Goal: Task Accomplishment & Management: Manage account settings

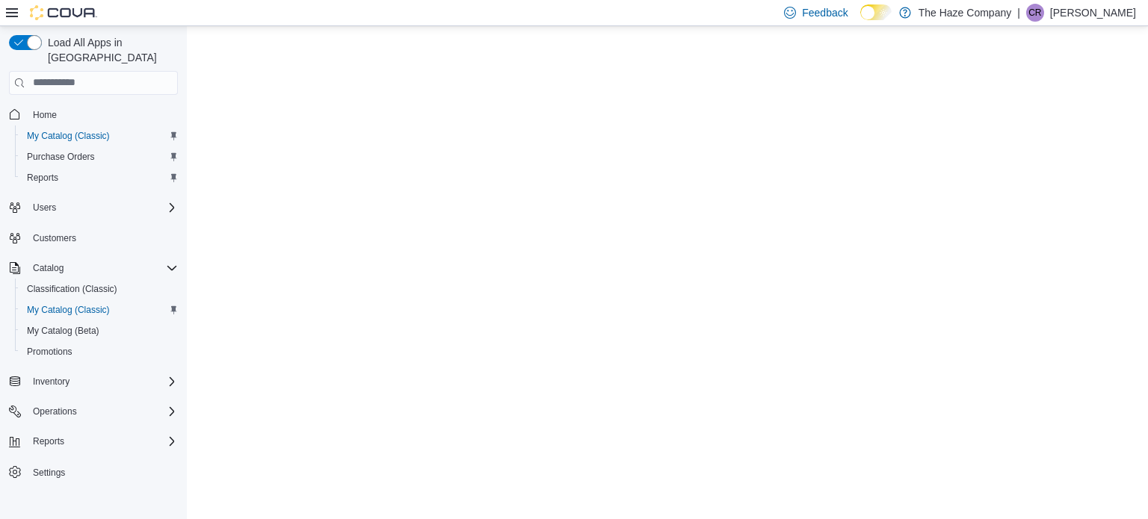
select select "**********"
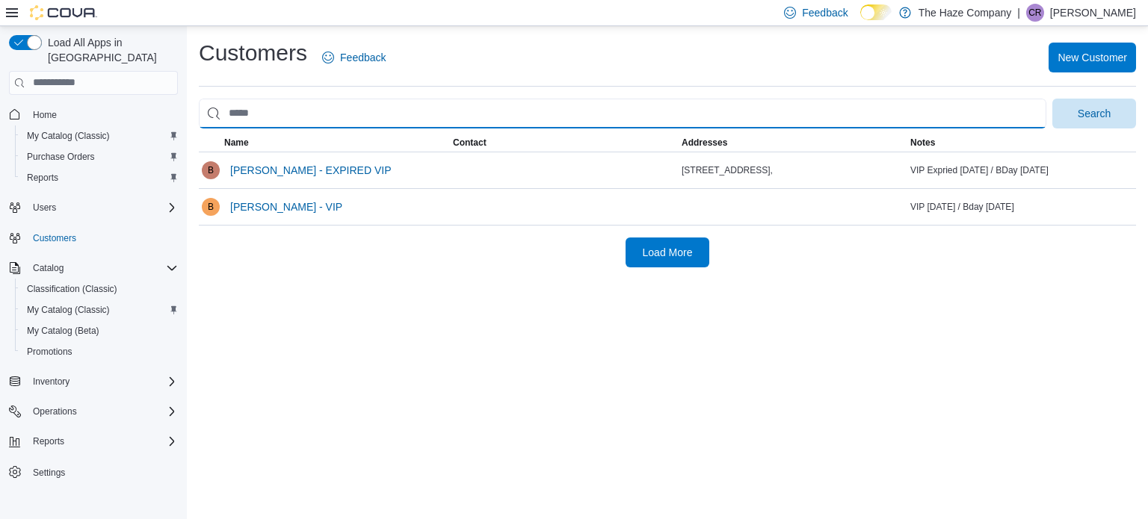
click at [309, 110] on input "search" at bounding box center [623, 114] width 848 height 30
type input "*****"
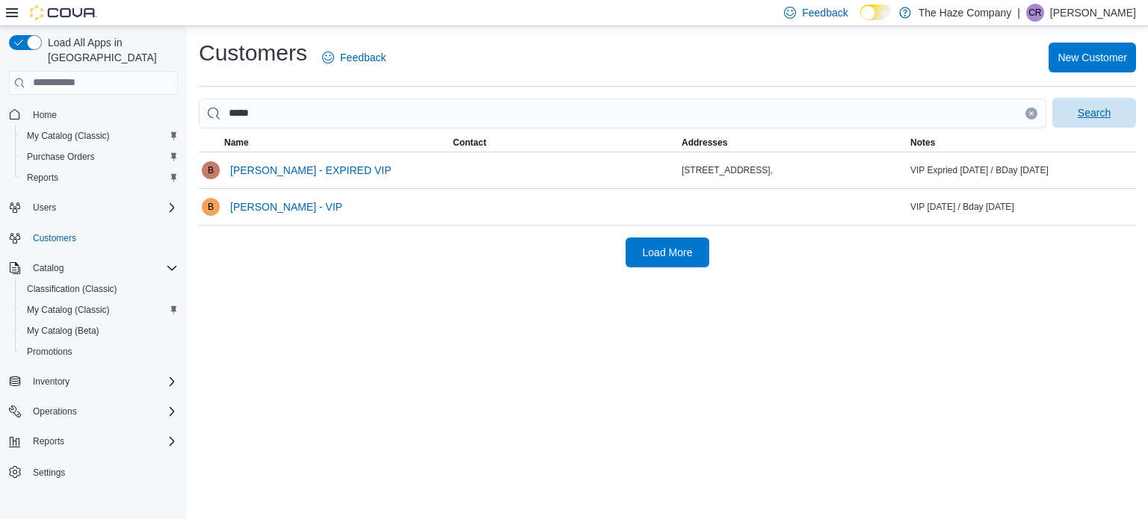
click at [1120, 122] on span "Search" at bounding box center [1094, 113] width 66 height 30
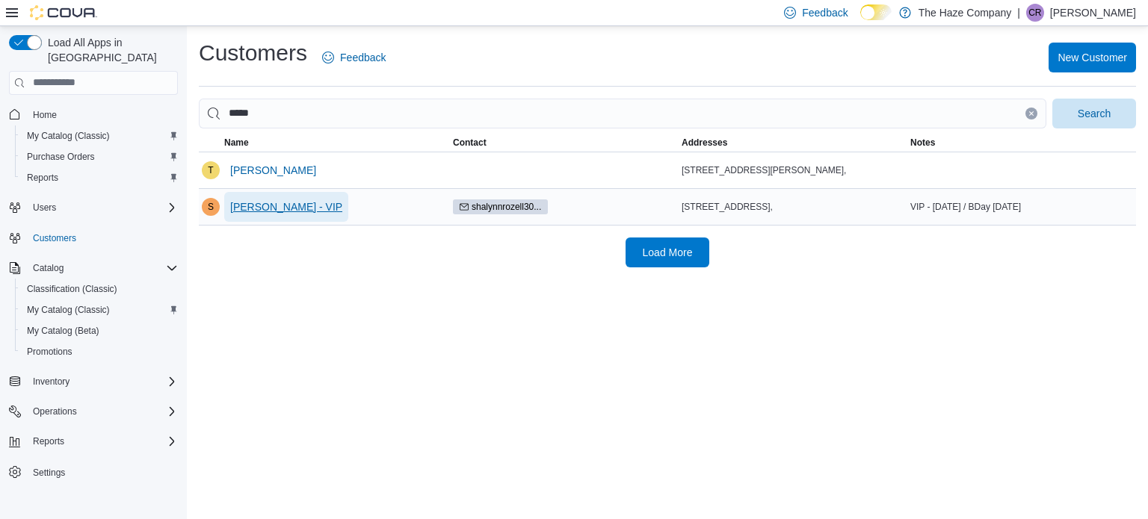
click at [250, 212] on span "[PERSON_NAME] - VIP" at bounding box center [286, 207] width 112 height 15
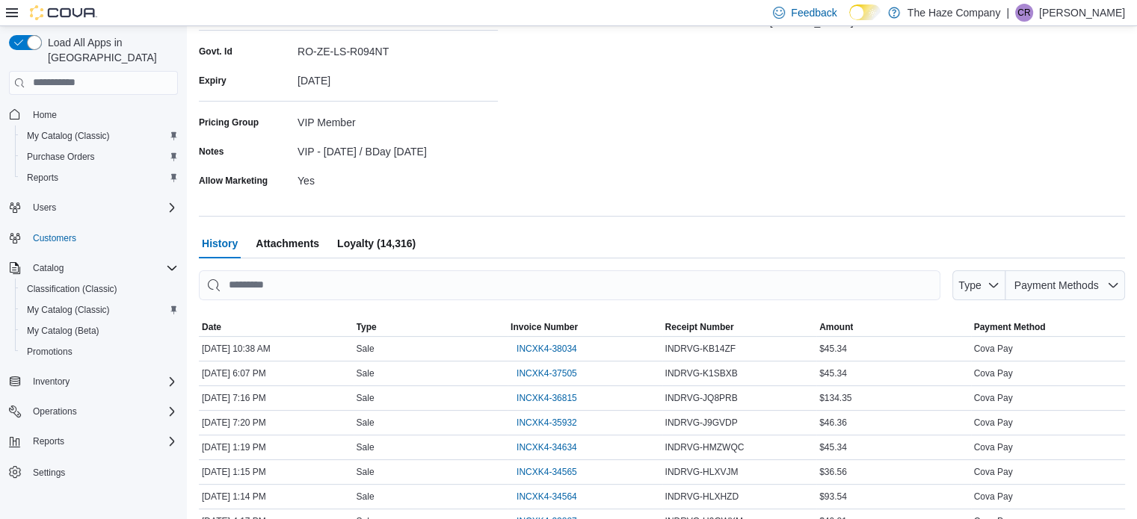
scroll to position [374, 0]
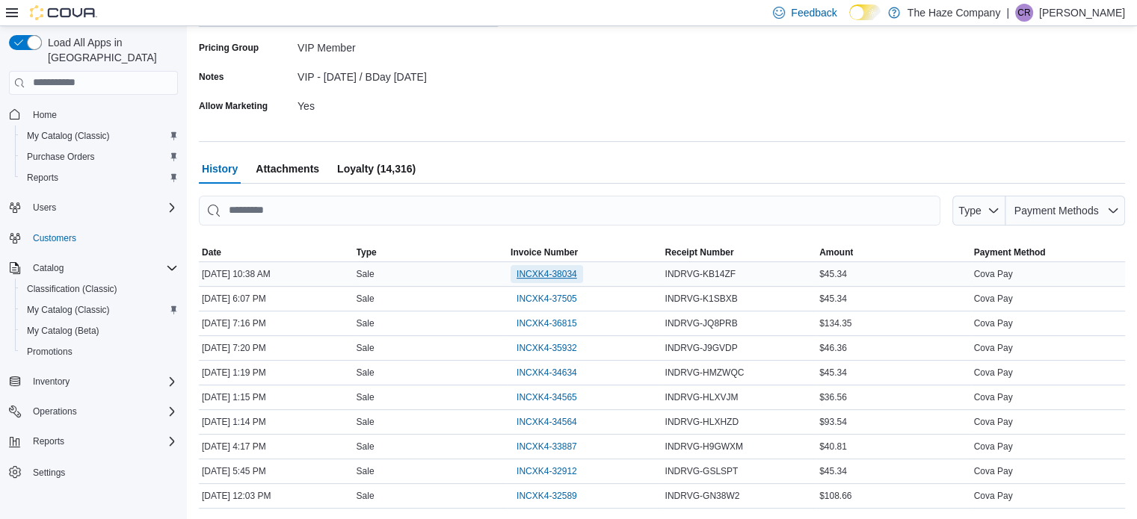
click at [527, 277] on span "INCXK4-38034" at bounding box center [546, 274] width 61 height 12
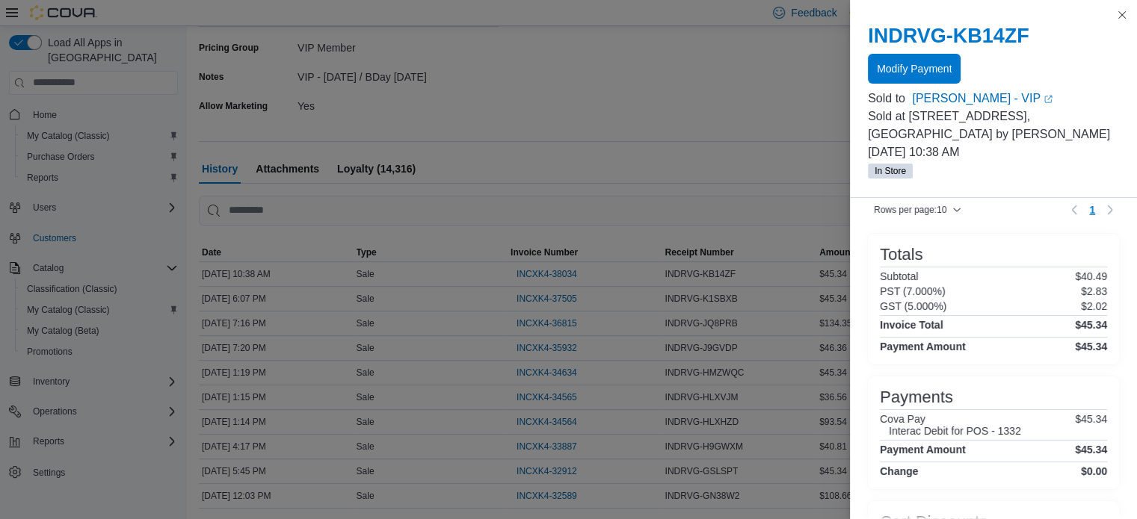
scroll to position [329, 0]
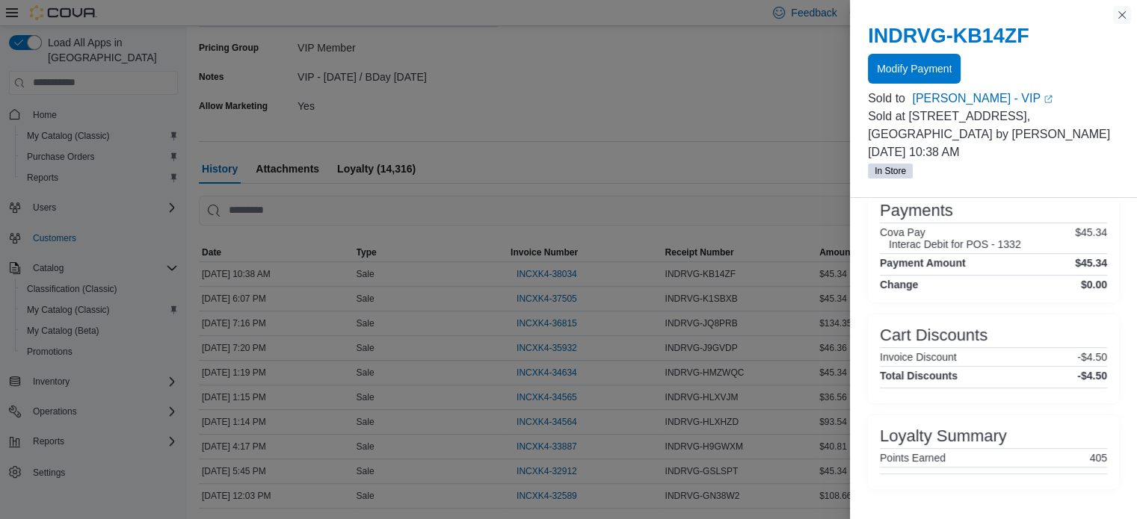
drag, startPoint x: 1122, startPoint y: 16, endPoint x: 1062, endPoint y: 27, distance: 60.8
click at [1122, 16] on button "Close this dialog" at bounding box center [1122, 15] width 18 height 18
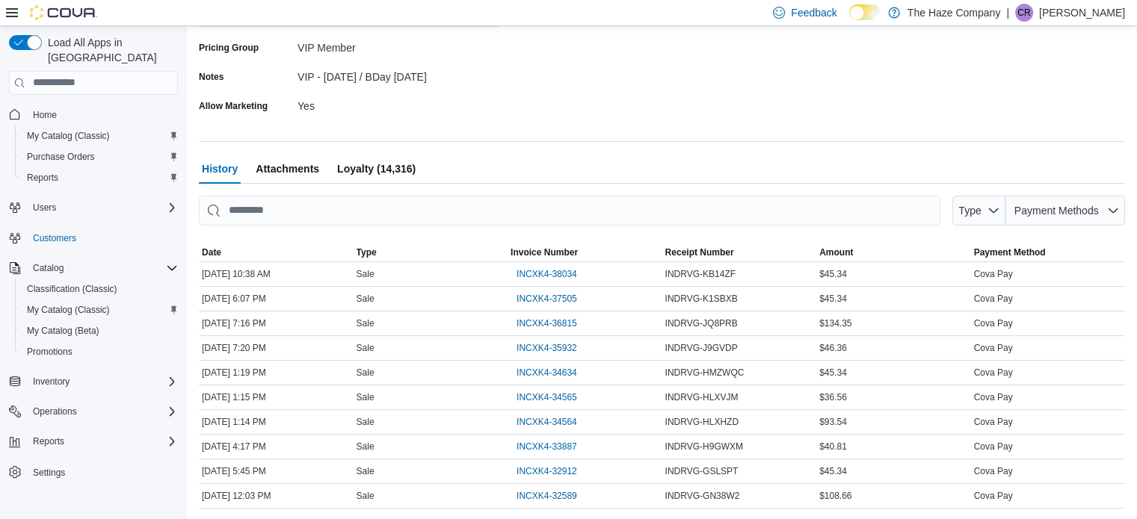
click at [364, 161] on span "Loyalty (14,316)" at bounding box center [376, 169] width 78 height 30
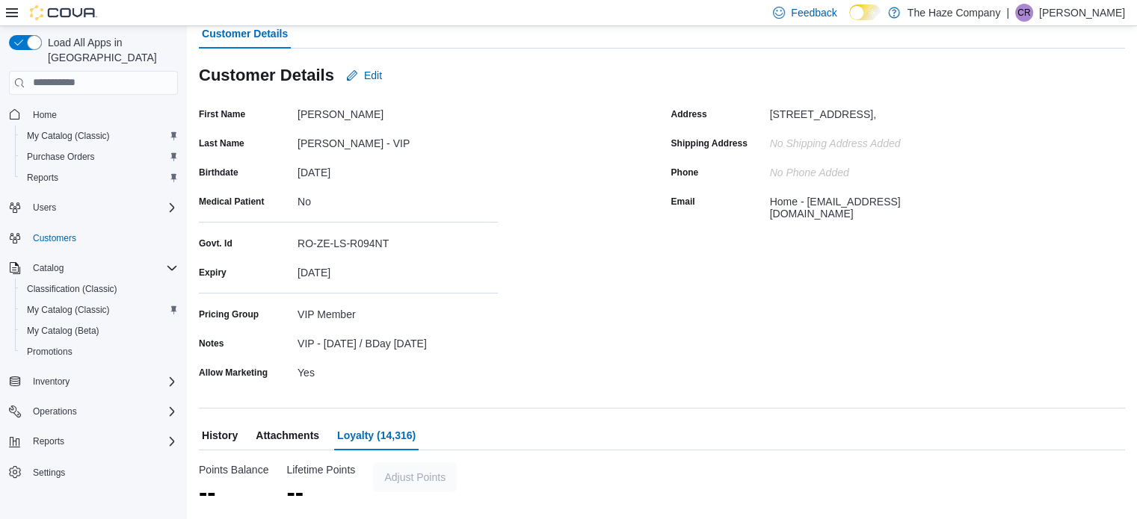
scroll to position [106, 0]
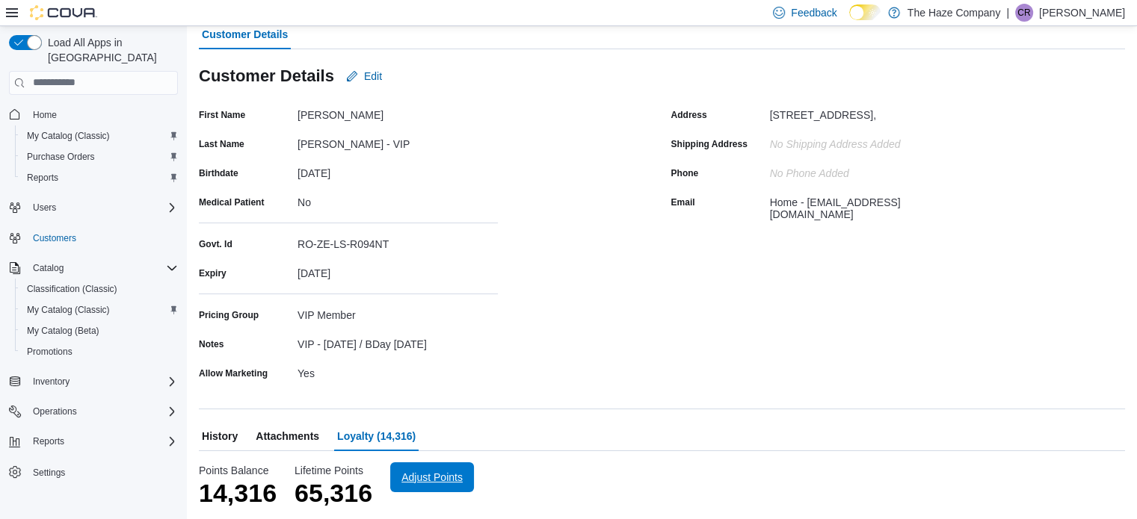
click at [405, 478] on span "Adjust Points" at bounding box center [431, 477] width 61 height 15
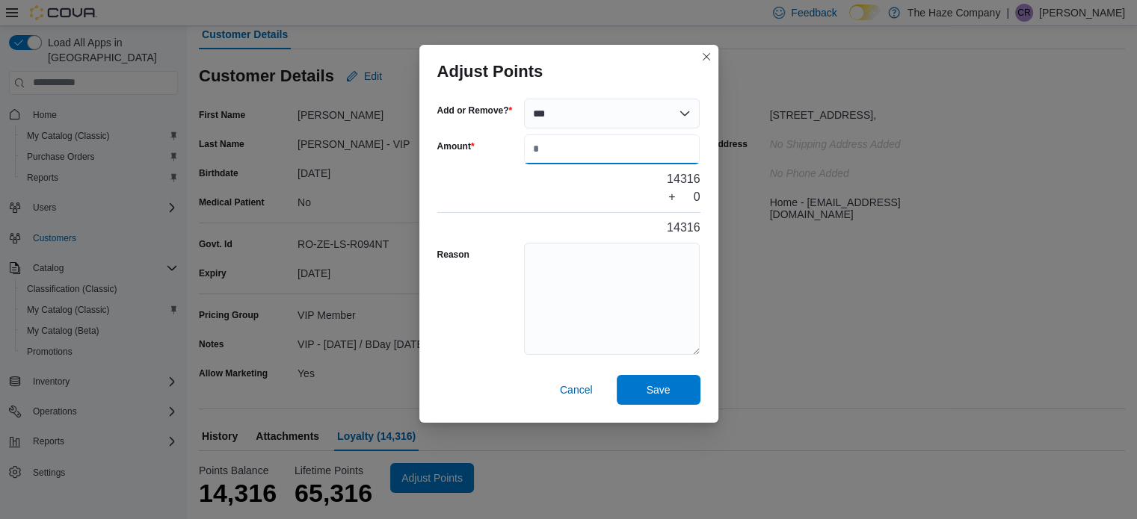
click at [546, 146] on input "Amount" at bounding box center [612, 150] width 176 height 30
type input "***"
click at [550, 243] on textarea "Reason" at bounding box center [612, 299] width 176 height 112
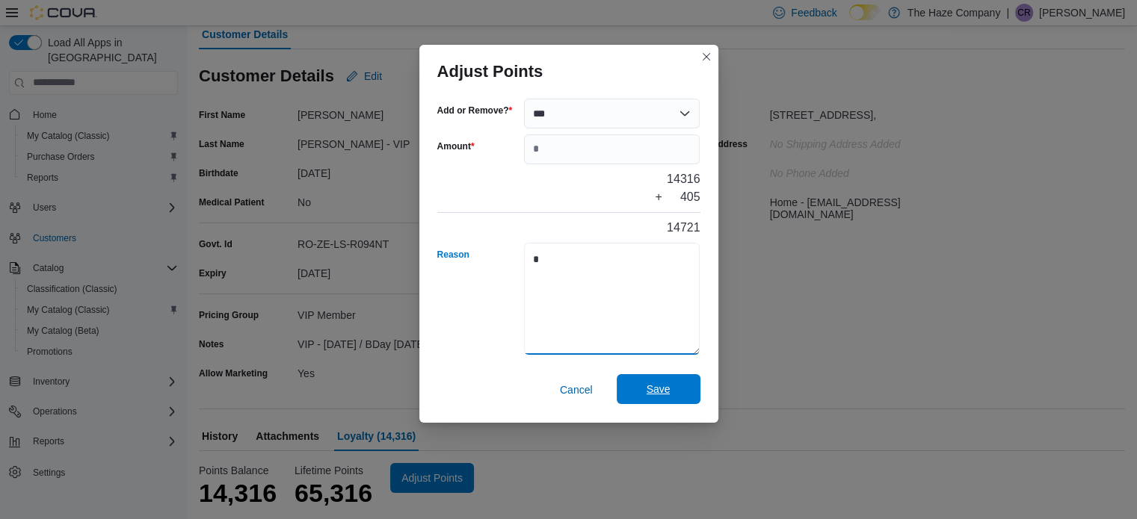
type textarea "*"
click at [629, 397] on span "Save" at bounding box center [659, 389] width 66 height 30
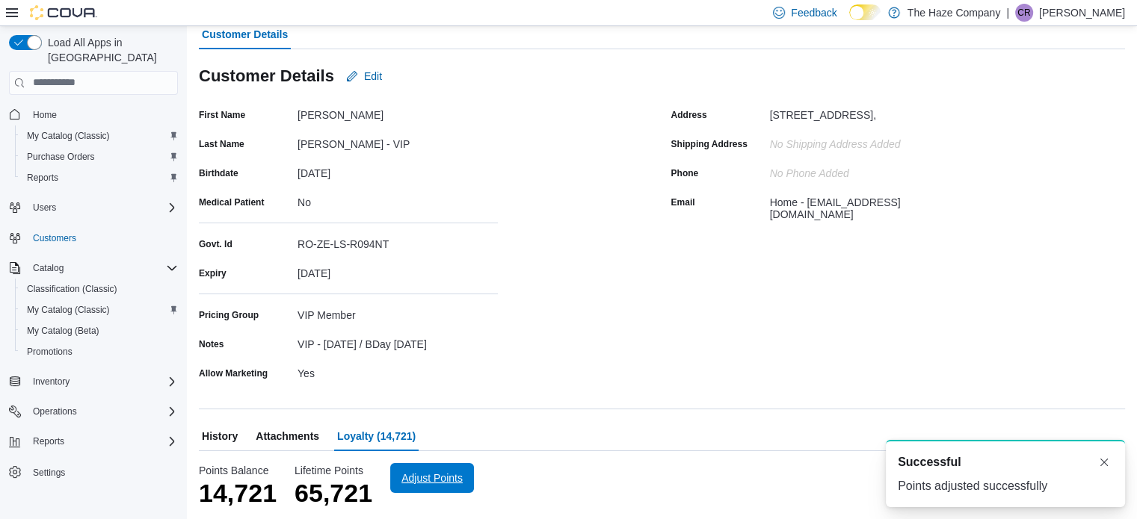
scroll to position [0, 0]
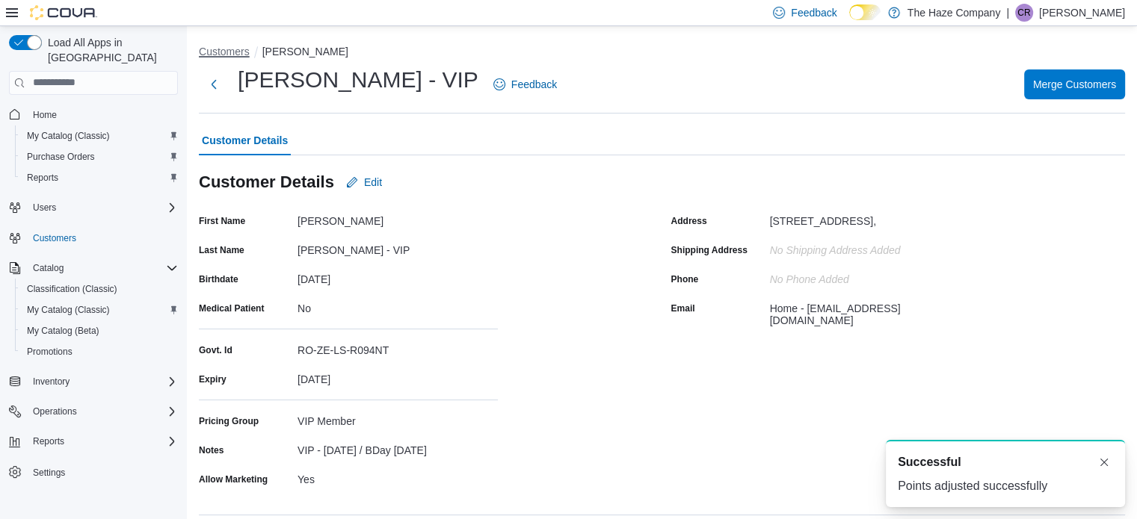
click at [225, 53] on button "Customers" at bounding box center [224, 52] width 51 height 12
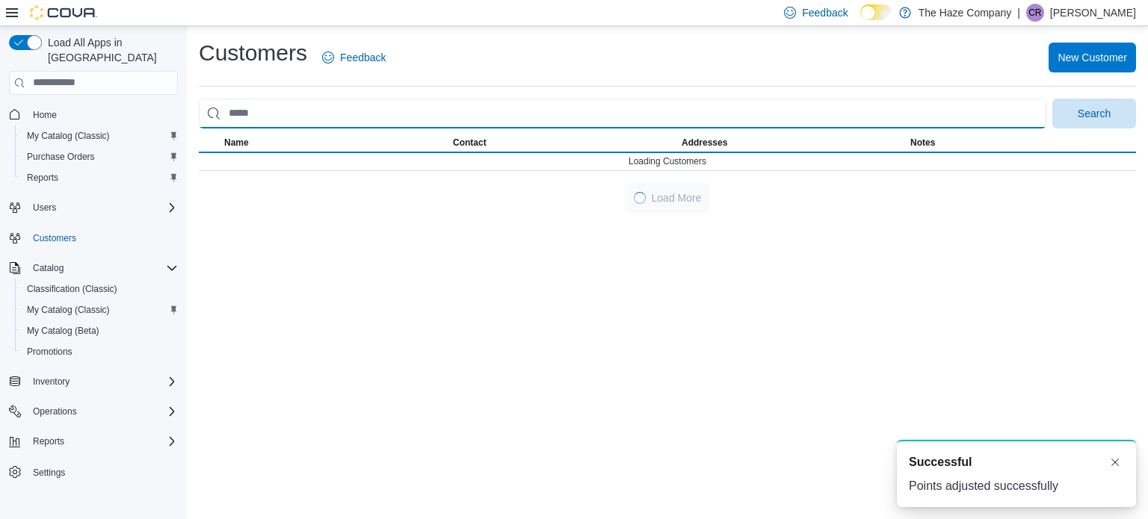
click at [241, 109] on input "search" at bounding box center [623, 114] width 848 height 30
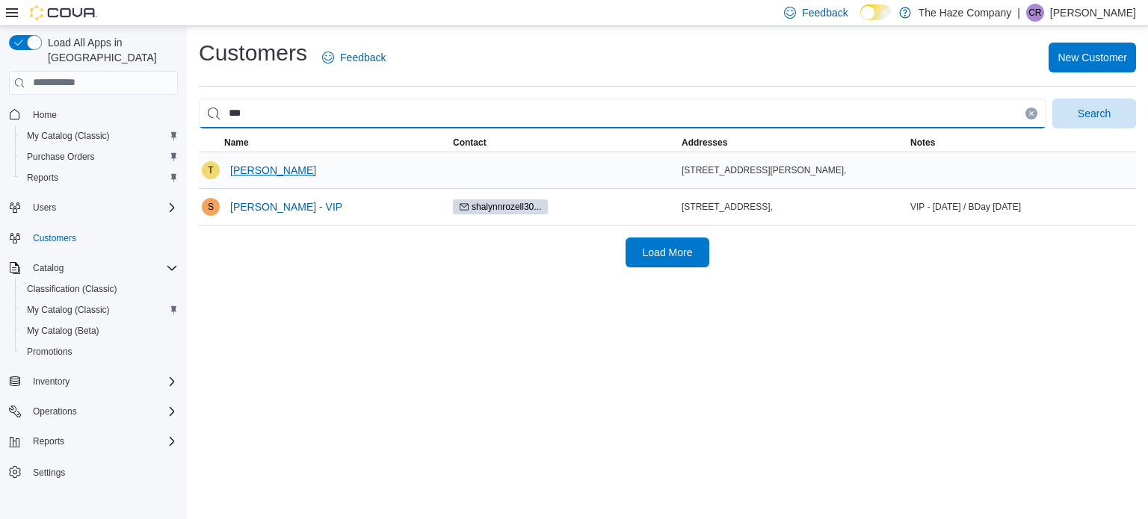
type input "****"
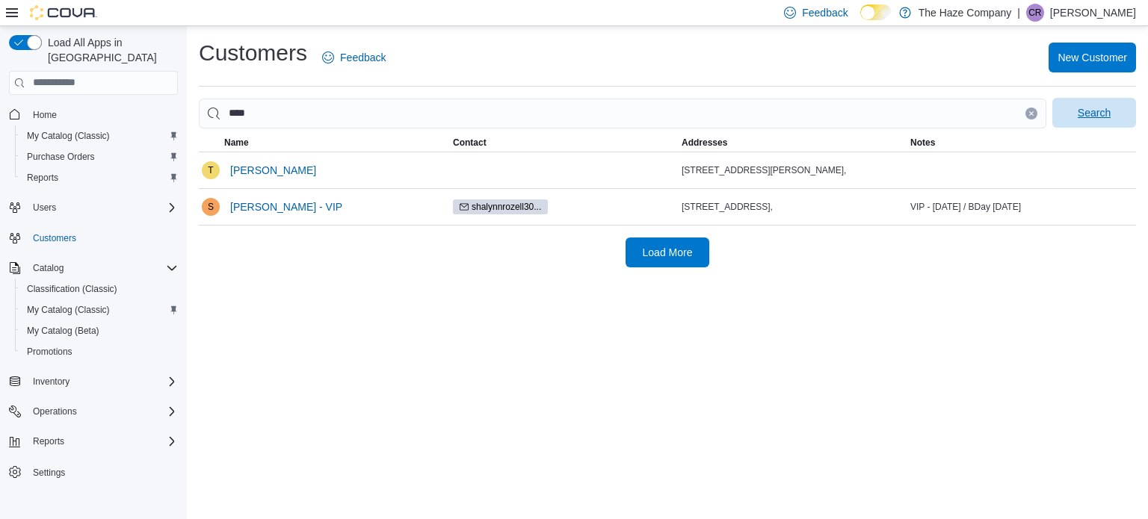
click at [1103, 104] on span "Search" at bounding box center [1094, 113] width 66 height 30
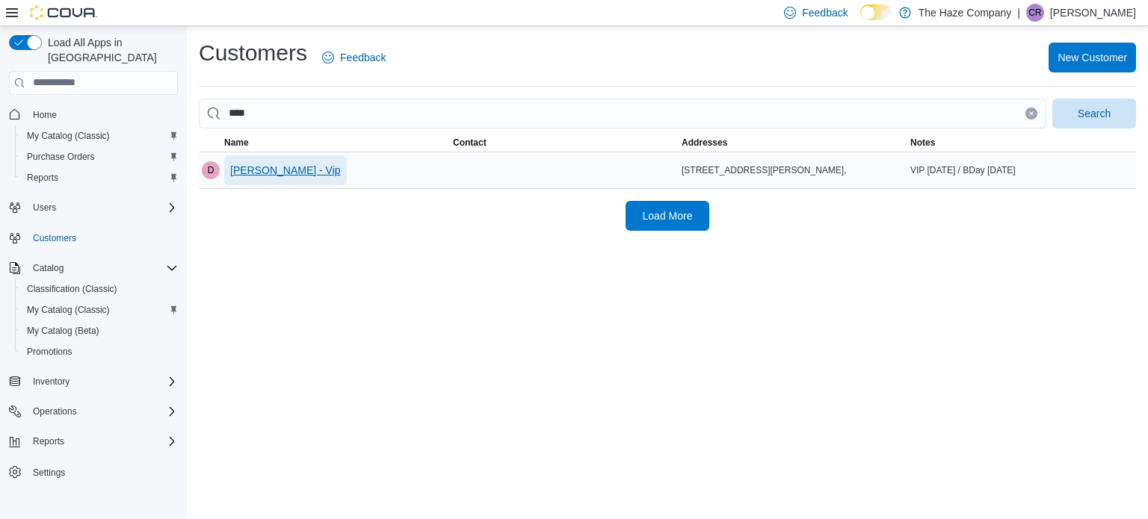
click at [315, 170] on button "[PERSON_NAME] - Vip" at bounding box center [285, 170] width 123 height 30
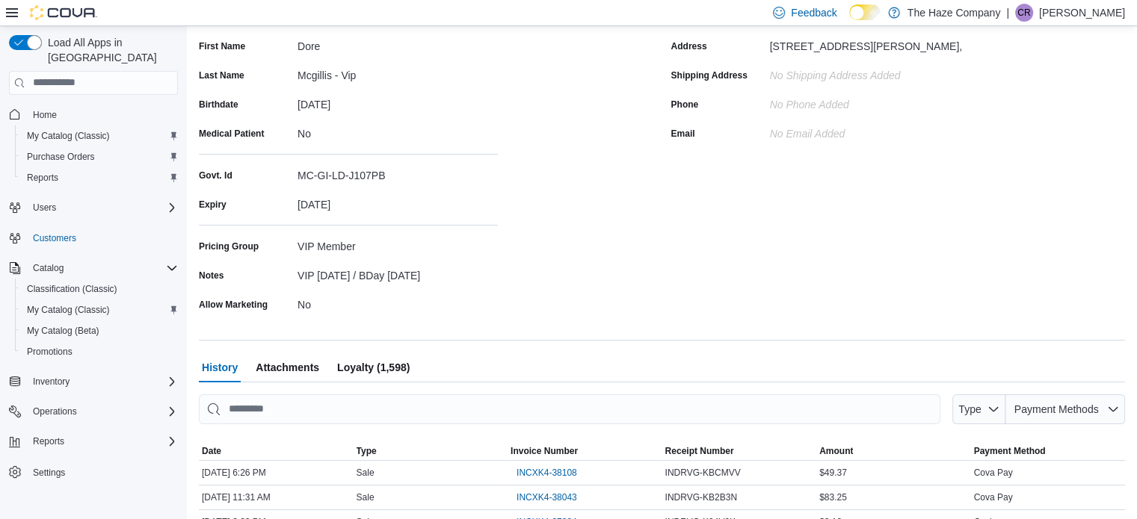
scroll to position [374, 0]
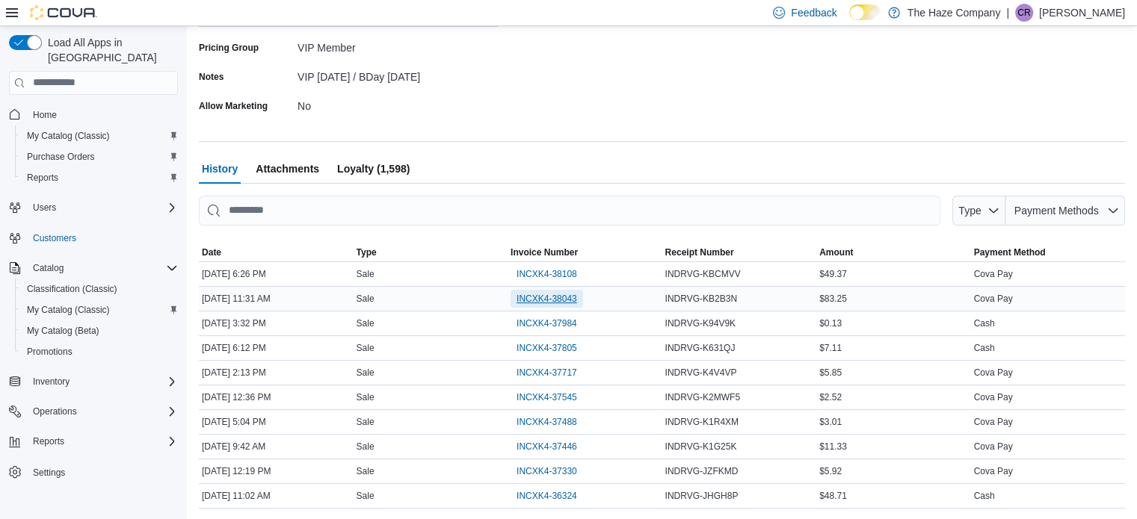
click at [535, 303] on span "INCXK4-38043" at bounding box center [546, 299] width 61 height 12
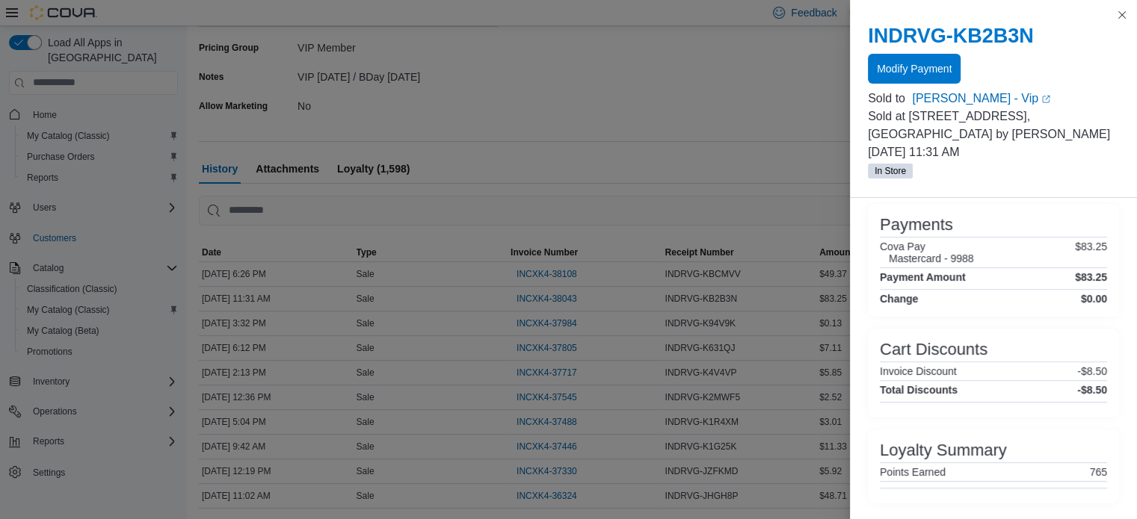
scroll to position [410, 0]
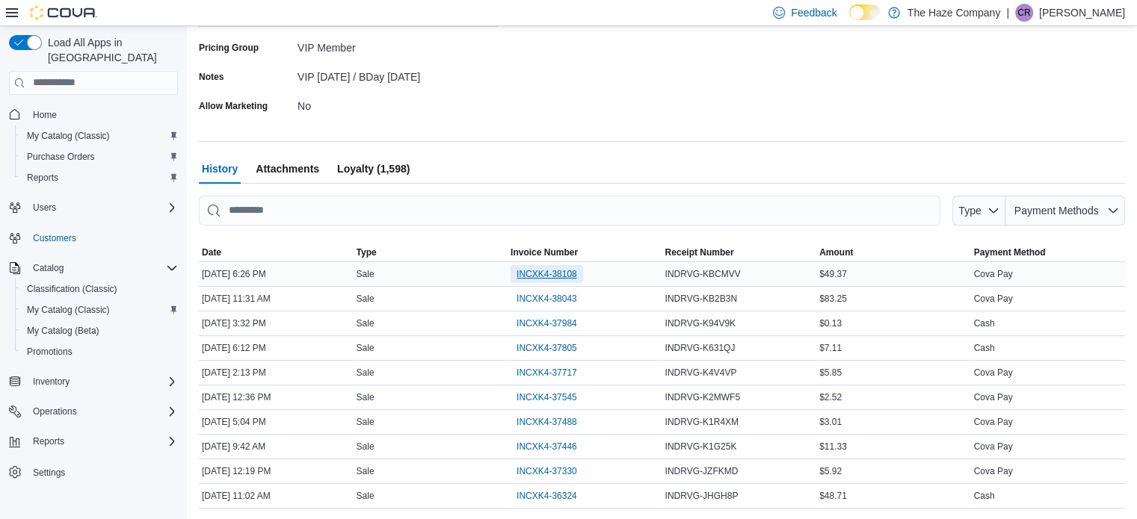
click at [561, 277] on span "INCXK4-38108" at bounding box center [546, 274] width 61 height 12
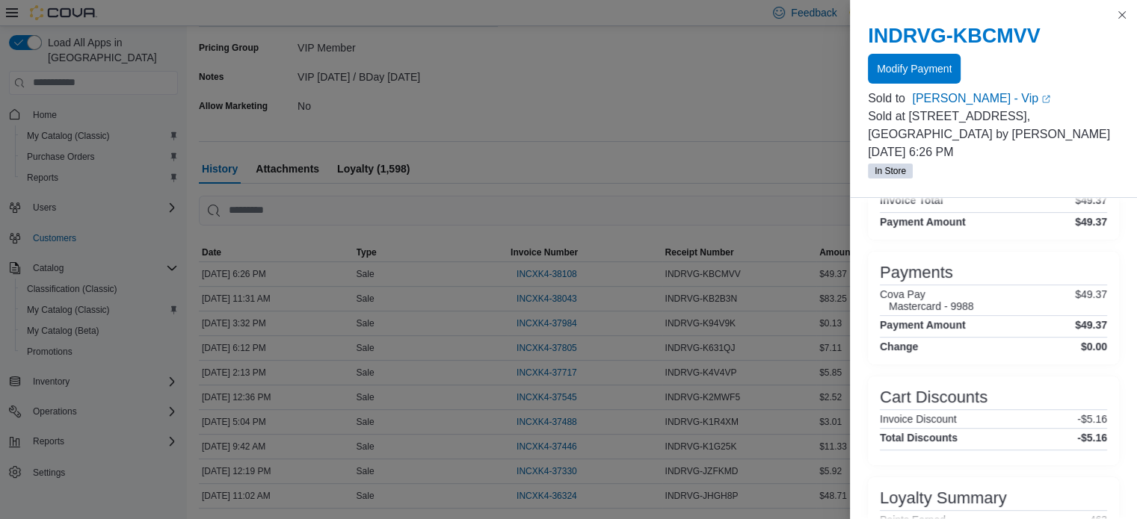
scroll to position [445, 0]
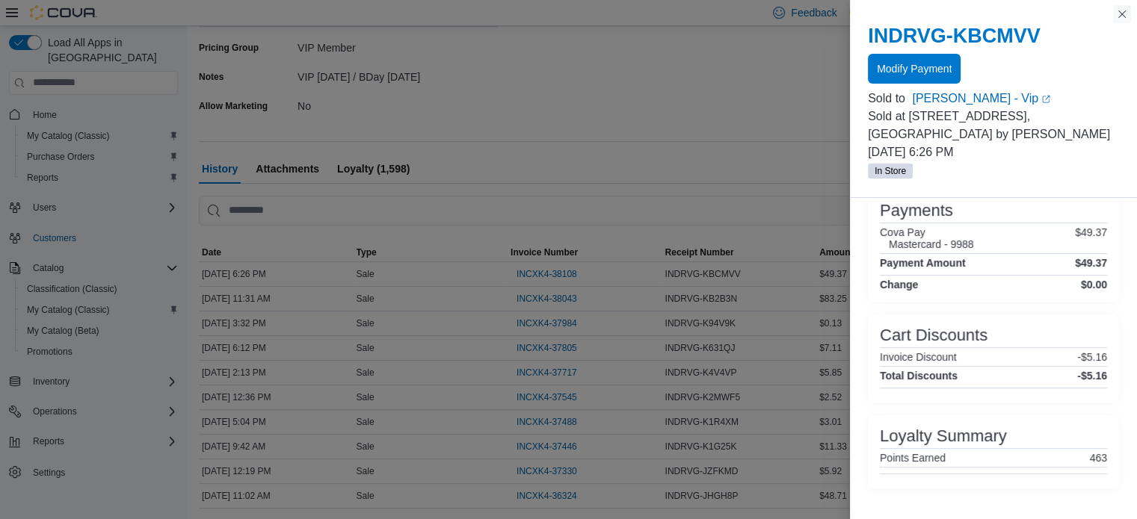
click at [1117, 12] on button "Close this dialog" at bounding box center [1122, 14] width 18 height 18
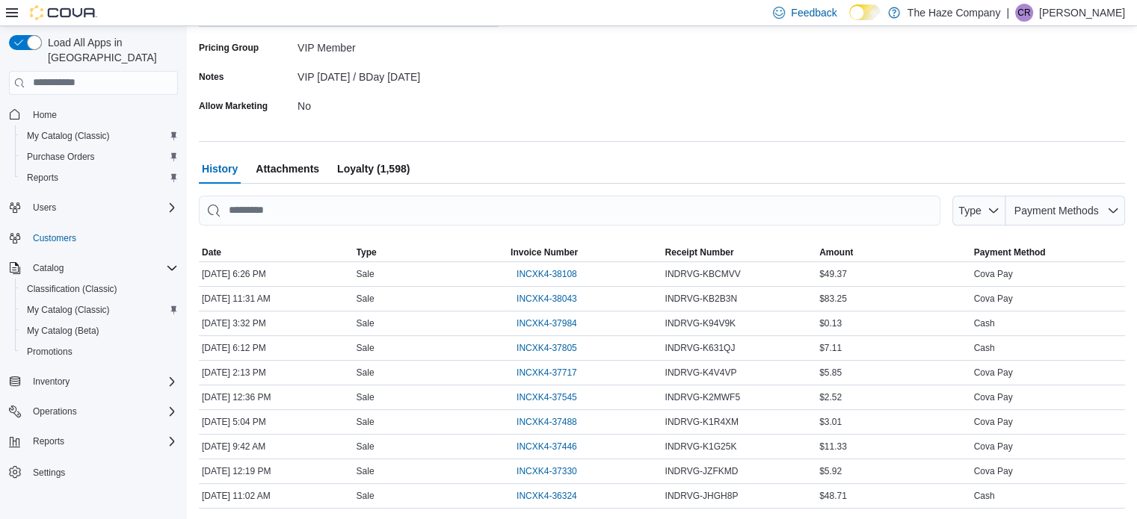
click at [398, 170] on span "Loyalty (1,598)" at bounding box center [373, 169] width 73 height 30
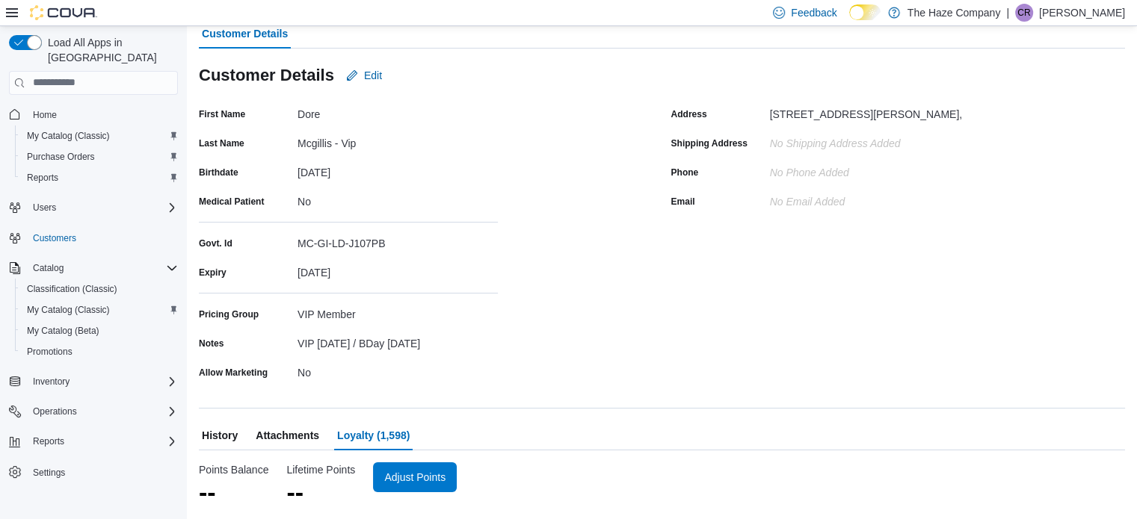
scroll to position [106, 0]
click at [439, 479] on span "Adjust Points" at bounding box center [424, 477] width 61 height 15
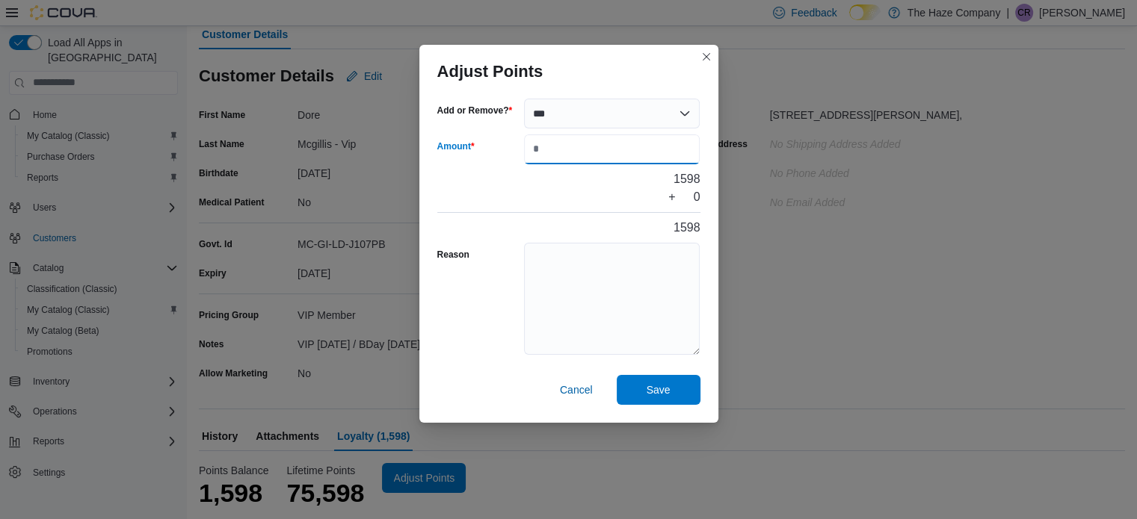
click at [569, 159] on input "Amount" at bounding box center [612, 150] width 176 height 30
type input "****"
click at [585, 268] on textarea "Reason" at bounding box center [612, 299] width 176 height 112
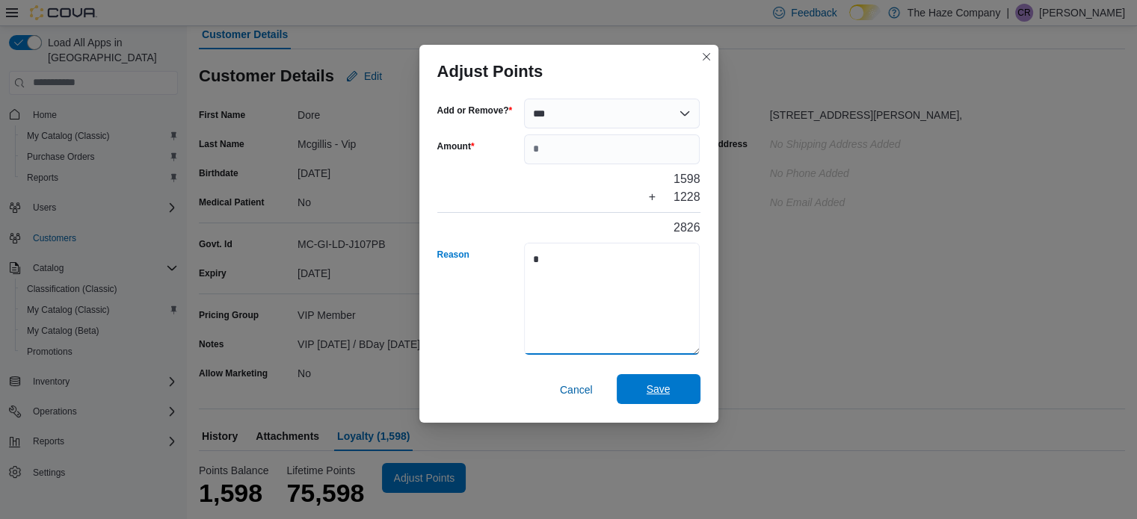
type textarea "*"
click at [642, 383] on span "Save" at bounding box center [659, 389] width 66 height 30
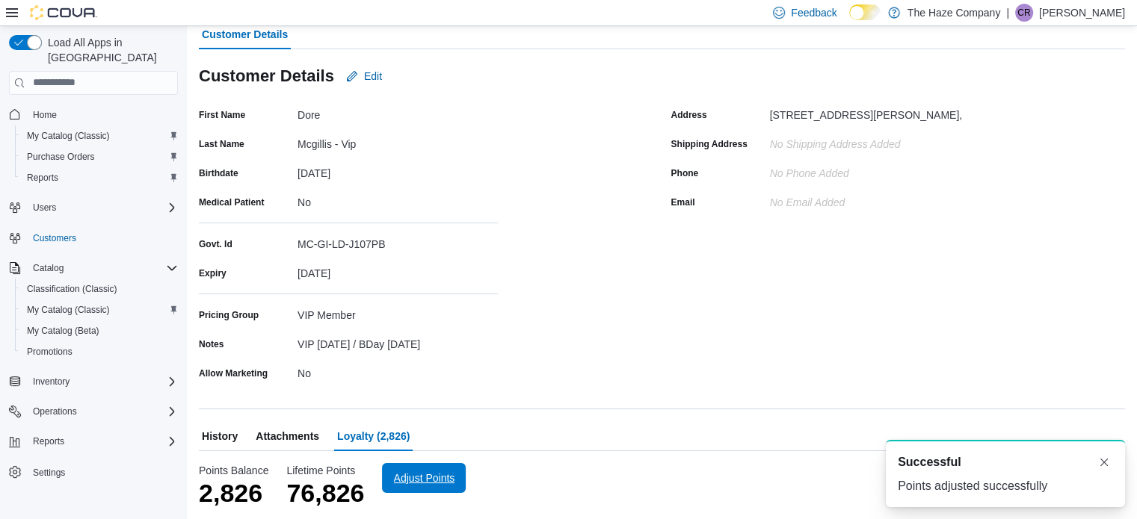
scroll to position [0, 0]
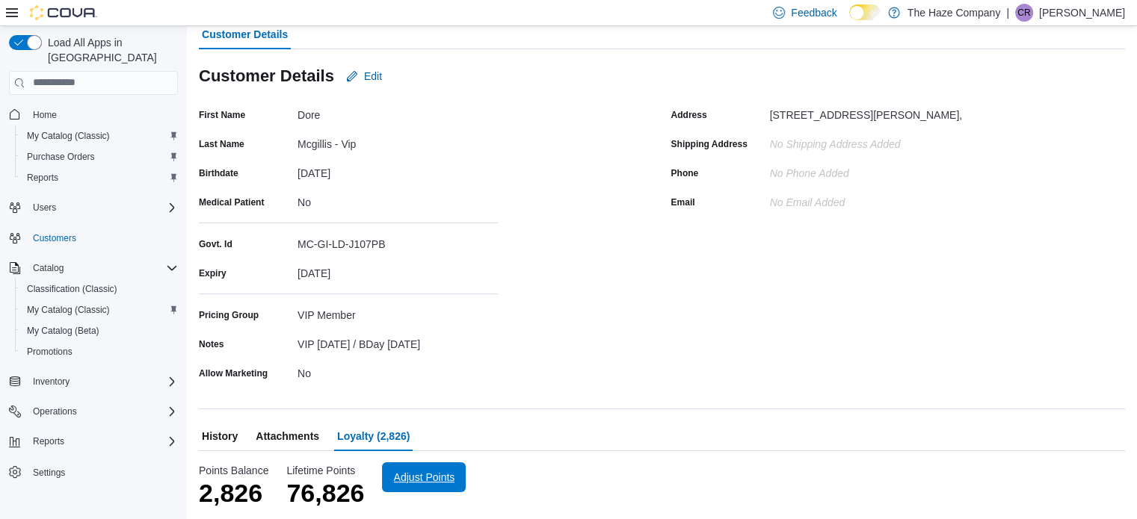
click at [420, 471] on span "Adjust Points" at bounding box center [424, 477] width 61 height 15
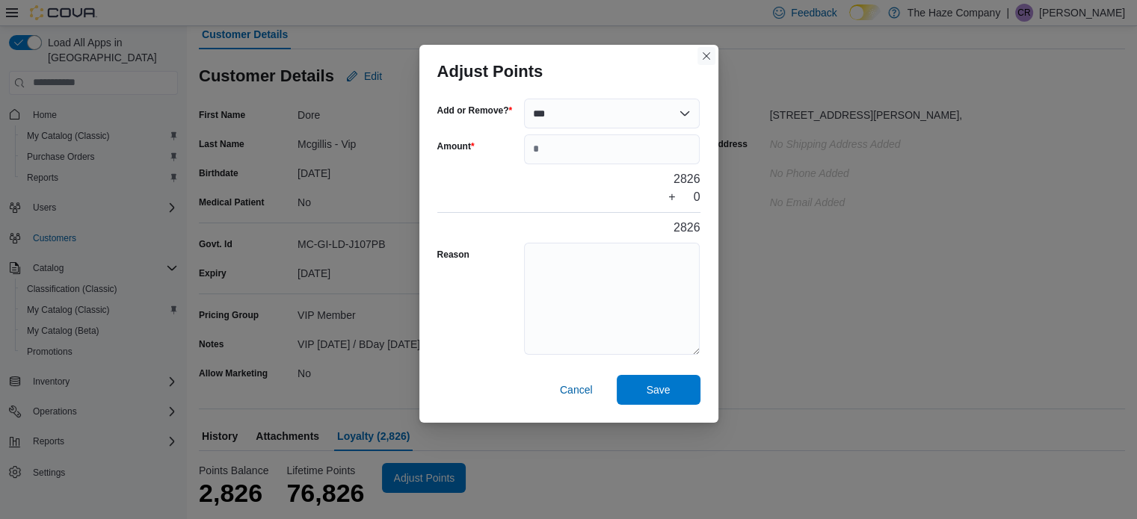
click at [705, 56] on button "Closes this modal window" at bounding box center [706, 56] width 18 height 18
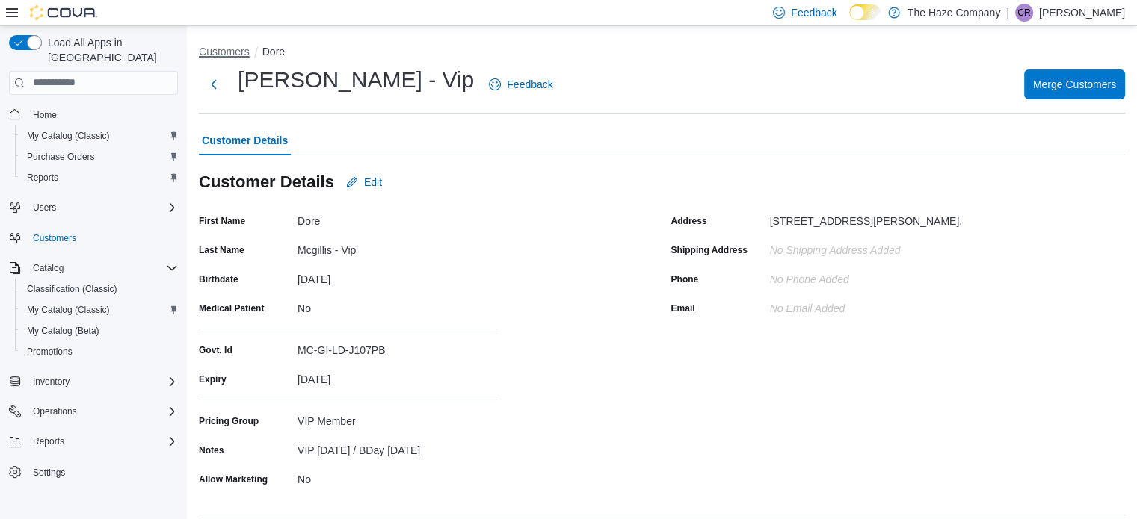
click at [222, 51] on button "Customers" at bounding box center [224, 52] width 51 height 12
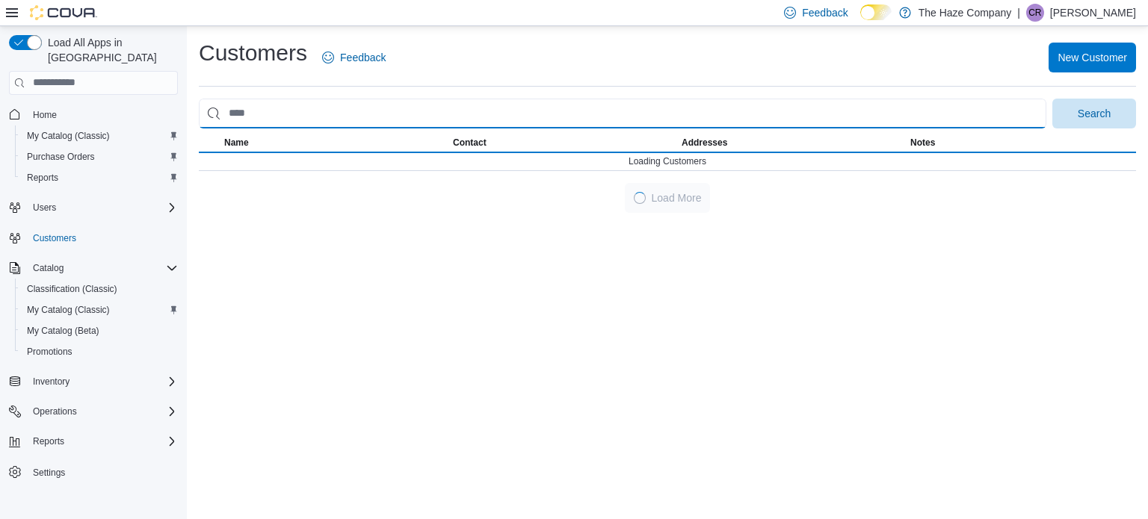
click at [274, 105] on input "search" at bounding box center [623, 114] width 848 height 30
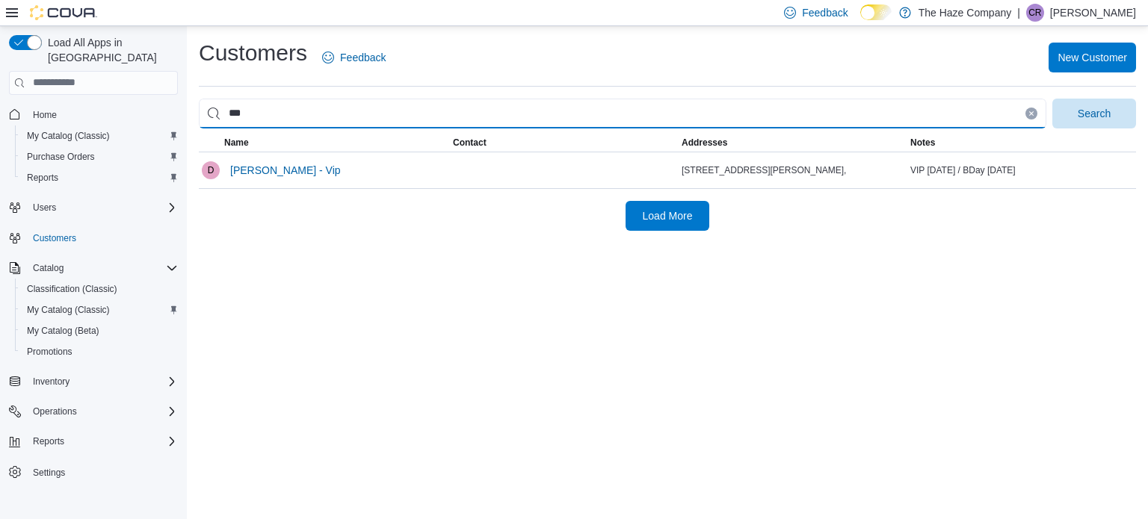
type input "*****"
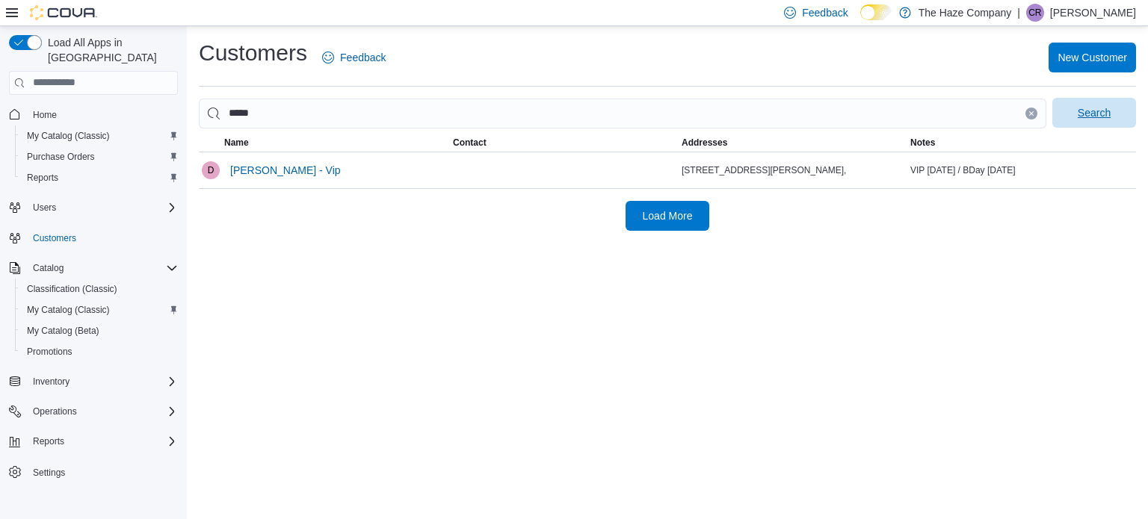
click at [1067, 111] on span "Search" at bounding box center [1094, 113] width 66 height 30
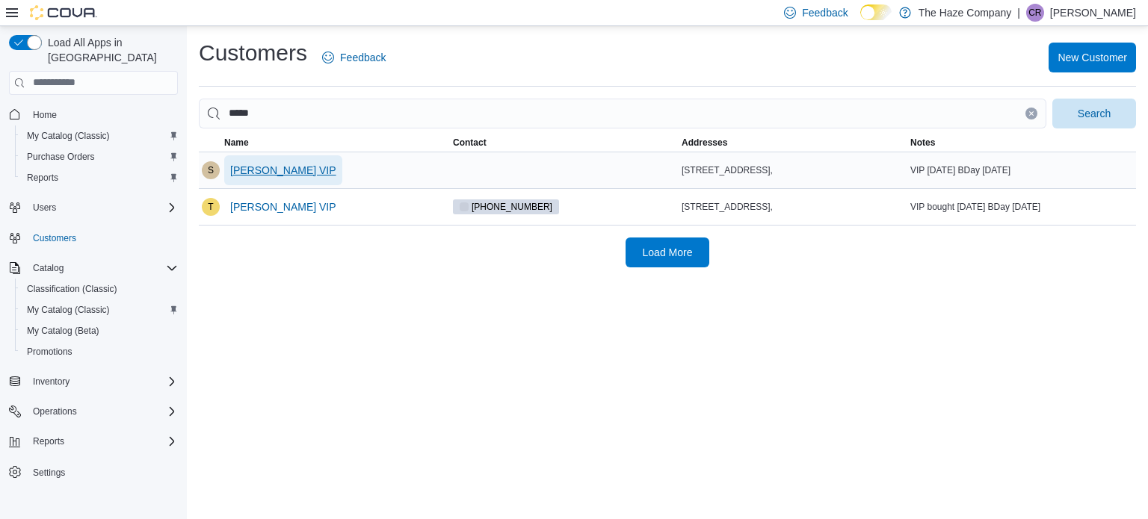
click at [276, 180] on span "[PERSON_NAME] VIP" at bounding box center [283, 170] width 106 height 30
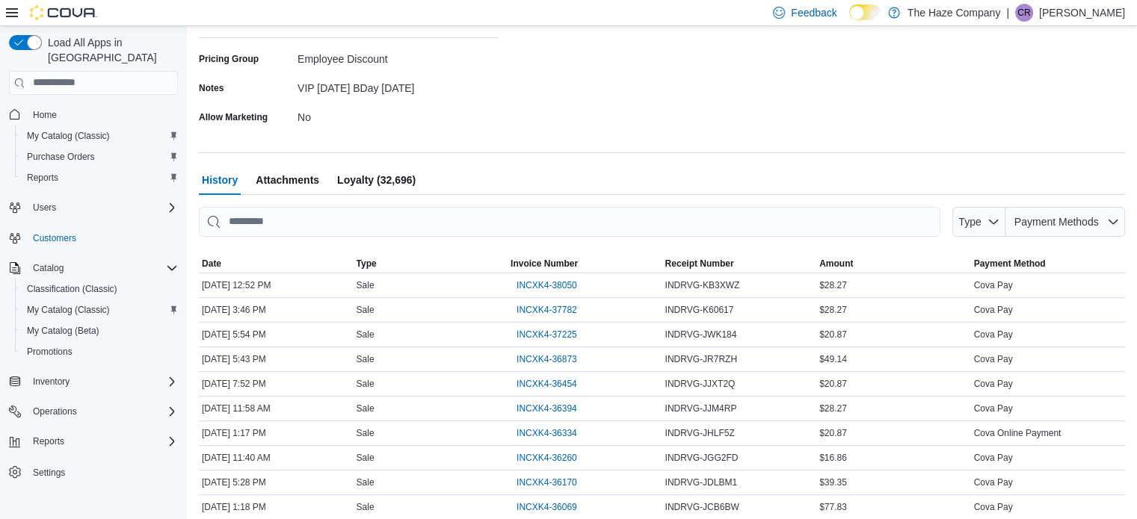
scroll to position [374, 0]
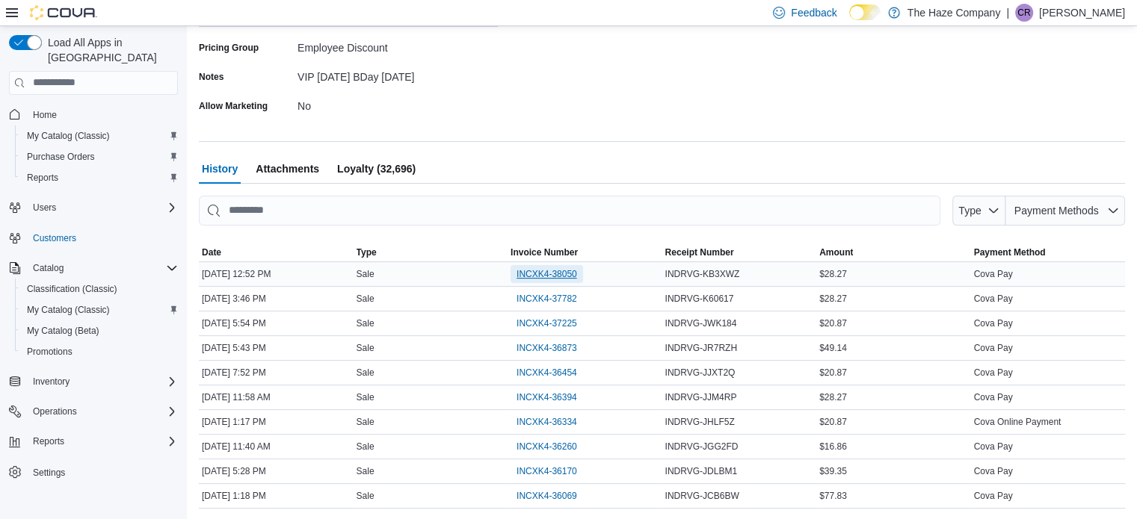
click at [562, 271] on span "INCXK4-38050" at bounding box center [546, 274] width 61 height 12
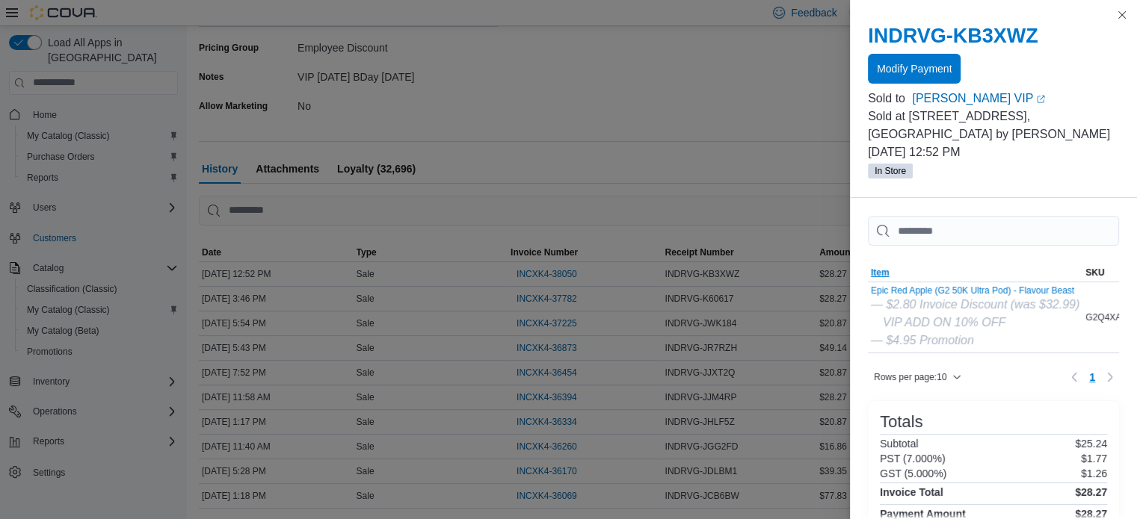
scroll to position [380, 0]
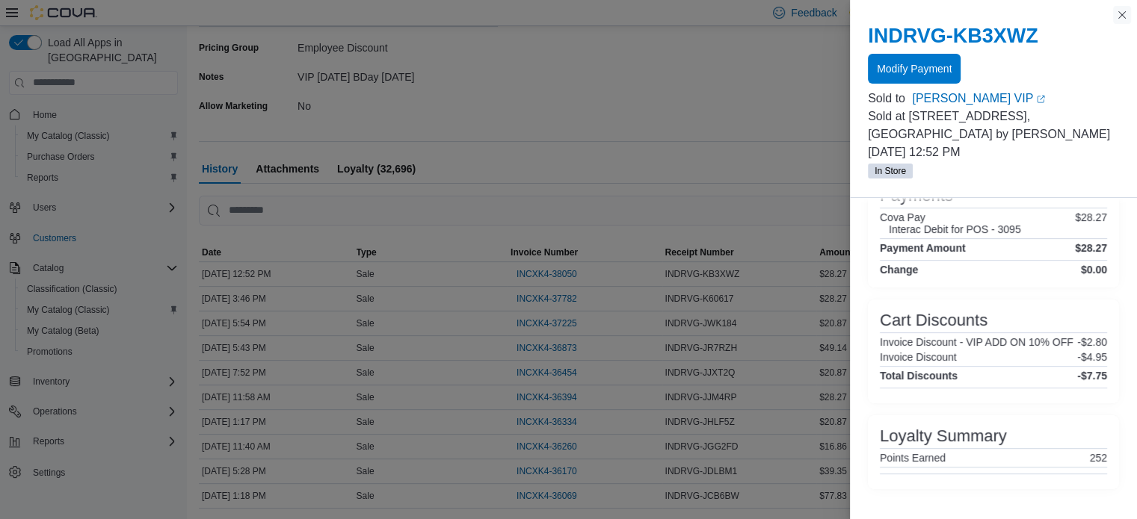
drag, startPoint x: 1127, startPoint y: 15, endPoint x: 1108, endPoint y: 19, distance: 19.2
click at [1127, 15] on button "Close this dialog" at bounding box center [1122, 15] width 18 height 18
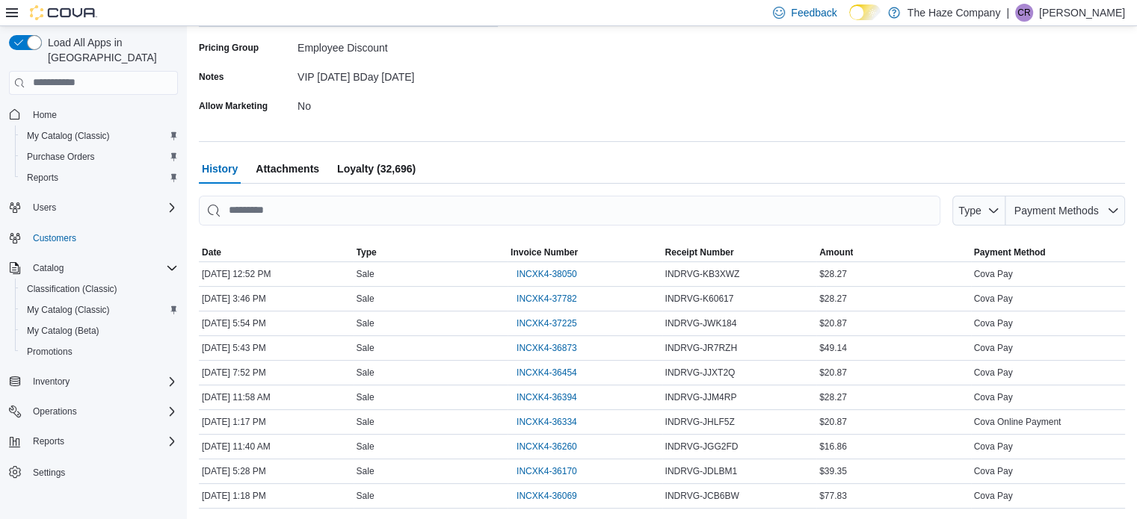
click at [403, 173] on span "Loyalty (32,696)" at bounding box center [376, 169] width 78 height 30
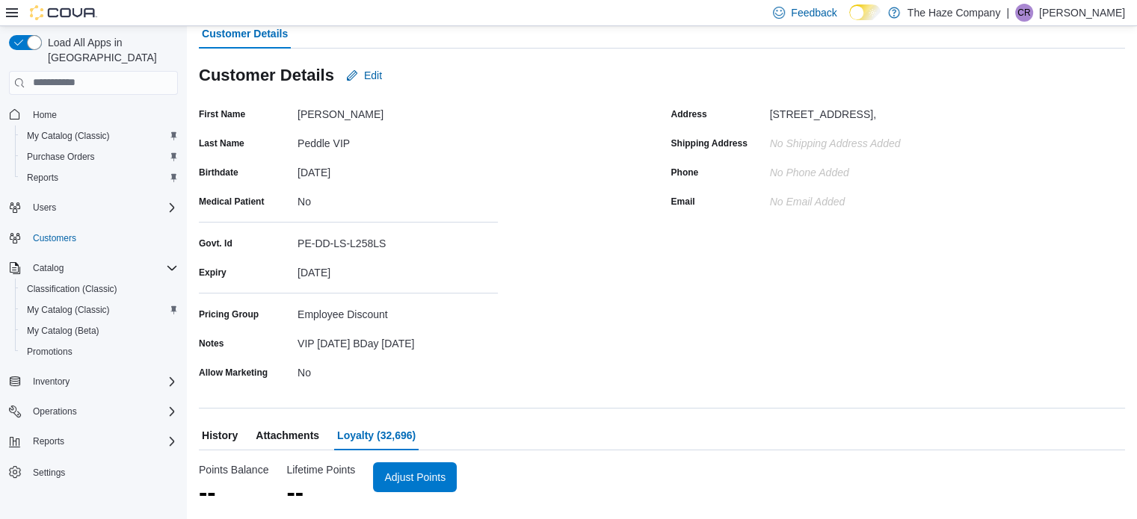
scroll to position [106, 0]
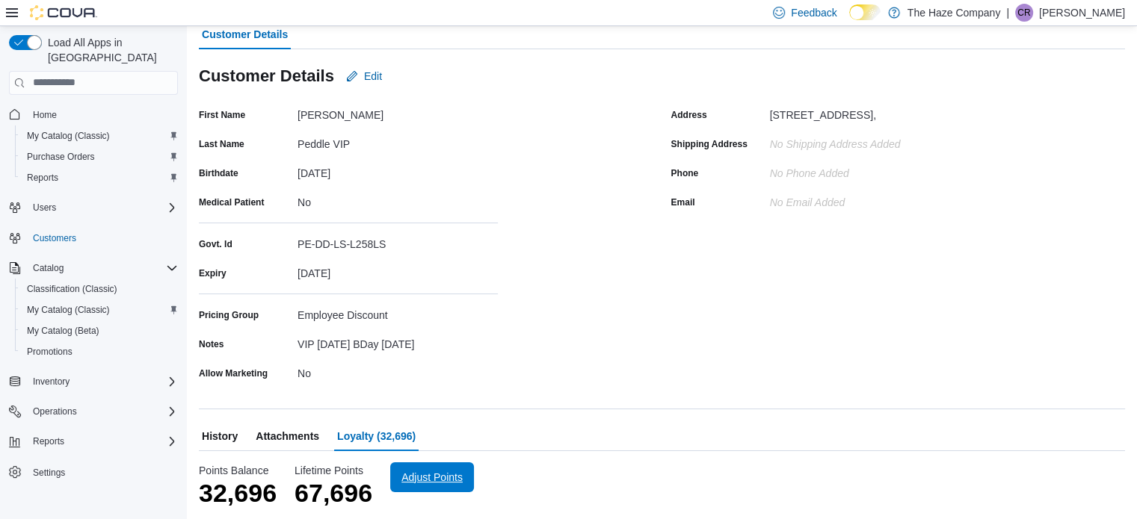
click at [416, 478] on span "Adjust Points" at bounding box center [431, 477] width 61 height 15
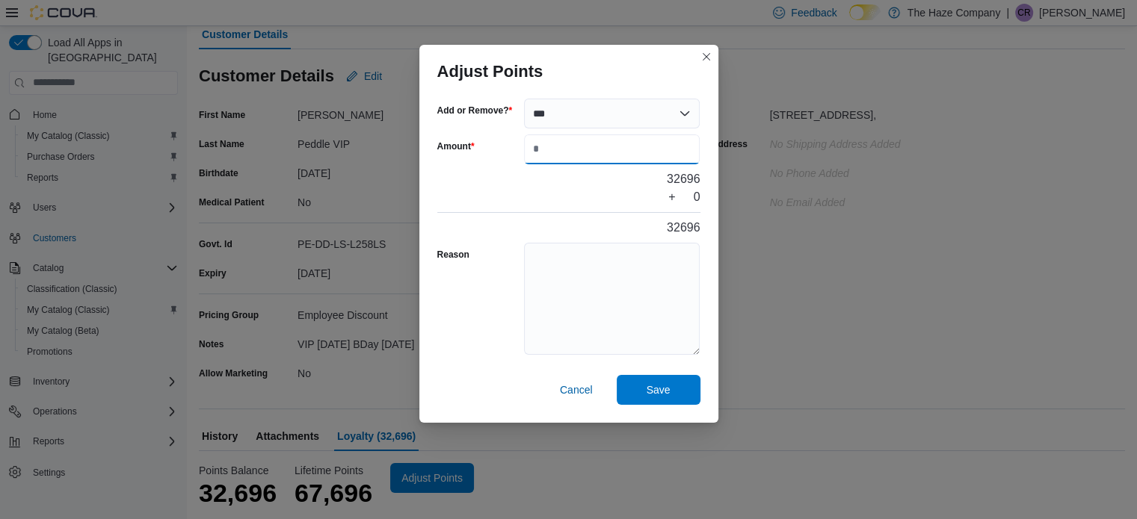
click at [546, 148] on input "Amount" at bounding box center [612, 150] width 176 height 30
type input "***"
click at [542, 277] on textarea "Reason" at bounding box center [612, 299] width 176 height 112
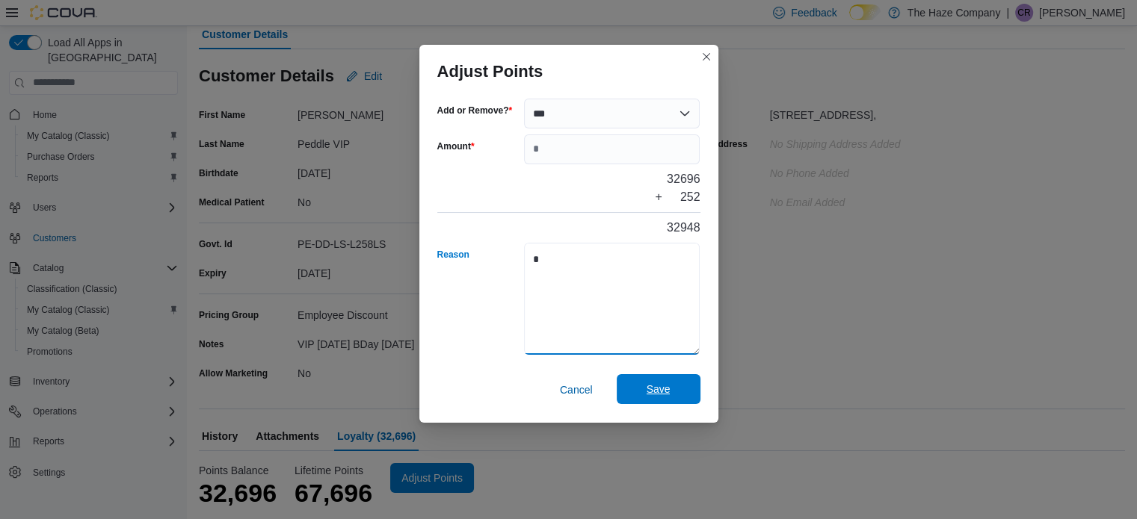
type textarea "*"
click at [643, 401] on span "Save" at bounding box center [659, 389] width 66 height 30
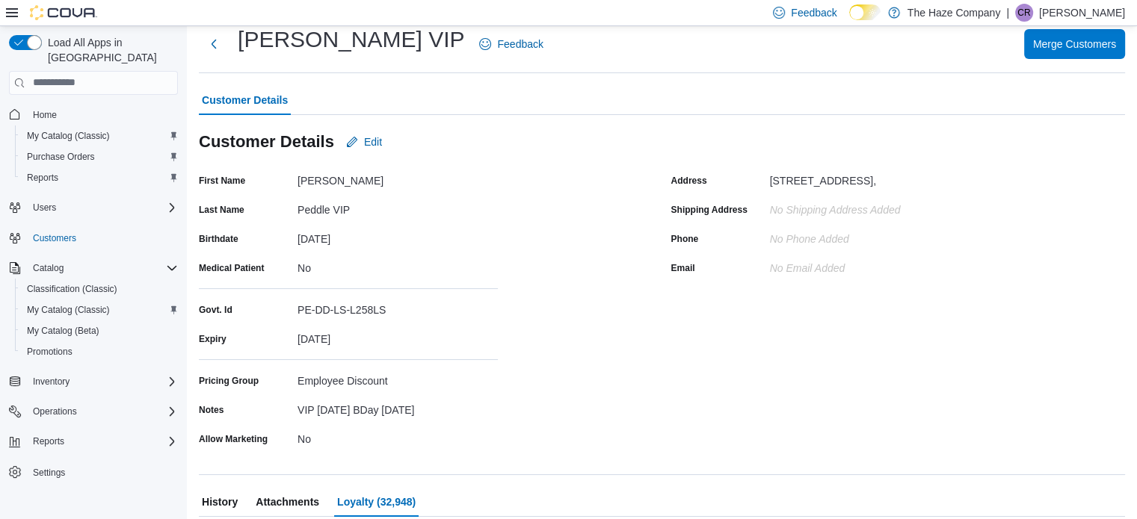
scroll to position [0, 0]
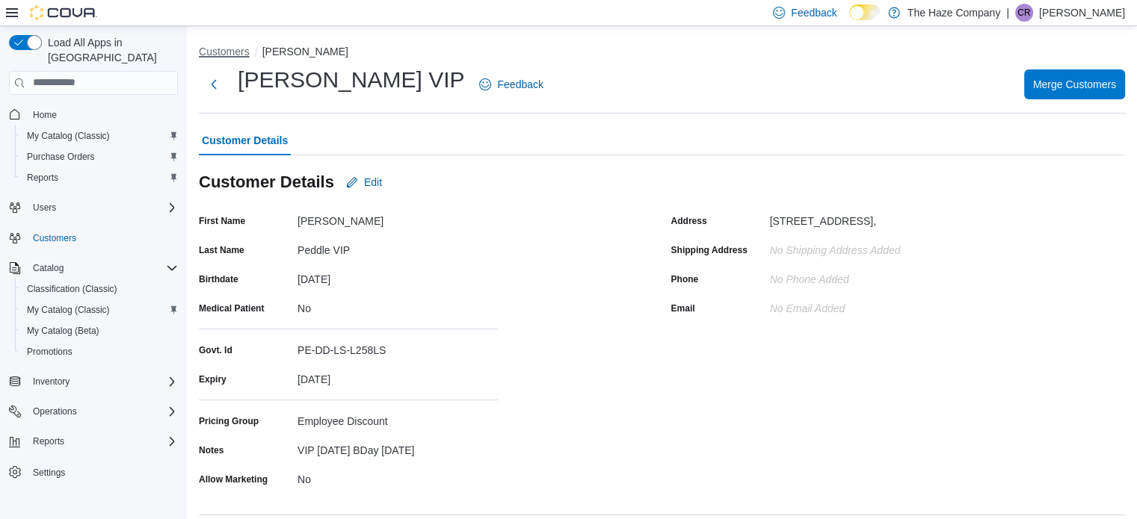
click at [224, 53] on button "Customers" at bounding box center [224, 52] width 51 height 12
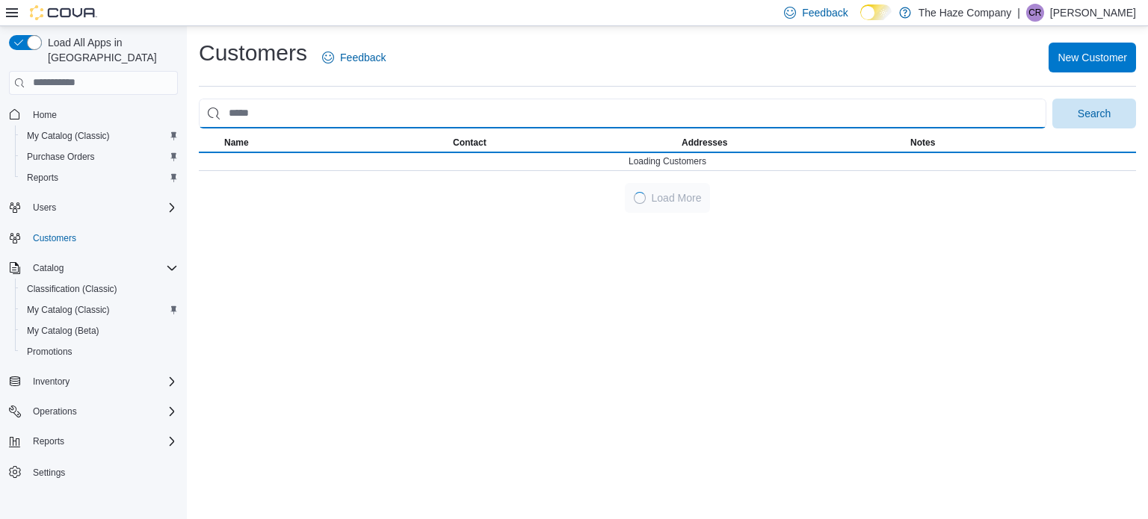
click at [287, 119] on input "search" at bounding box center [623, 114] width 848 height 30
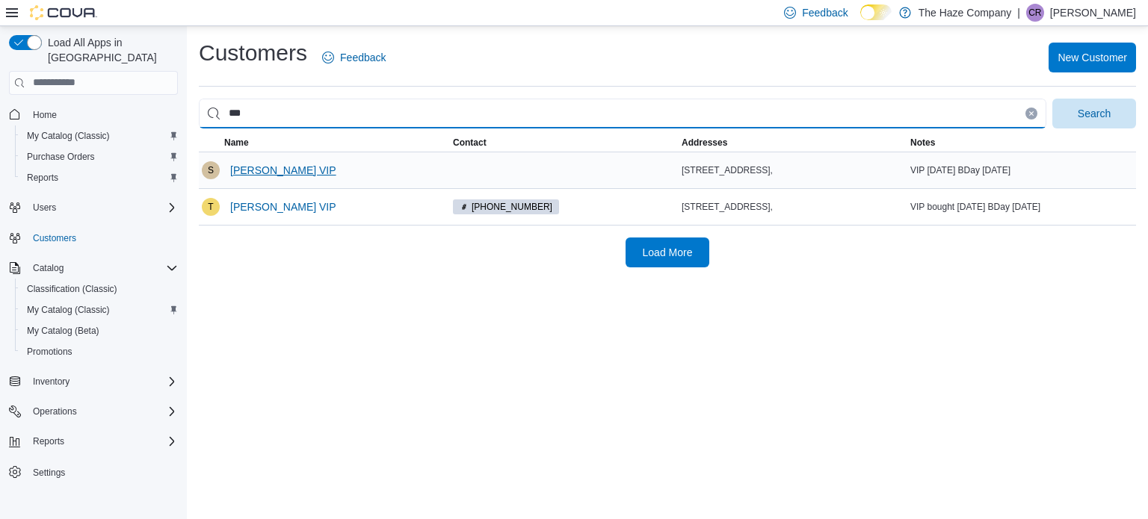
type input "***"
click at [1052, 99] on button "Search" at bounding box center [1094, 114] width 84 height 30
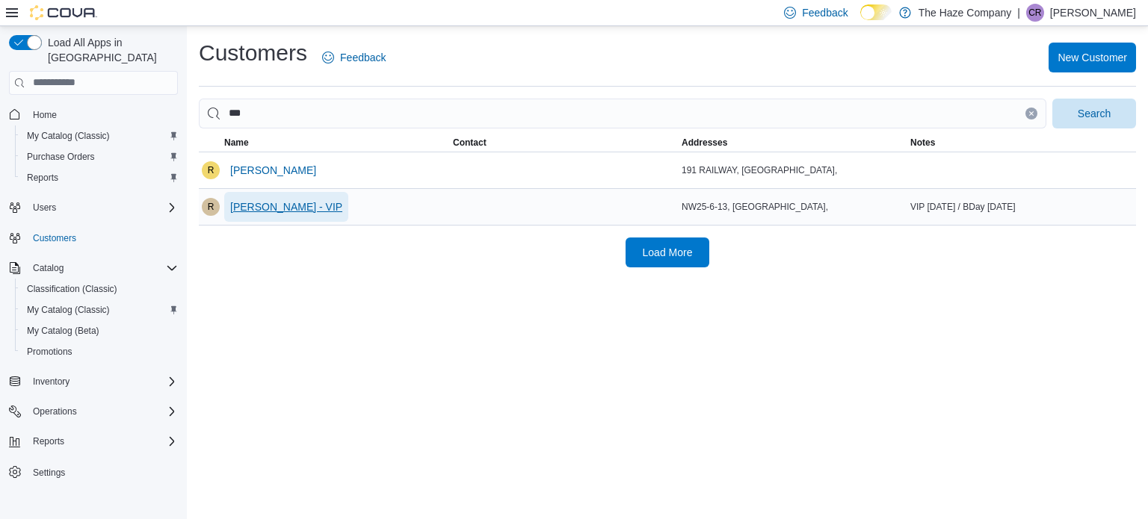
click at [279, 205] on span "[PERSON_NAME] - VIP" at bounding box center [286, 207] width 112 height 15
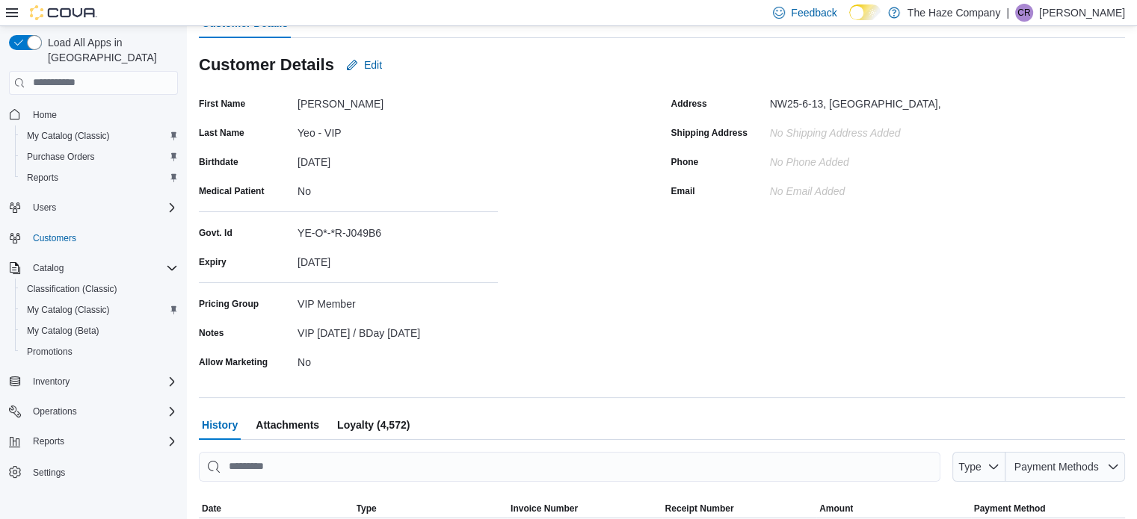
scroll to position [224, 0]
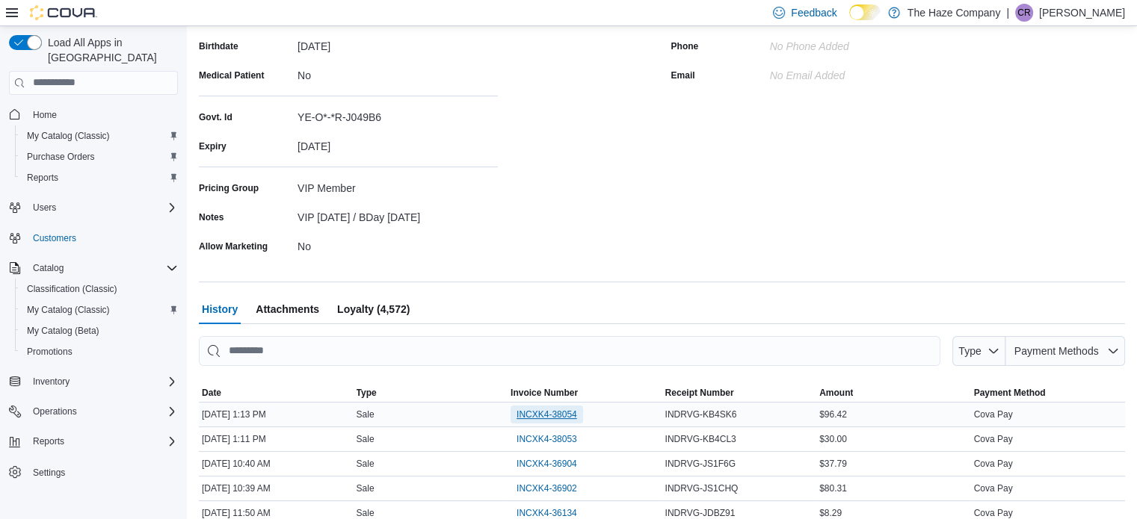
click at [555, 407] on span "INCXK4-38054" at bounding box center [546, 415] width 61 height 18
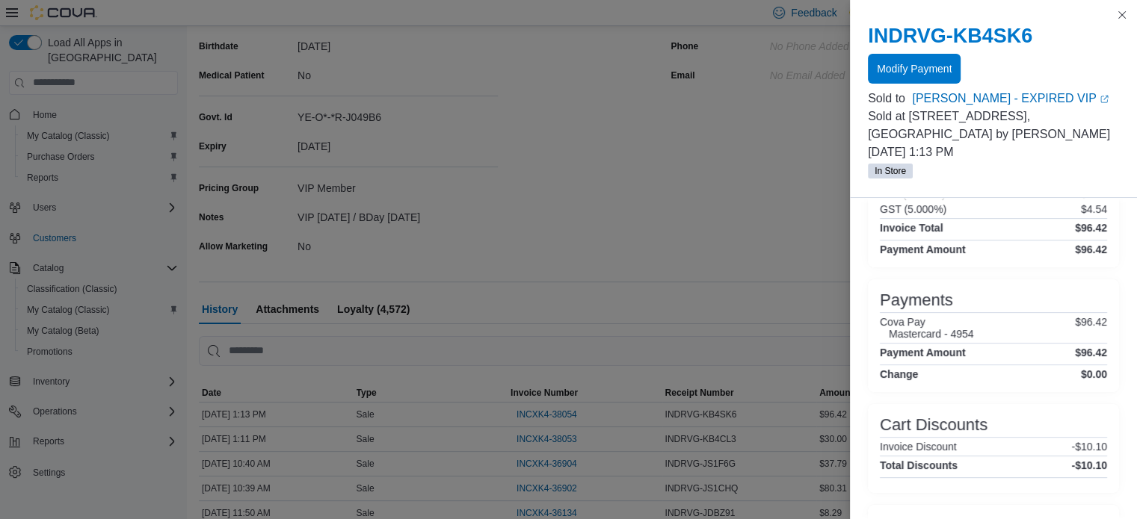
scroll to position [410, 0]
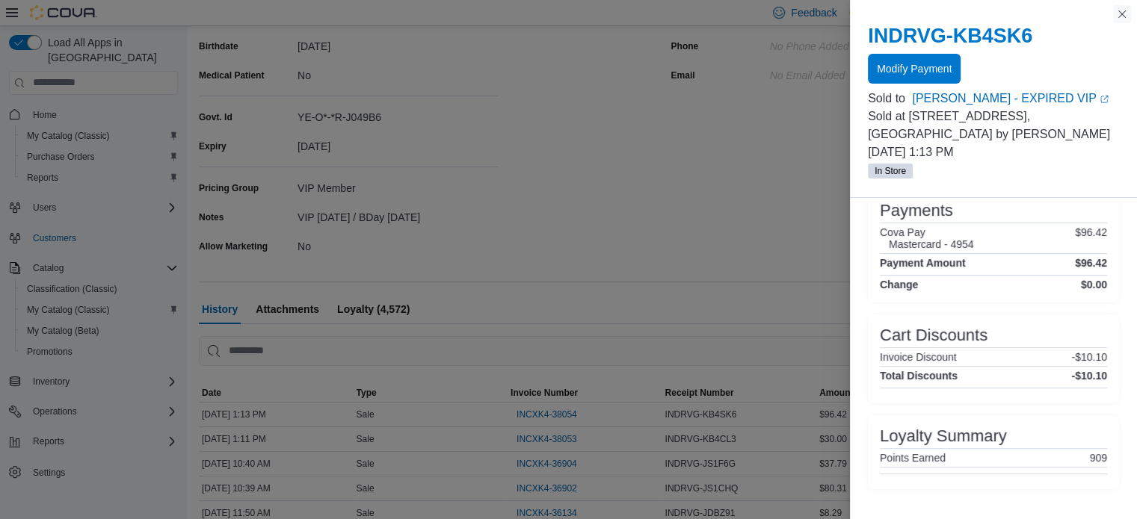
click at [1117, 22] on button "Close this dialog" at bounding box center [1122, 14] width 18 height 18
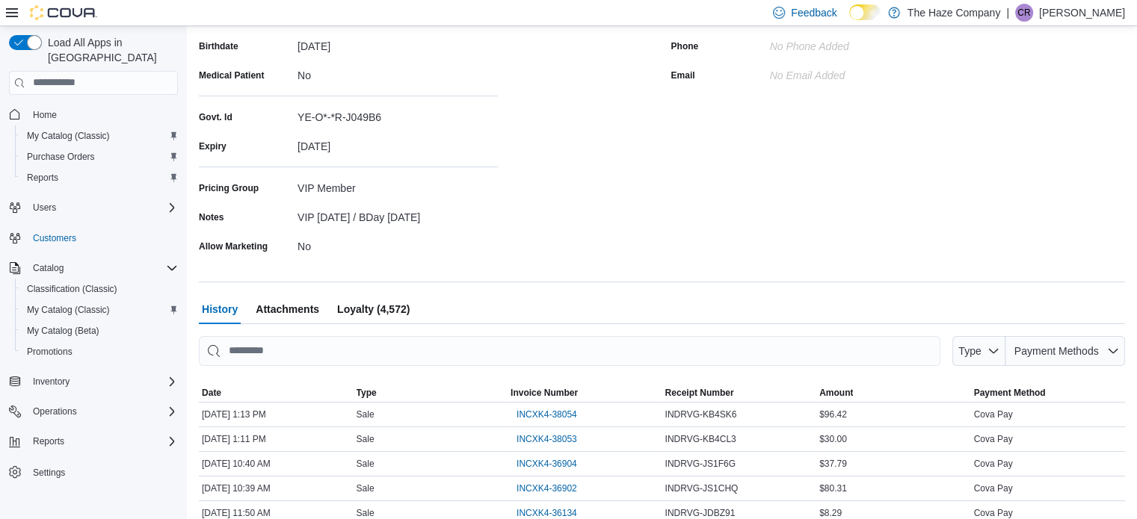
click at [385, 307] on span "Loyalty (4,572)" at bounding box center [373, 309] width 73 height 30
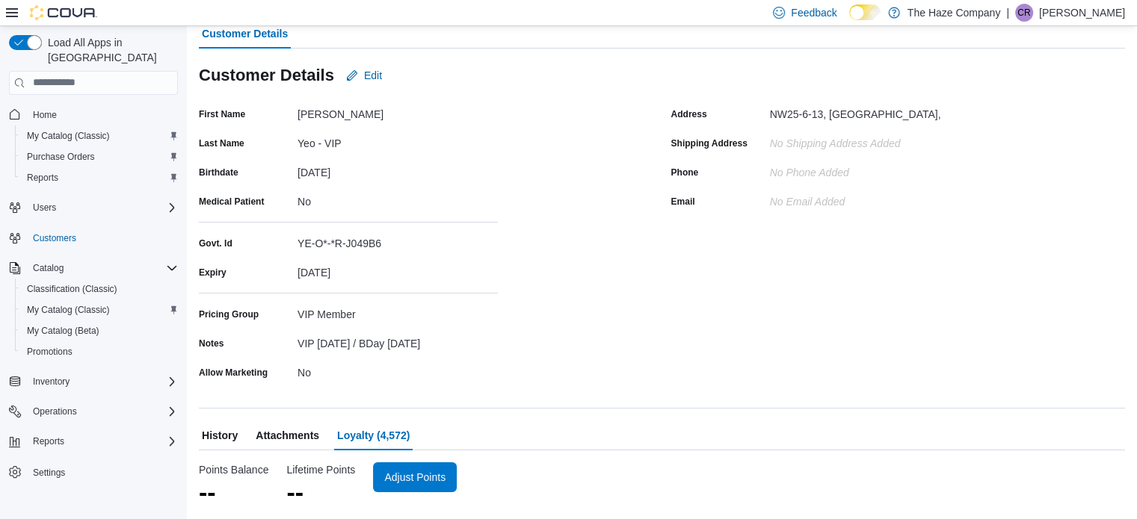
scroll to position [97, 0]
click at [428, 481] on span "Adjust Points" at bounding box center [424, 477] width 61 height 15
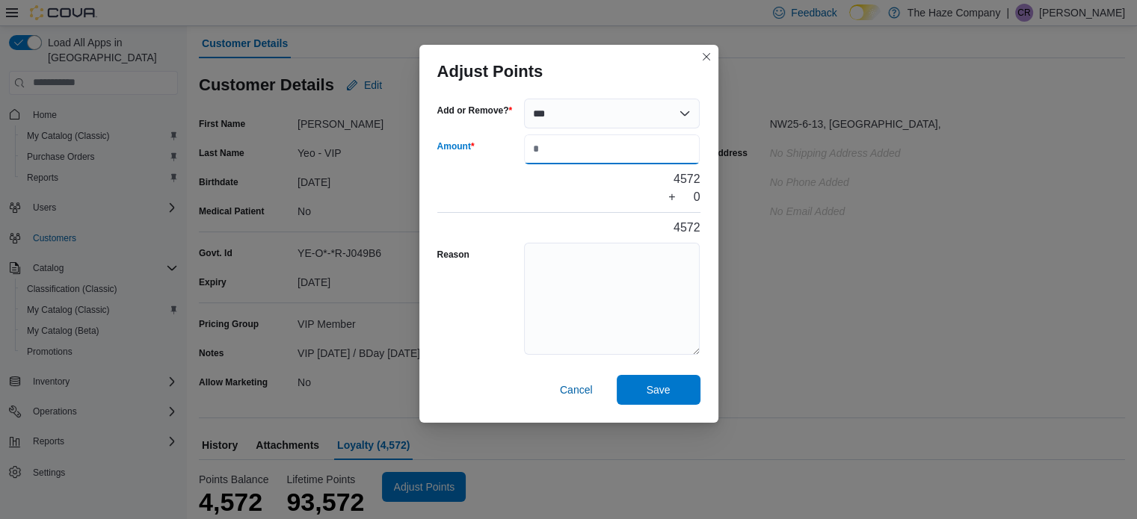
click at [576, 155] on input "Amount" at bounding box center [612, 150] width 176 height 30
type input "****"
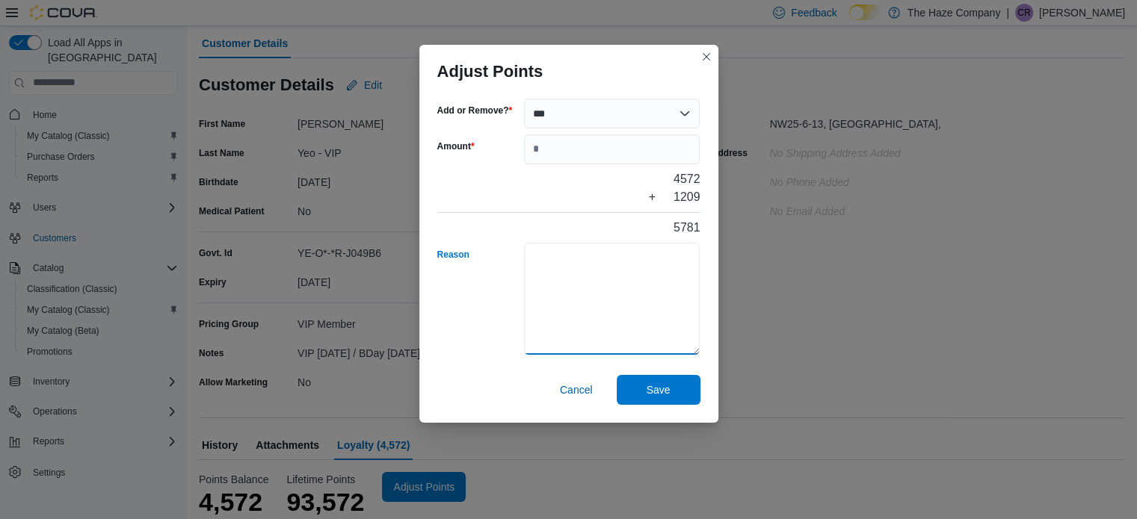
click at [572, 304] on textarea "Reason" at bounding box center [612, 299] width 176 height 112
type textarea "*"
click at [627, 388] on span "Save" at bounding box center [659, 389] width 66 height 30
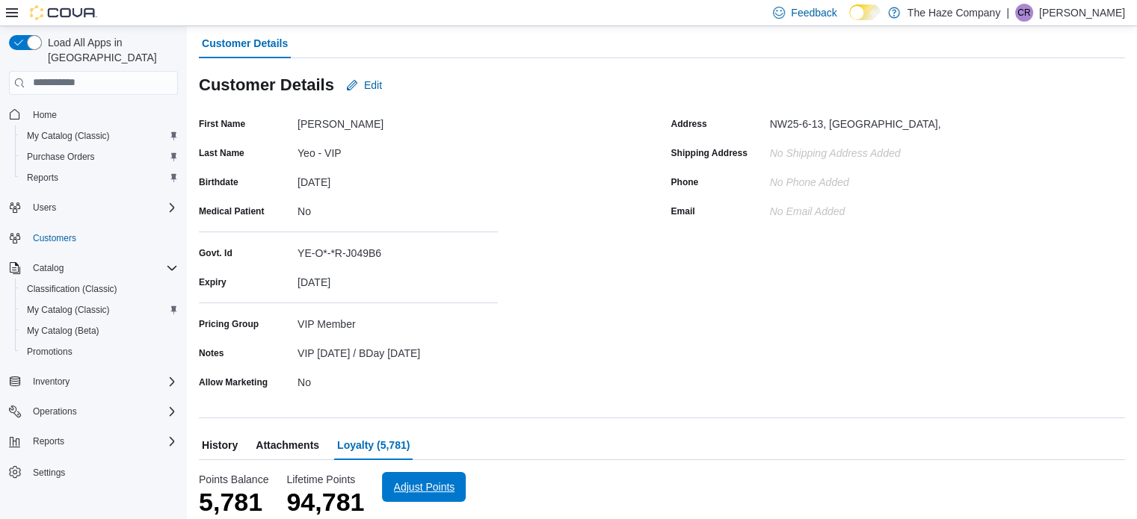
scroll to position [0, 0]
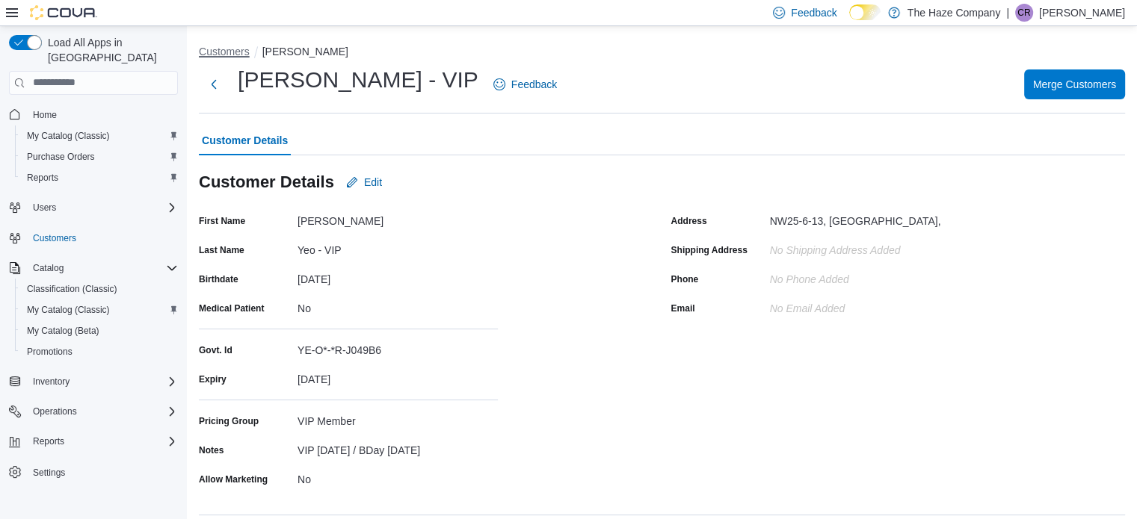
click at [246, 49] on button "Customers" at bounding box center [224, 52] width 51 height 12
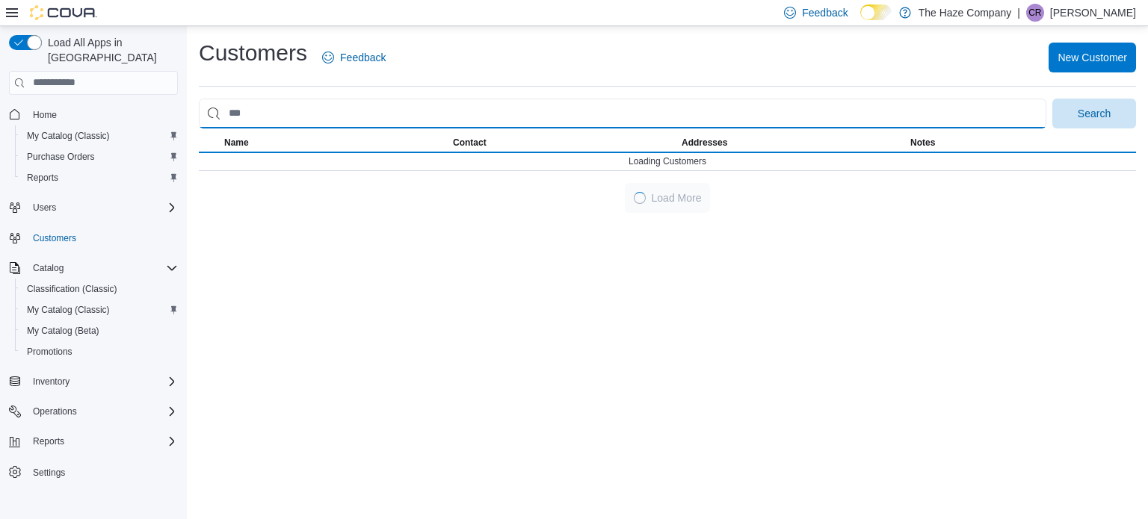
click at [338, 121] on input "search" at bounding box center [623, 114] width 848 height 30
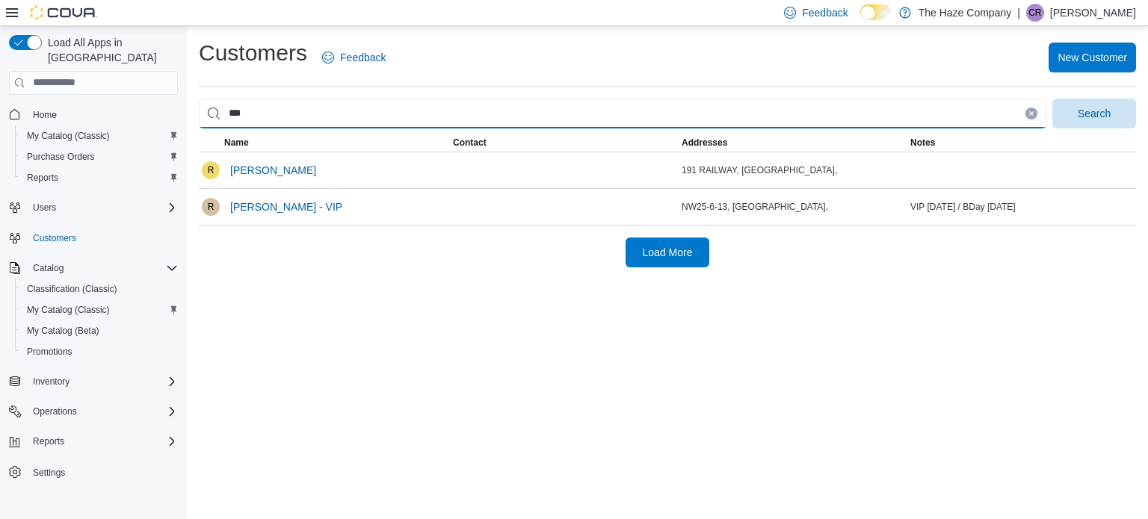
type input "*****"
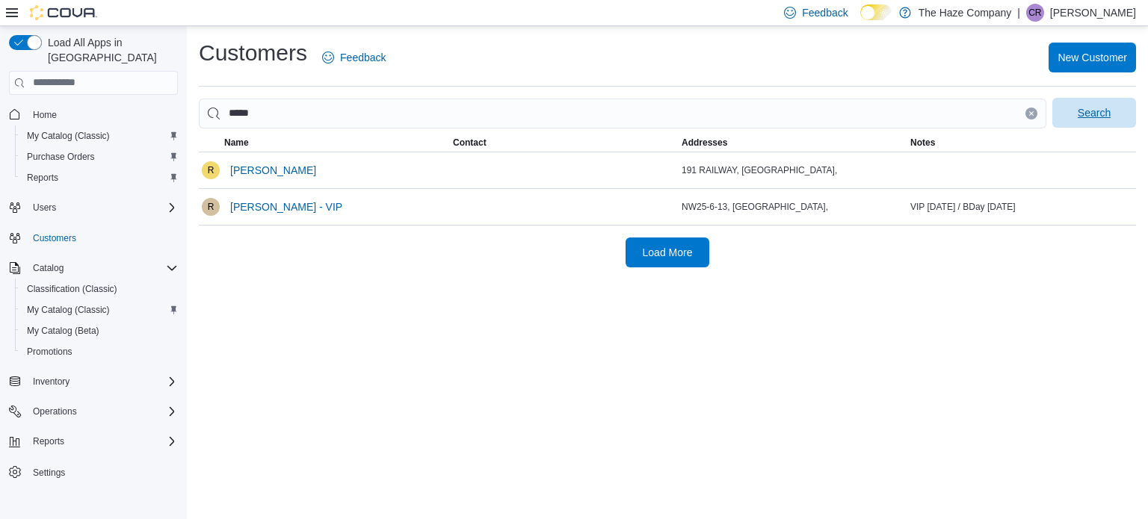
click at [1088, 111] on span "Search" at bounding box center [1094, 112] width 33 height 15
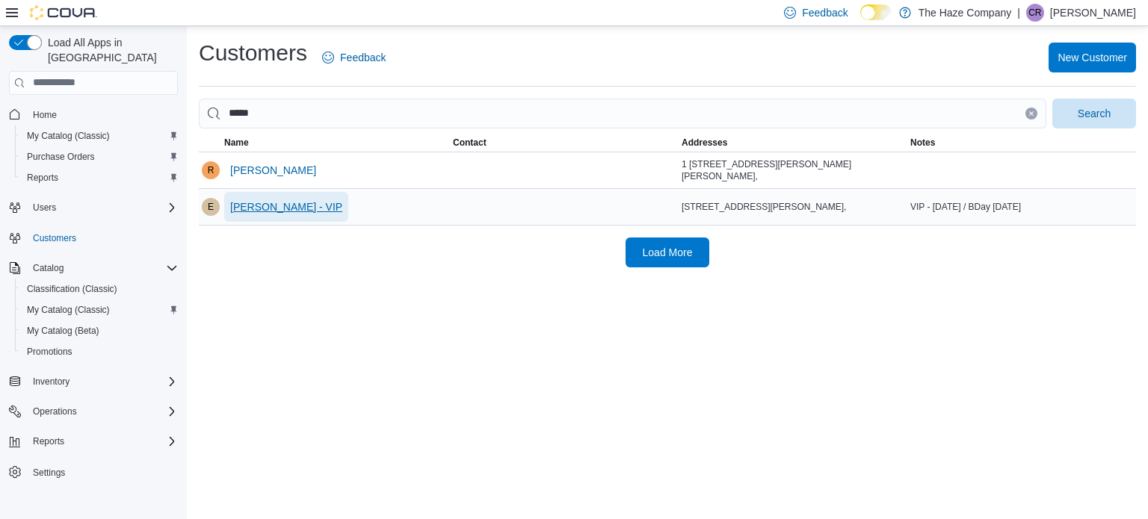
click at [252, 204] on span "[PERSON_NAME] - VIP" at bounding box center [286, 207] width 112 height 15
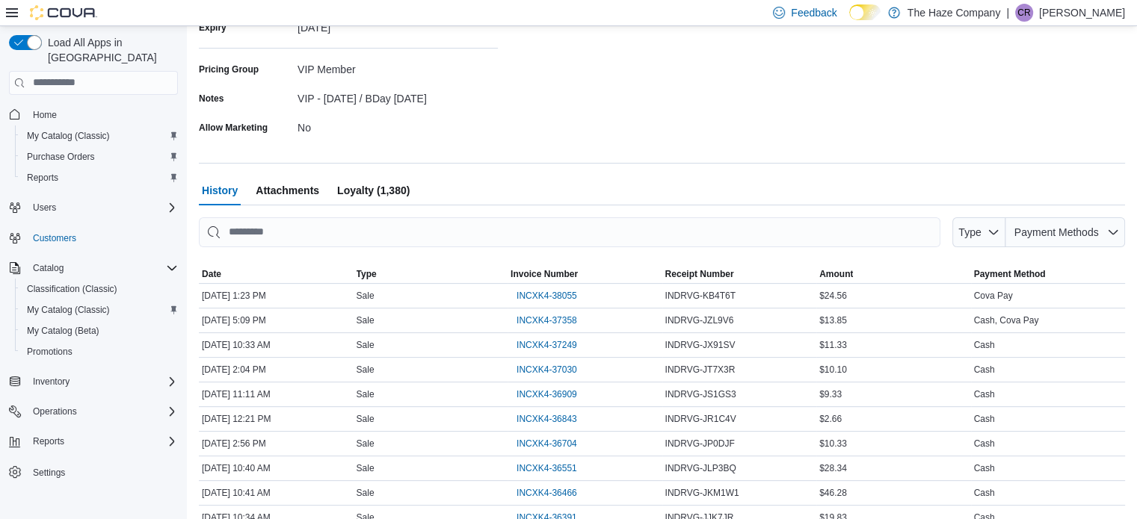
scroll to position [400, 0]
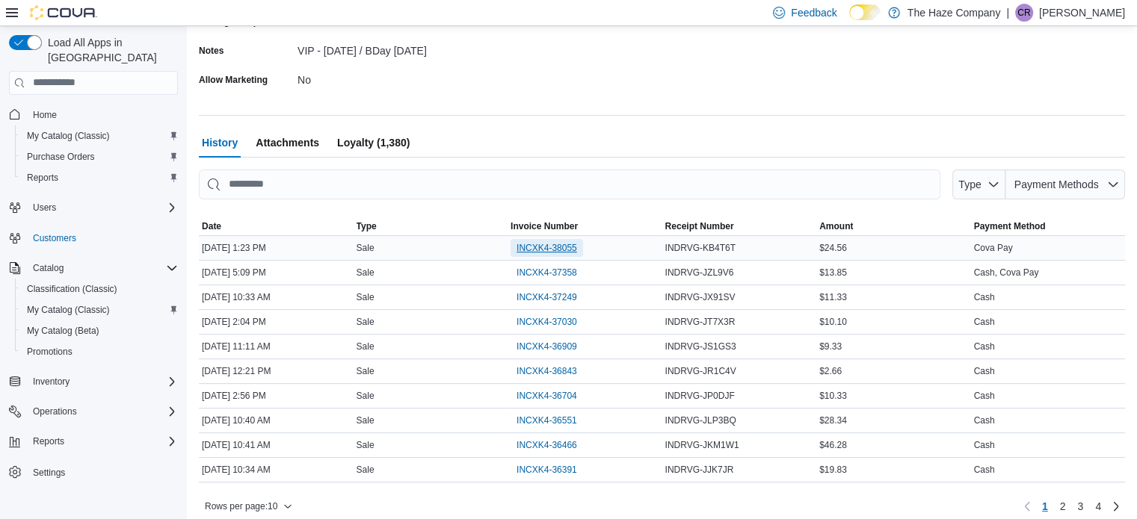
click at [546, 253] on span "INCXK4-38055" at bounding box center [546, 248] width 61 height 12
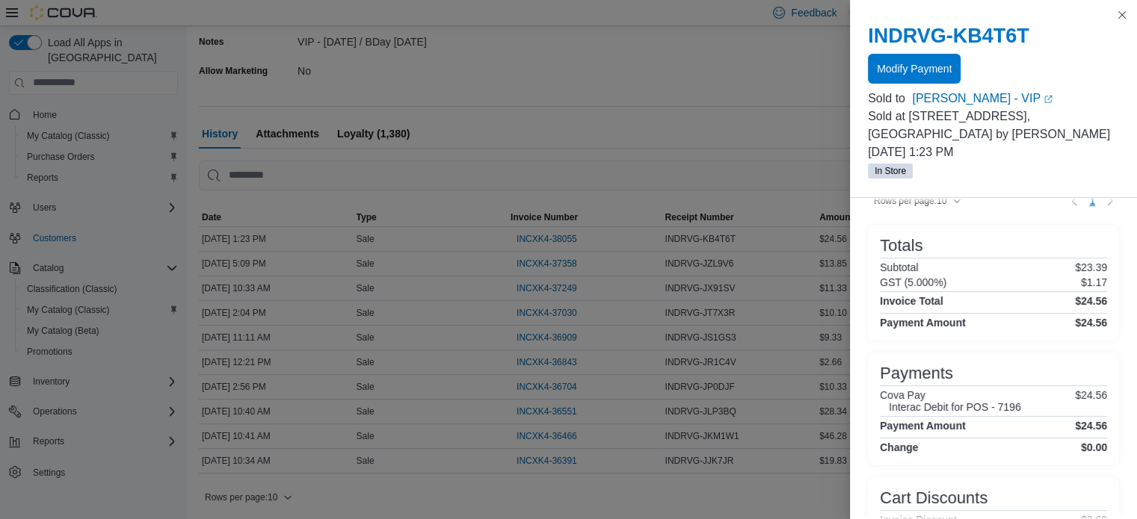
scroll to position [326, 0]
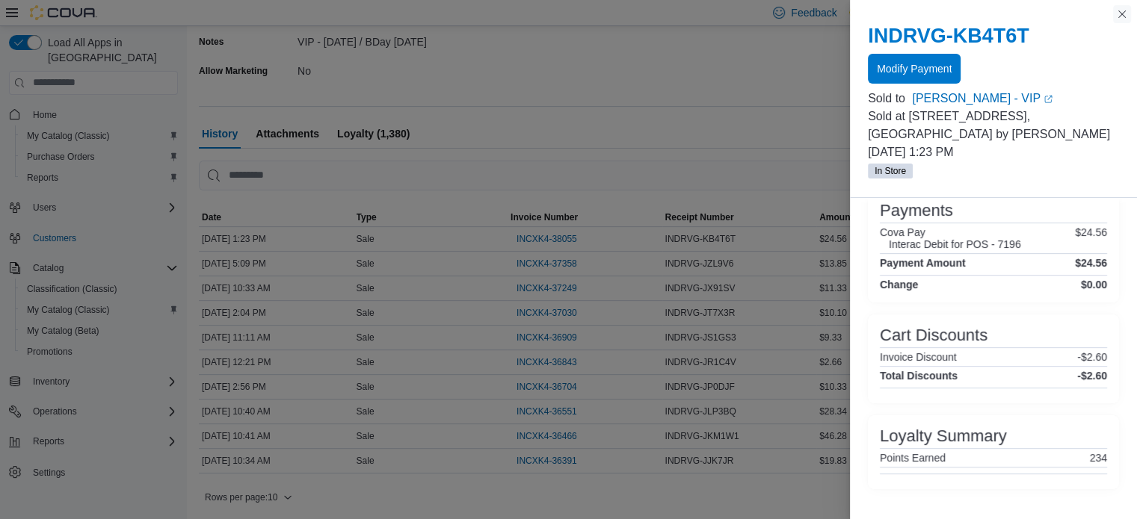
click at [1117, 19] on button "Close this dialog" at bounding box center [1122, 14] width 18 height 18
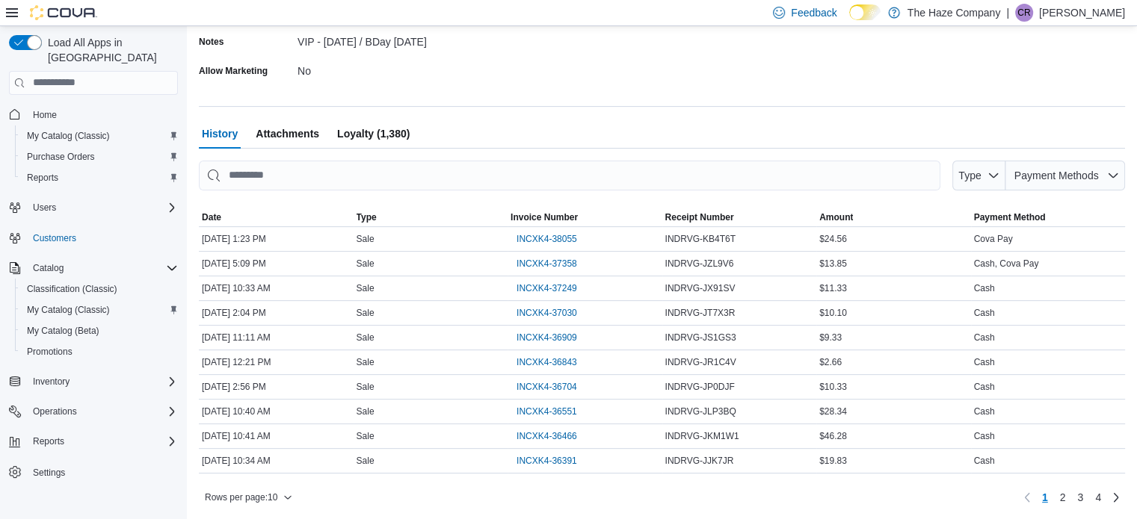
click at [388, 128] on span "Loyalty (1,380)" at bounding box center [373, 134] width 73 height 30
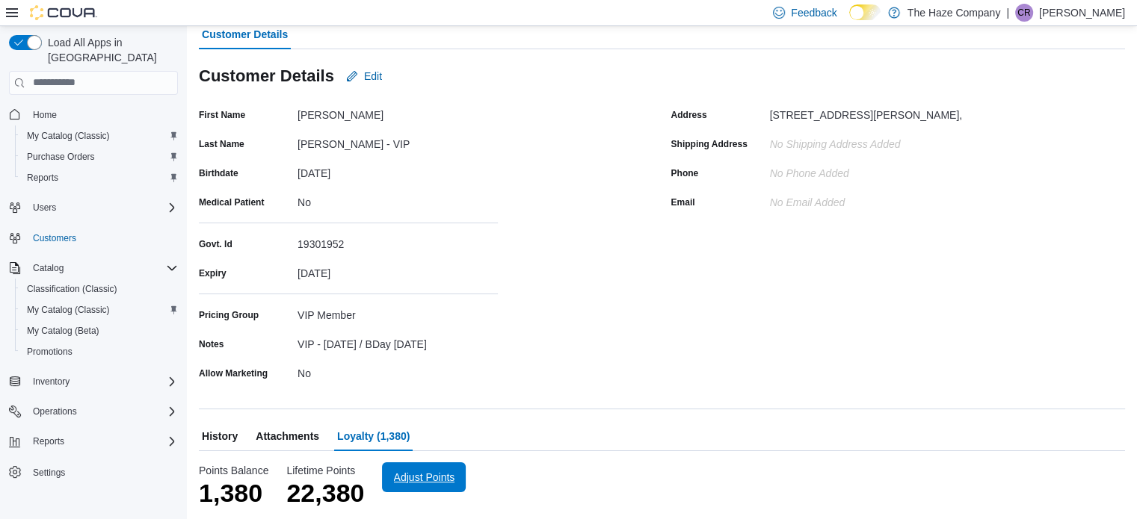
click at [419, 486] on span "Adjust Points" at bounding box center [424, 478] width 66 height 30
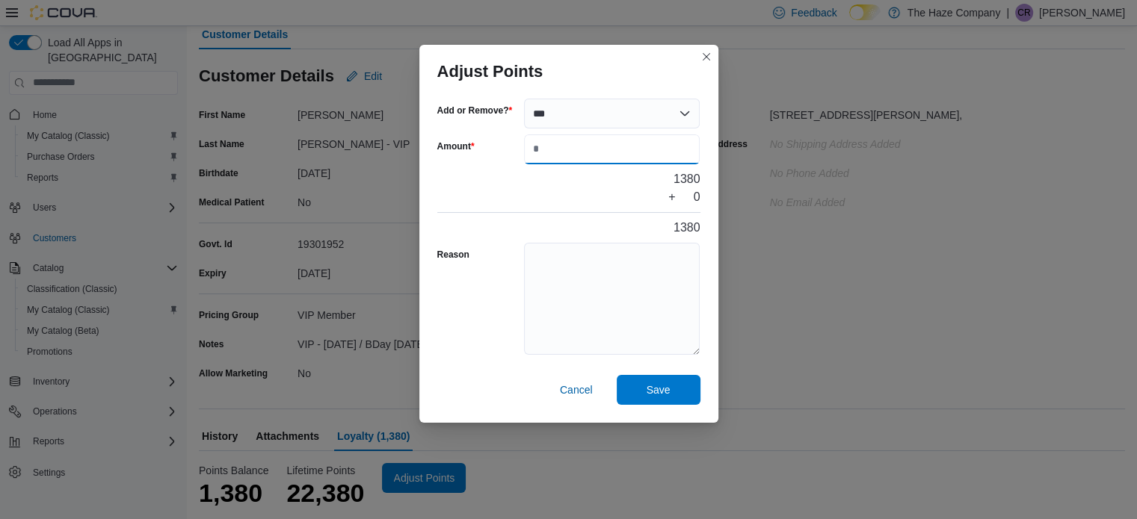
click at [591, 152] on input "Amount" at bounding box center [612, 150] width 176 height 30
type input "***"
click at [574, 279] on textarea "Reason" at bounding box center [612, 299] width 176 height 112
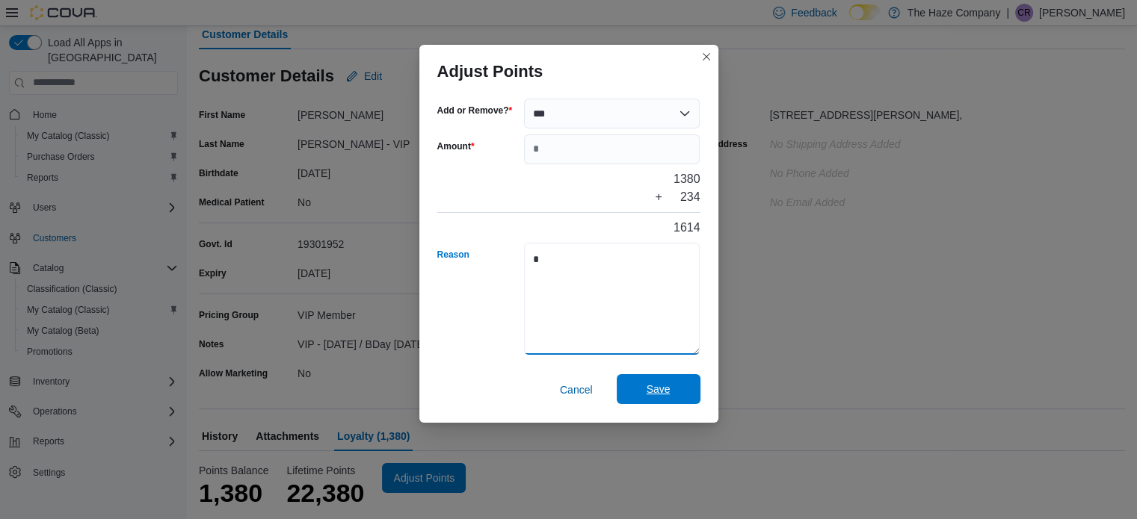
type textarea "*"
click at [629, 392] on span "Save" at bounding box center [659, 389] width 66 height 30
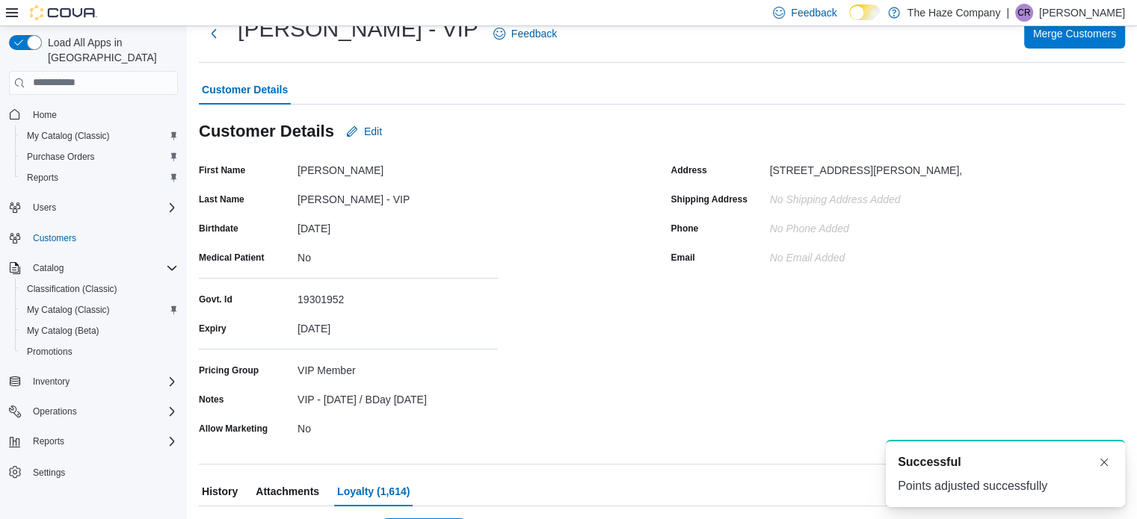
scroll to position [0, 0]
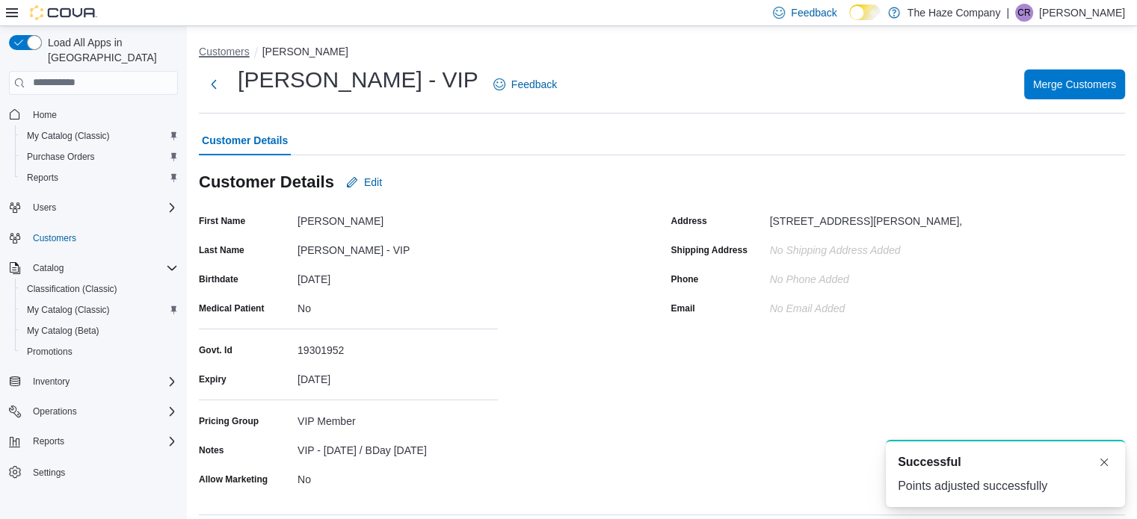
click at [239, 49] on button "Customers" at bounding box center [224, 52] width 51 height 12
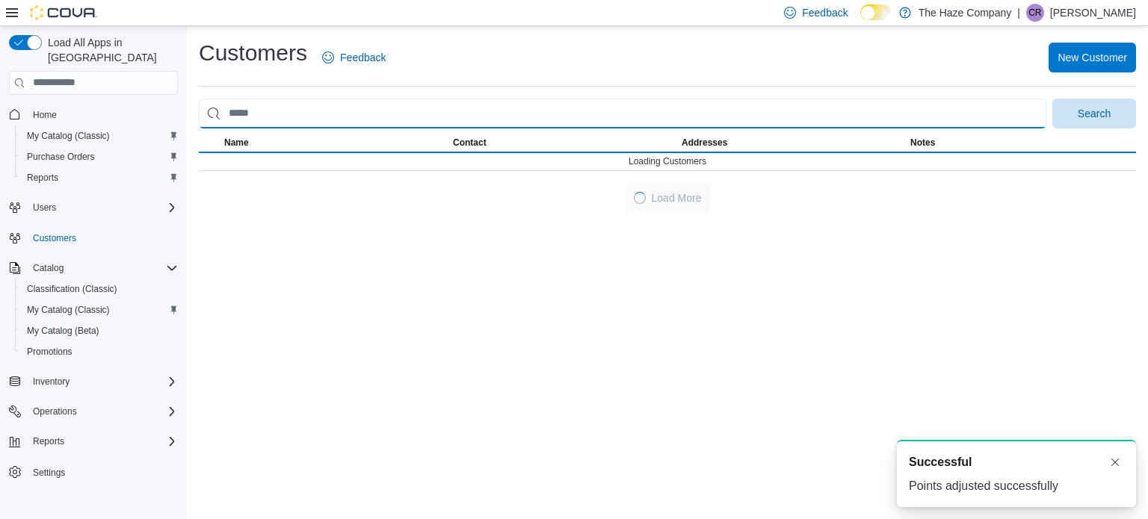
click at [256, 110] on input "search" at bounding box center [623, 114] width 848 height 30
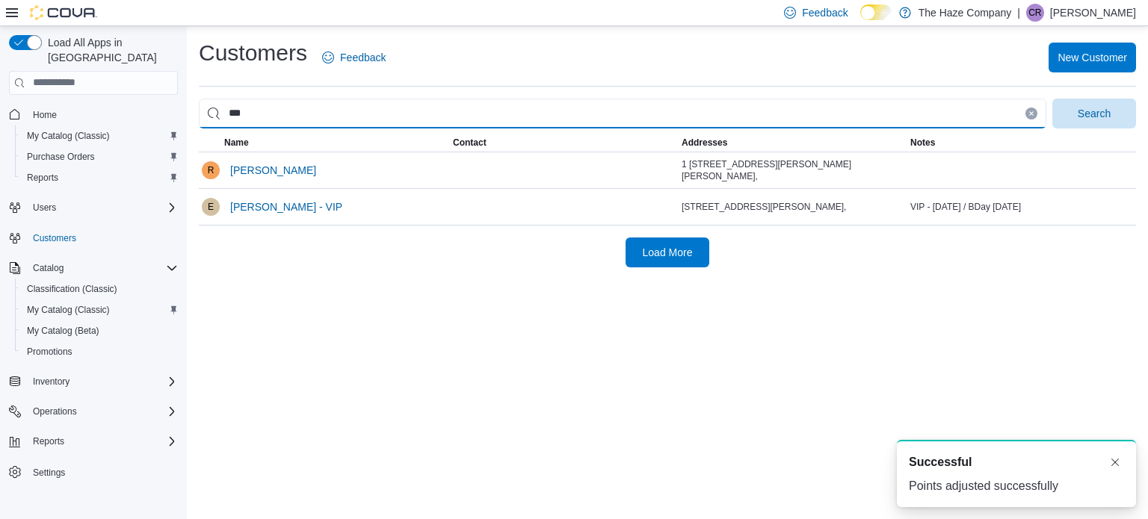
type input "****"
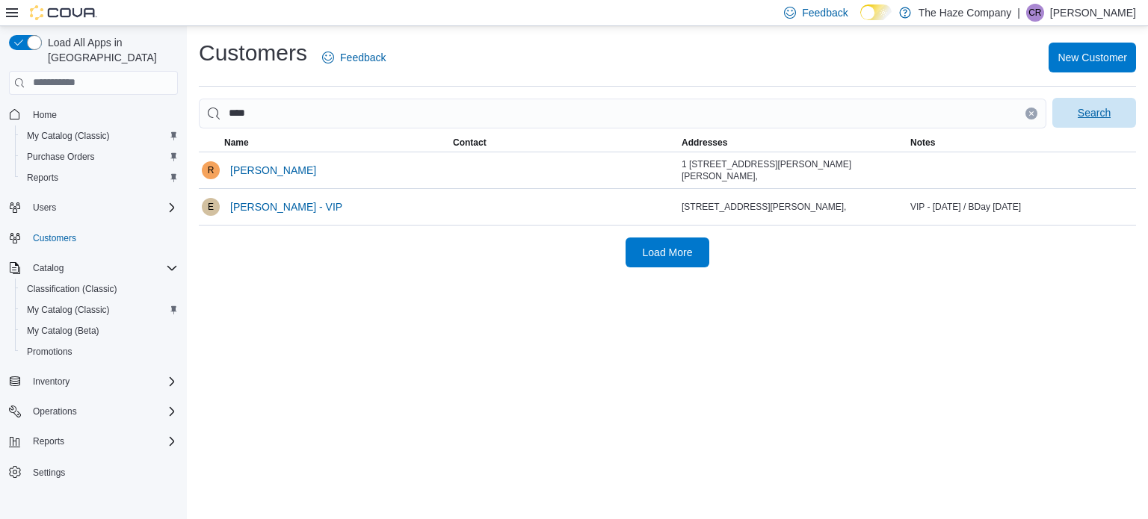
click at [1079, 117] on span "Search" at bounding box center [1094, 112] width 33 height 15
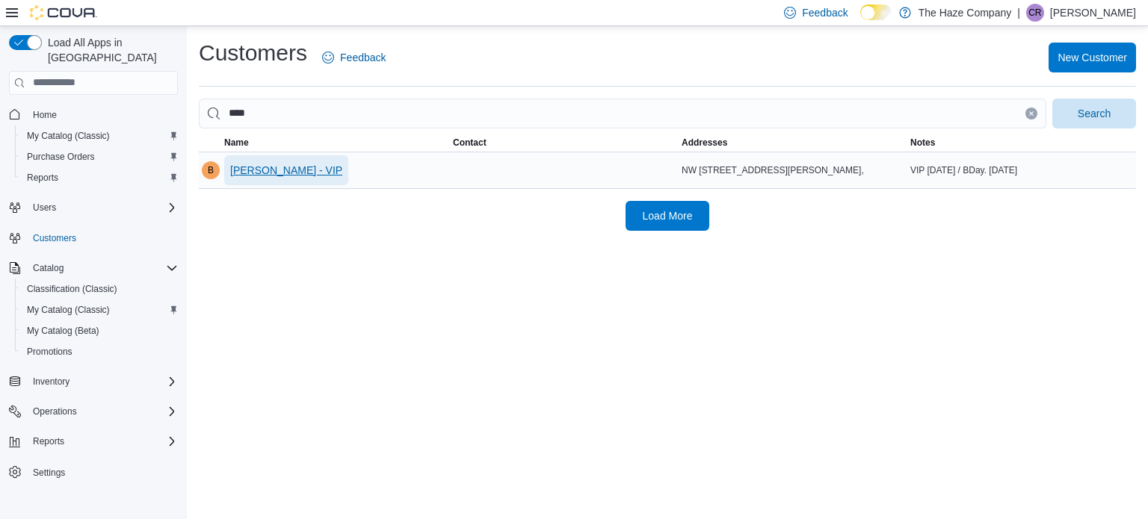
click at [289, 166] on span "[PERSON_NAME] - VIP" at bounding box center [286, 170] width 112 height 15
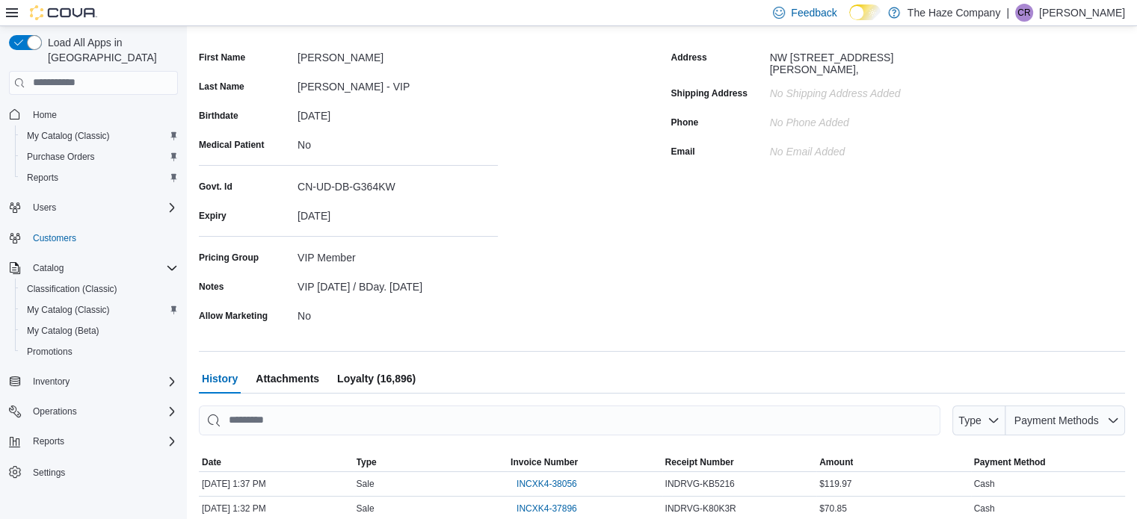
scroll to position [259, 0]
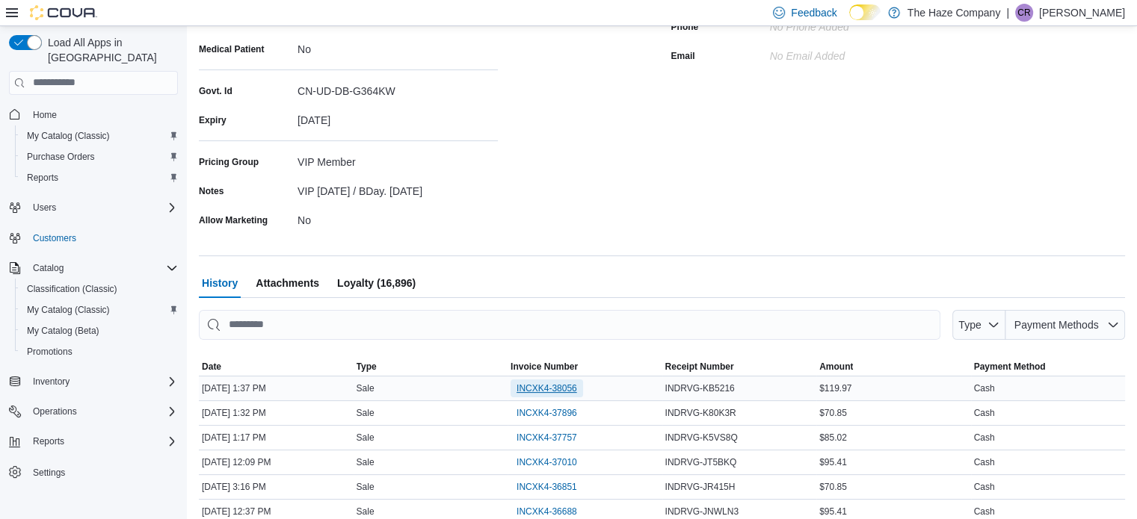
click at [522, 390] on span "INCXK4-38056" at bounding box center [546, 389] width 61 height 12
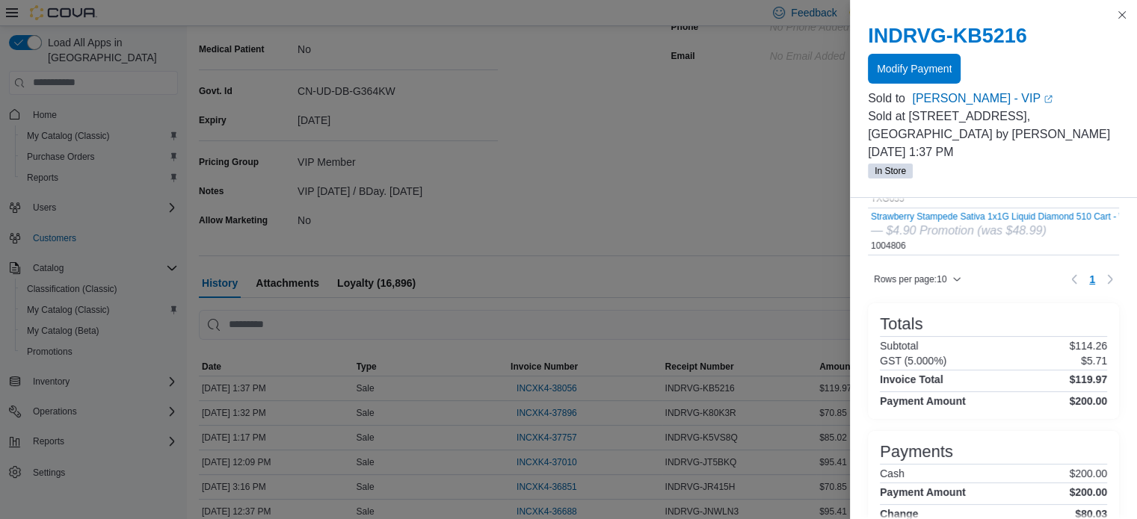
scroll to position [360, 0]
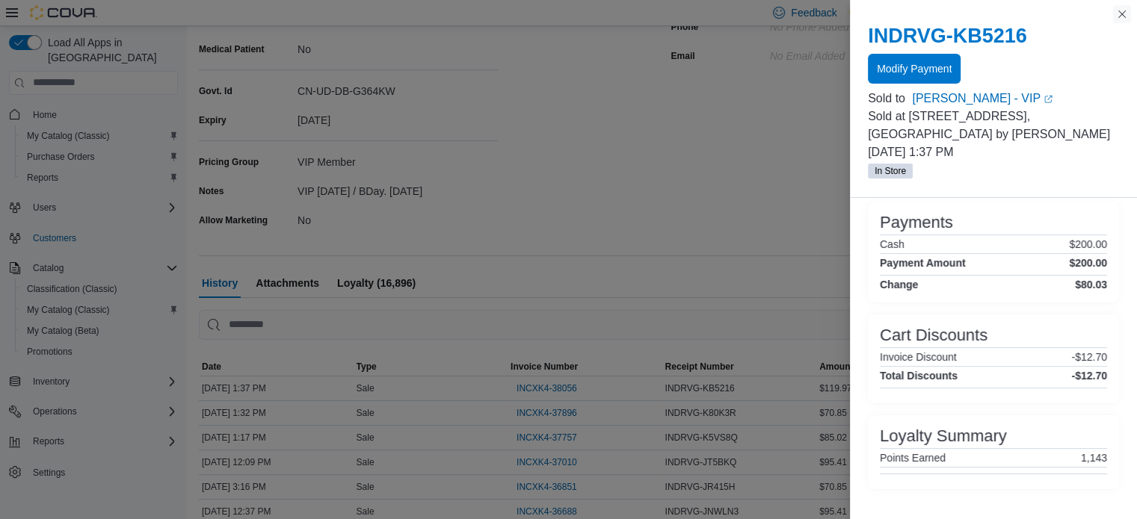
click at [1125, 18] on button "Close this dialog" at bounding box center [1122, 14] width 18 height 18
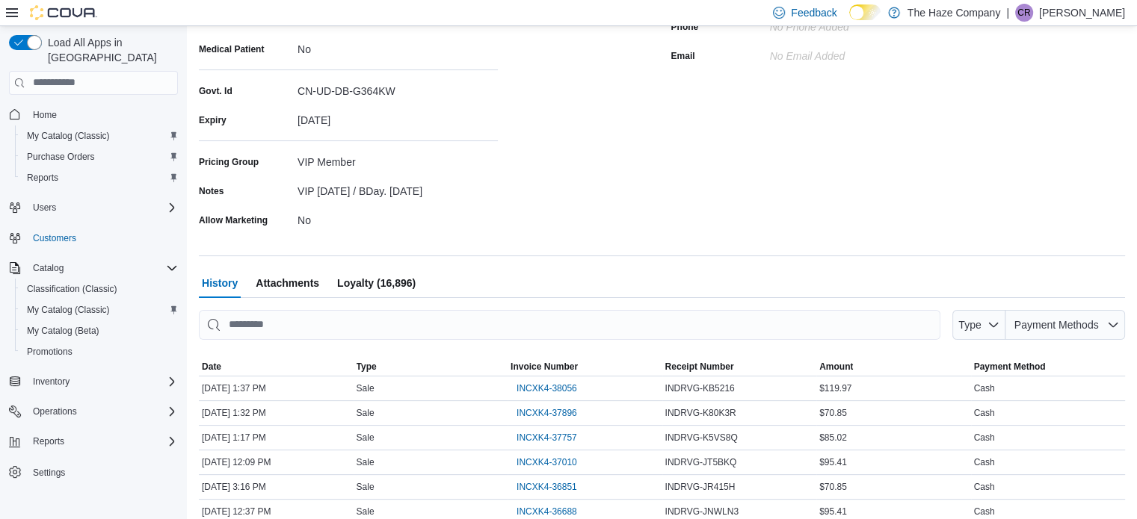
click at [395, 277] on span "Loyalty (16,896)" at bounding box center [376, 283] width 78 height 30
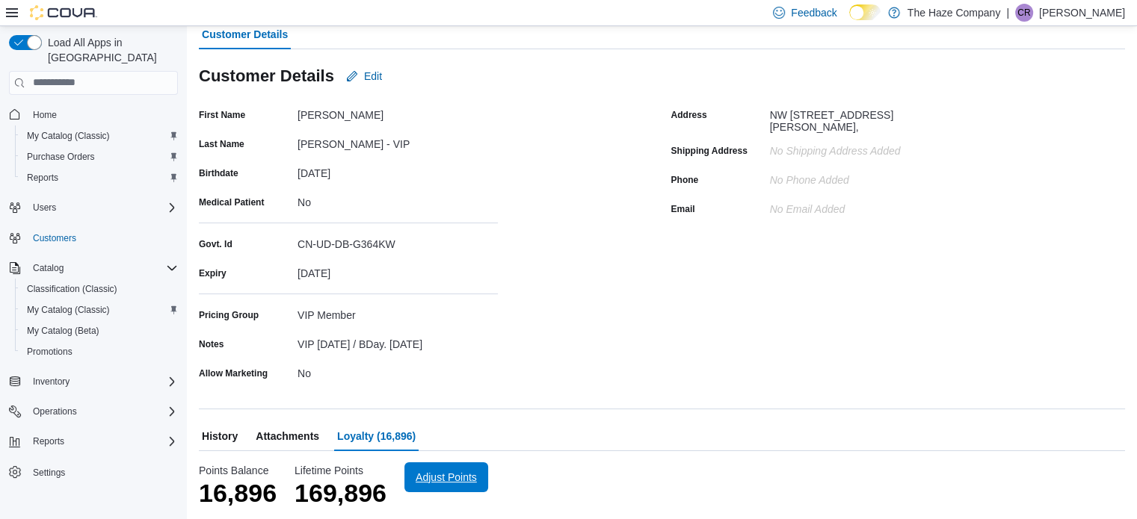
click at [416, 484] on span "Adjust Points" at bounding box center [446, 477] width 61 height 15
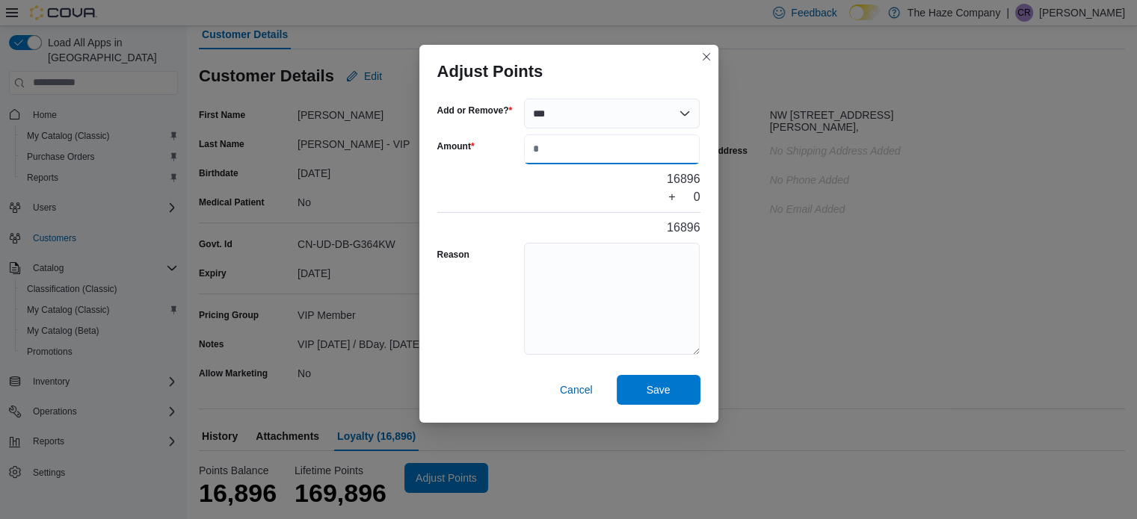
click at [538, 140] on input "Amount" at bounding box center [612, 150] width 176 height 30
type input "****"
click at [549, 250] on textarea "Reason" at bounding box center [612, 299] width 176 height 112
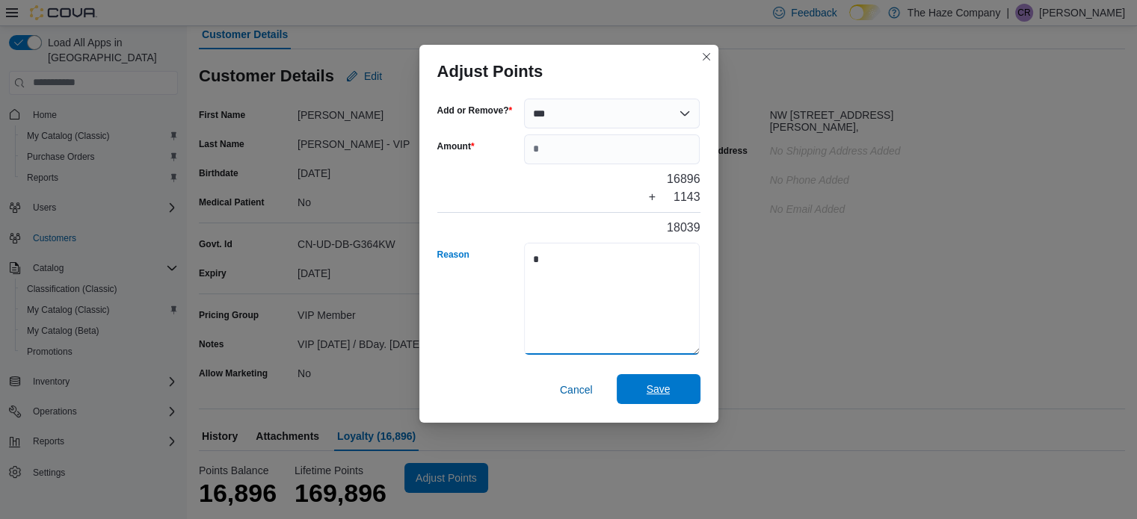
type textarea "*"
click at [632, 386] on span "Save" at bounding box center [659, 389] width 66 height 30
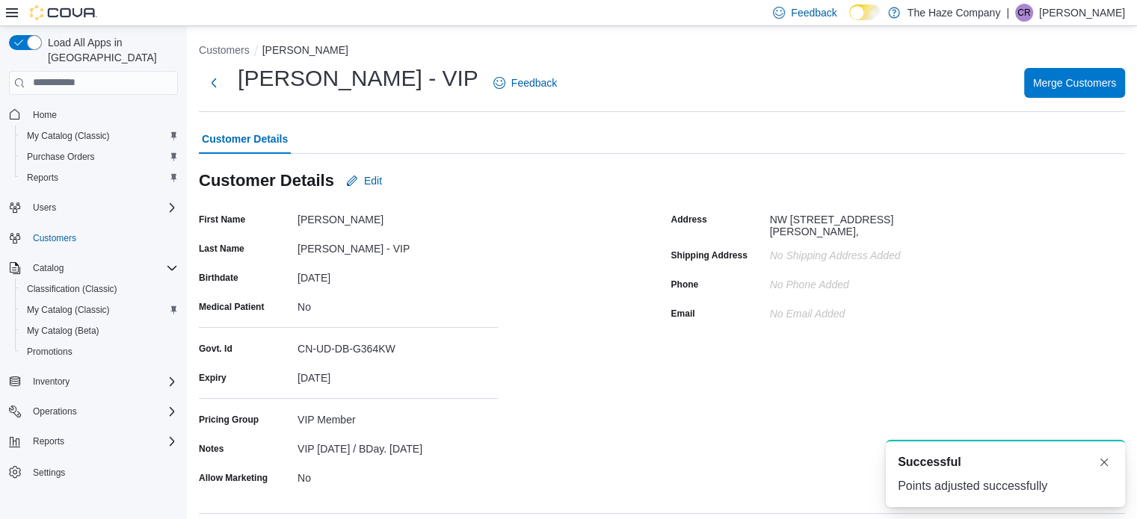
scroll to position [0, 0]
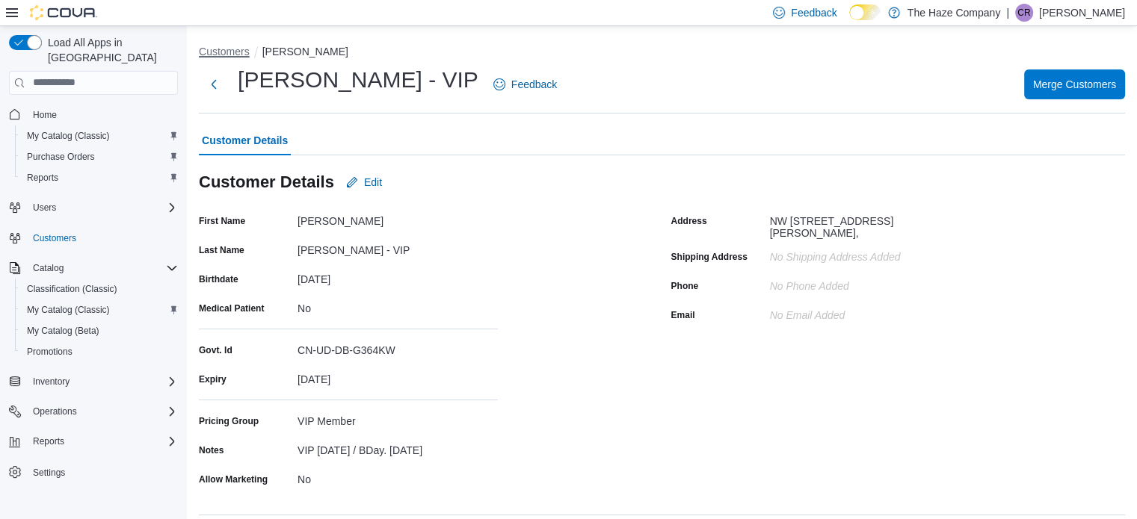
click at [237, 52] on button "Customers" at bounding box center [224, 52] width 51 height 12
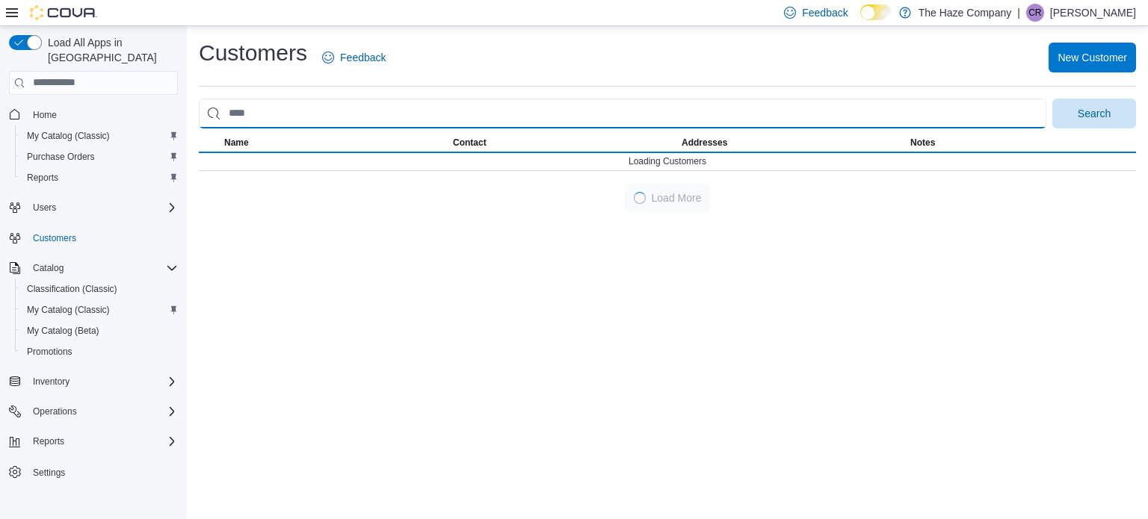
click at [292, 116] on input "search" at bounding box center [623, 114] width 848 height 30
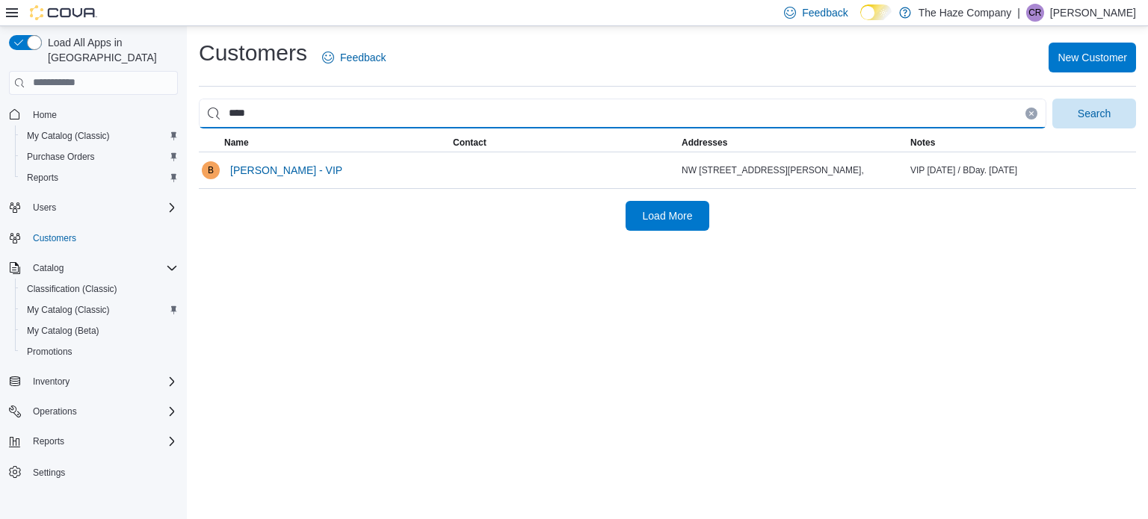
type input "*****"
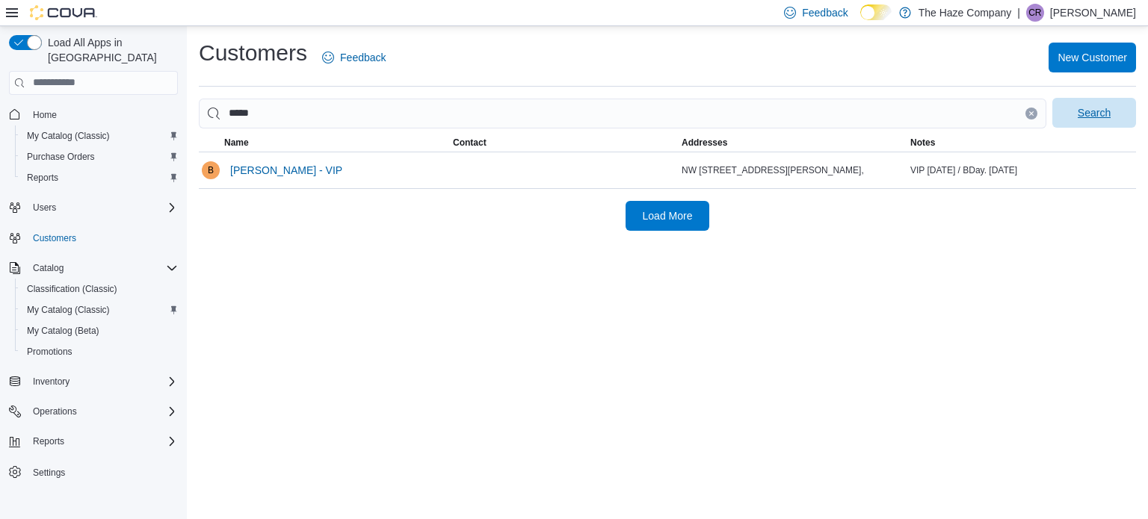
click at [1123, 117] on span "Search" at bounding box center [1094, 113] width 66 height 30
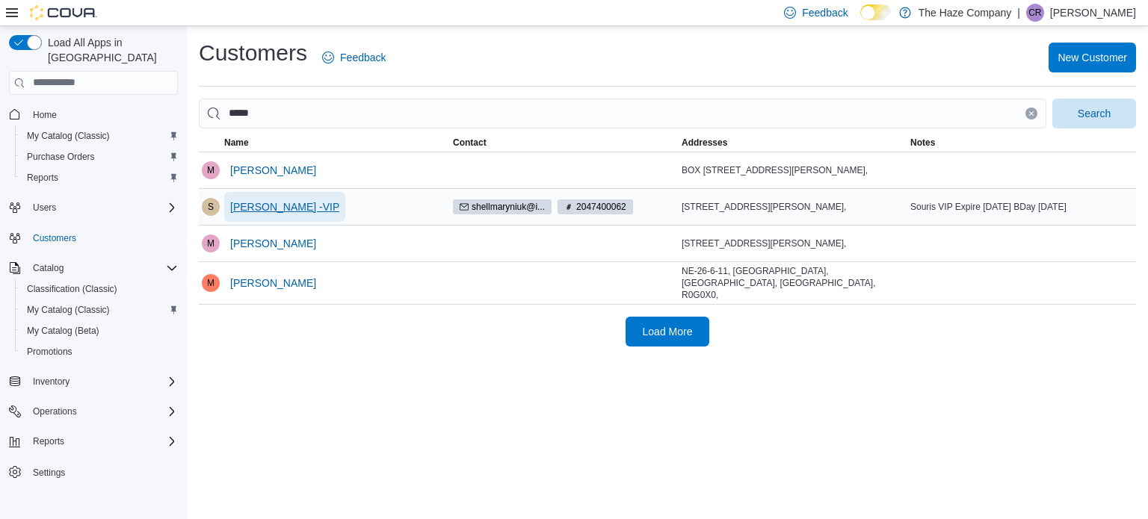
click at [296, 200] on span "[PERSON_NAME] -VIP" at bounding box center [284, 207] width 109 height 15
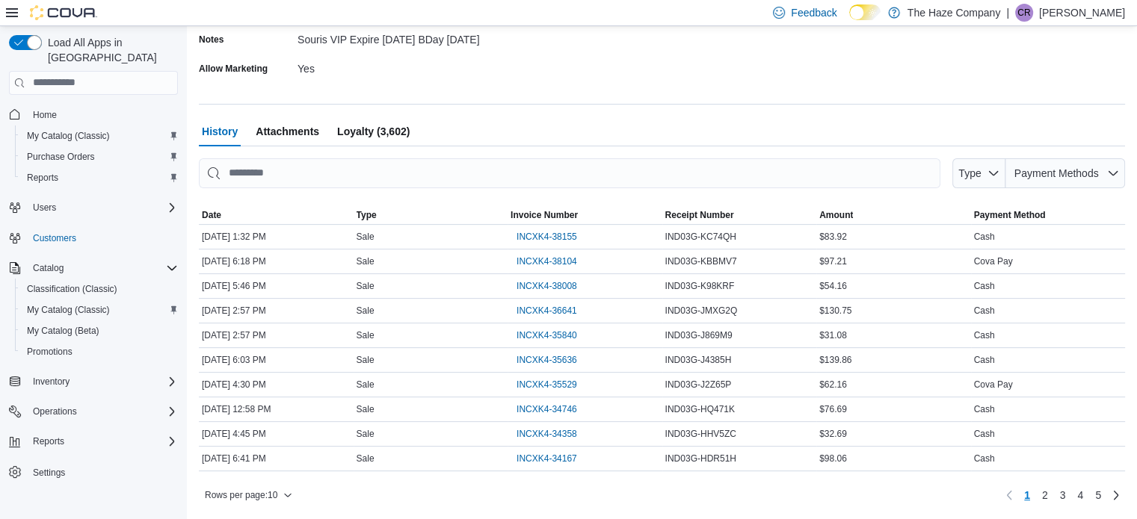
scroll to position [416, 0]
click at [532, 241] on span "INCXK4-38155" at bounding box center [546, 237] width 61 height 12
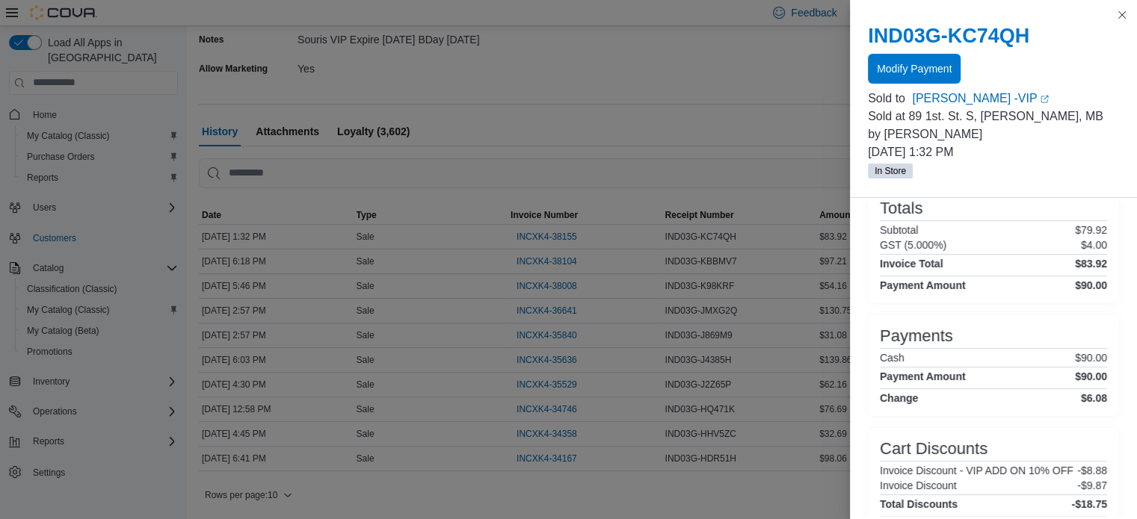
scroll to position [365, 0]
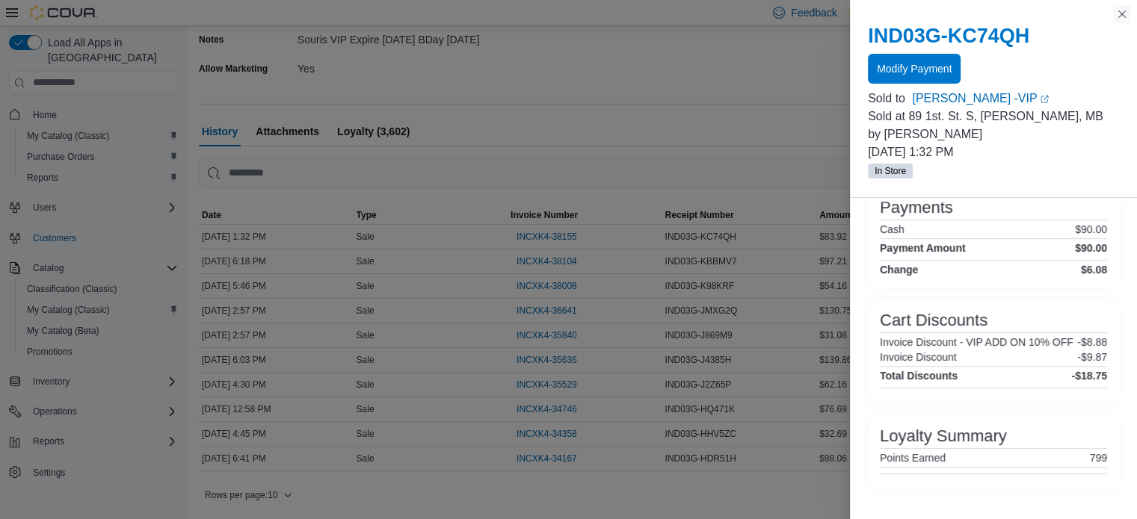
click at [1118, 8] on button "Close this dialog" at bounding box center [1122, 14] width 18 height 18
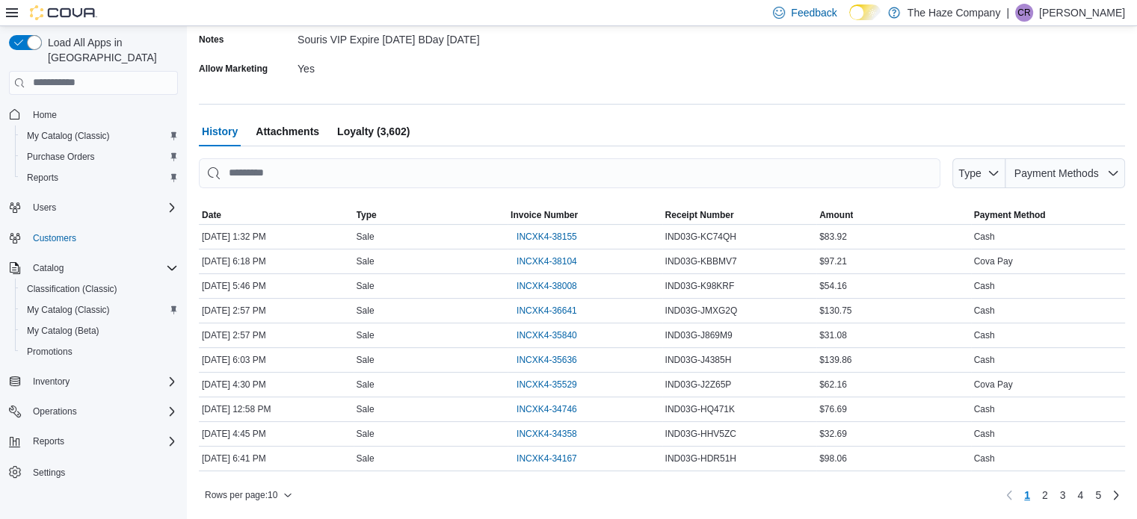
click at [347, 126] on span "Loyalty (3,602)" at bounding box center [373, 132] width 73 height 30
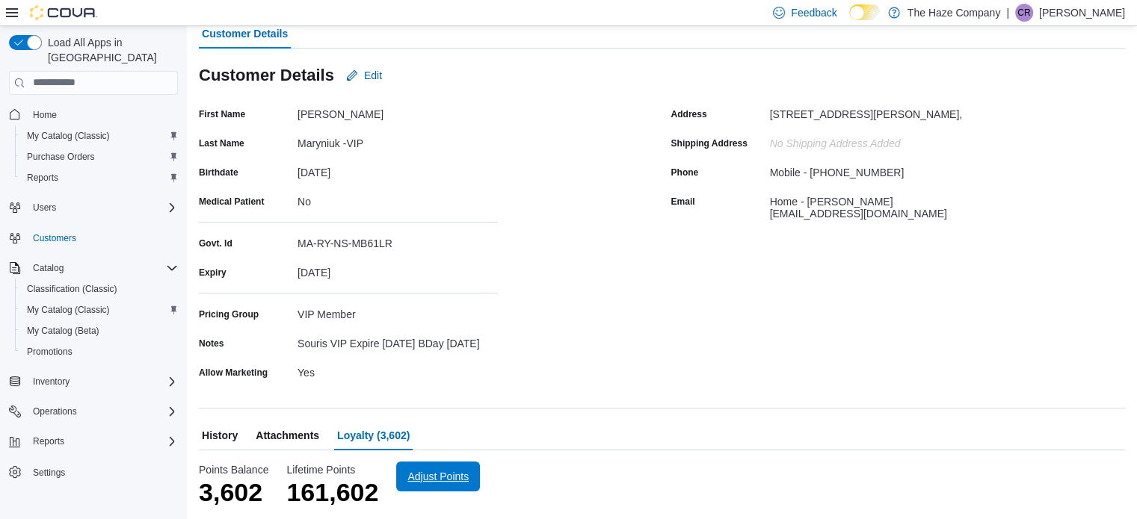
click at [416, 479] on span "Adjust Points" at bounding box center [437, 476] width 61 height 15
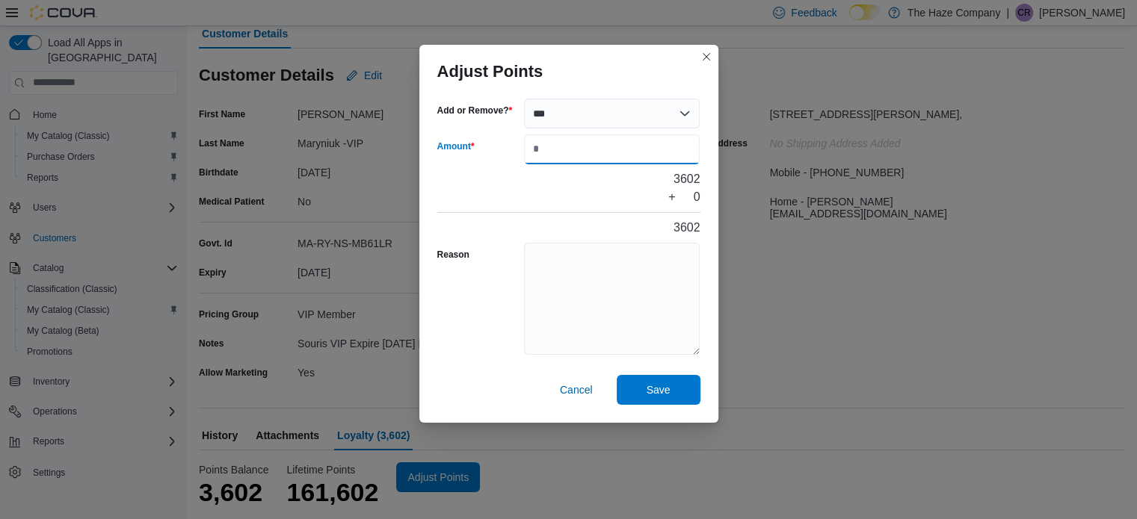
click at [582, 143] on input "Amount" at bounding box center [612, 150] width 176 height 30
type input "***"
click at [590, 296] on textarea "Reason" at bounding box center [612, 299] width 176 height 112
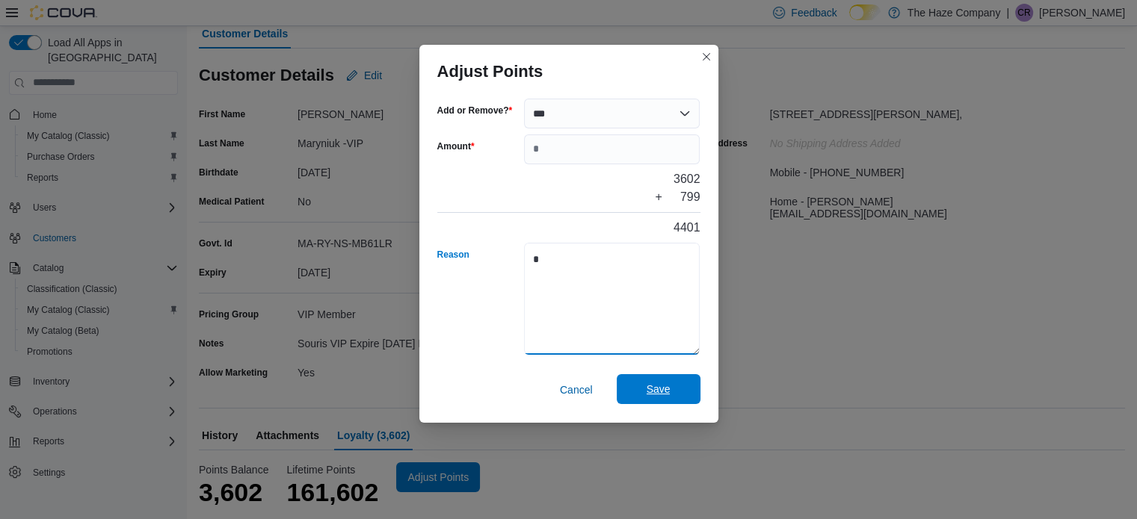
type textarea "*"
click at [677, 394] on span "Save" at bounding box center [659, 389] width 66 height 30
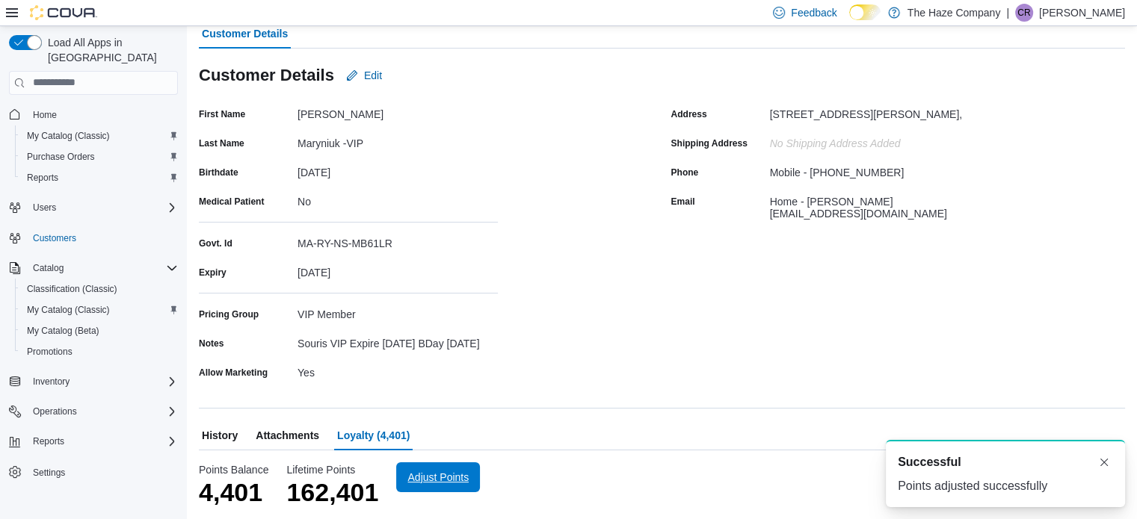
scroll to position [0, 0]
click at [219, 433] on span "History" at bounding box center [220, 436] width 36 height 30
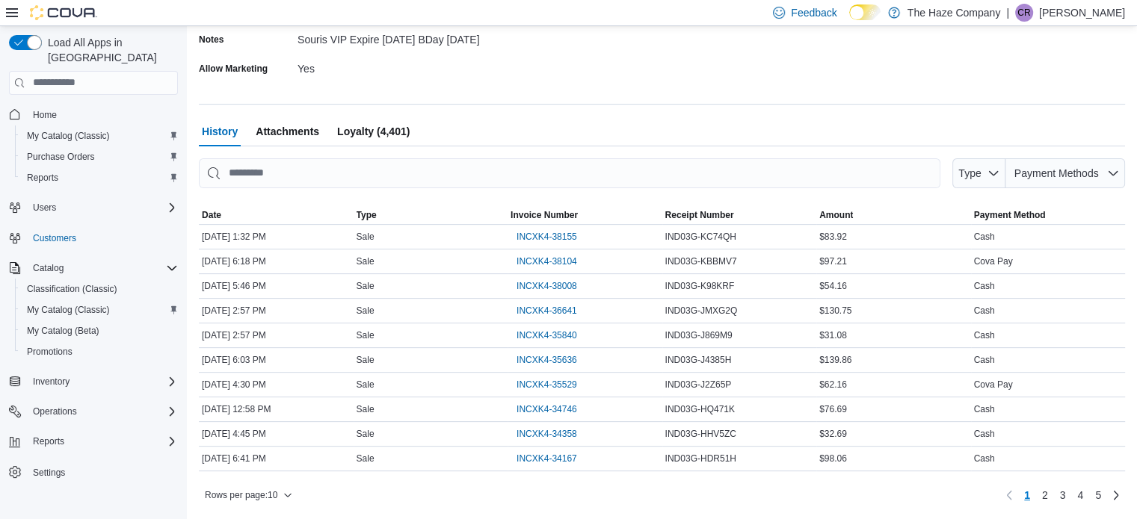
scroll to position [416, 0]
click at [540, 333] on span "INCXK4-35840" at bounding box center [546, 336] width 61 height 12
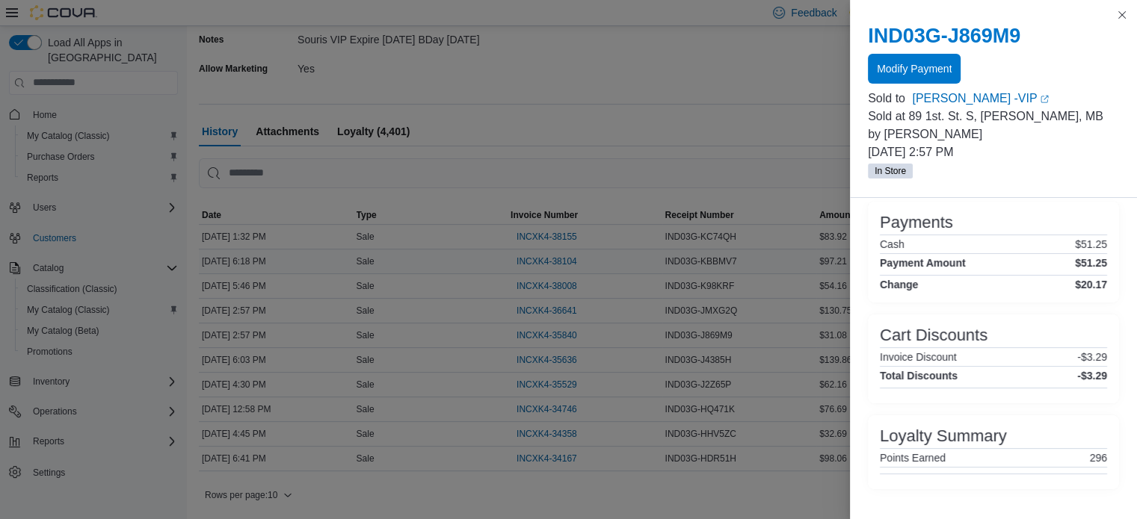
scroll to position [0, 0]
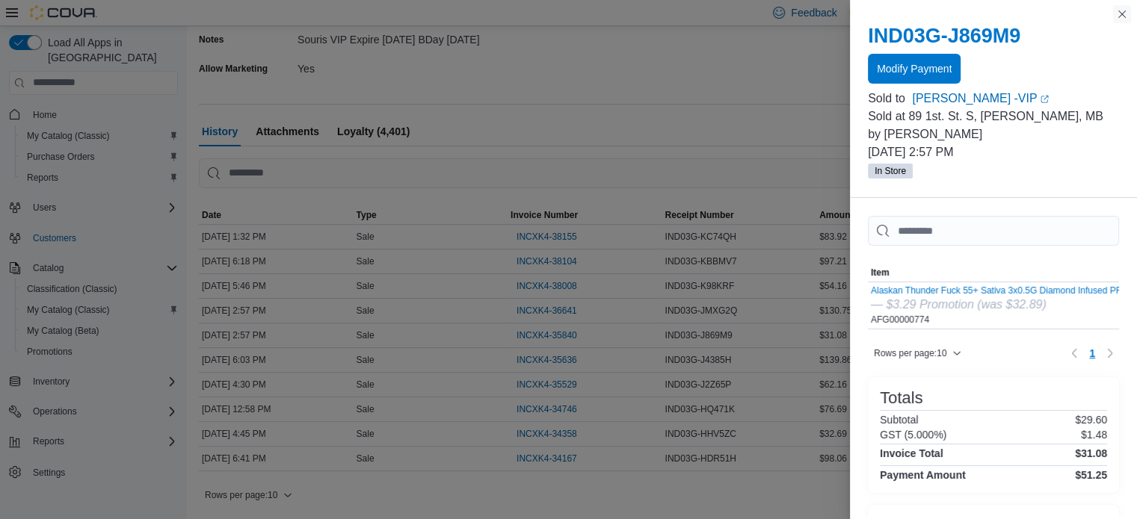
click at [1115, 13] on button "Close this dialog" at bounding box center [1122, 14] width 18 height 18
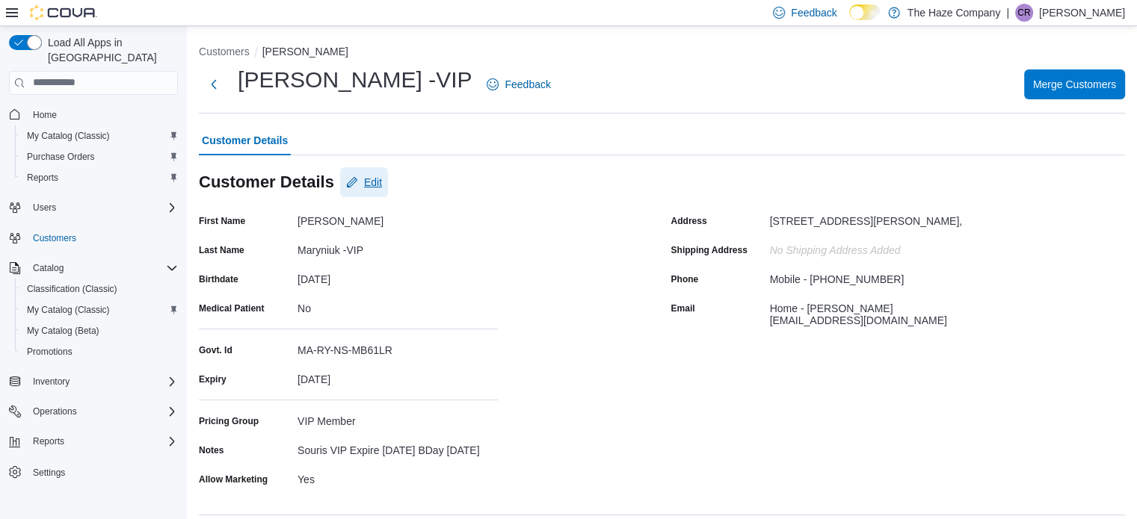
click at [377, 191] on span "Edit" at bounding box center [364, 182] width 36 height 30
select select "******"
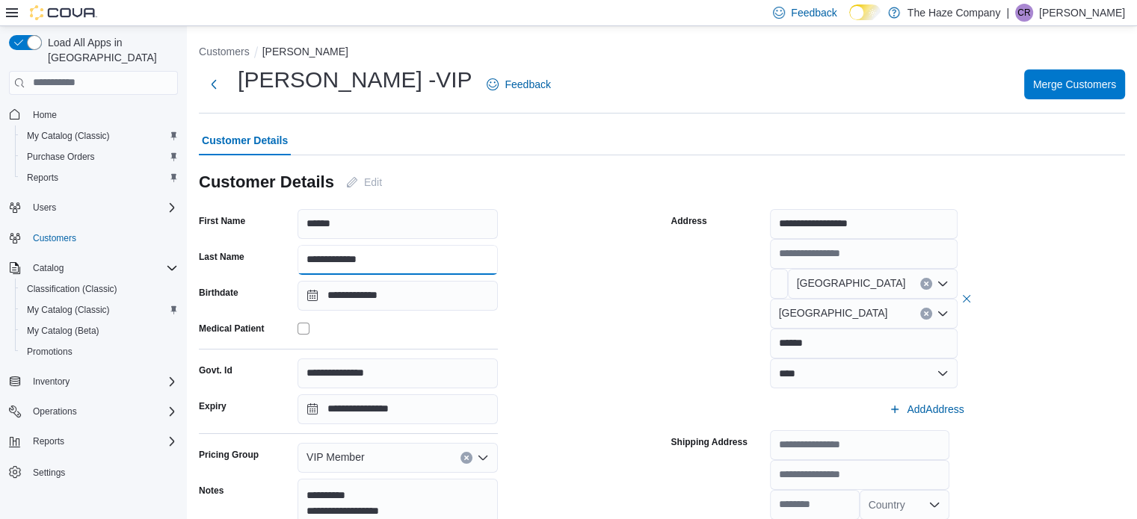
click at [358, 257] on input "**********" at bounding box center [397, 260] width 200 height 30
type input "**********"
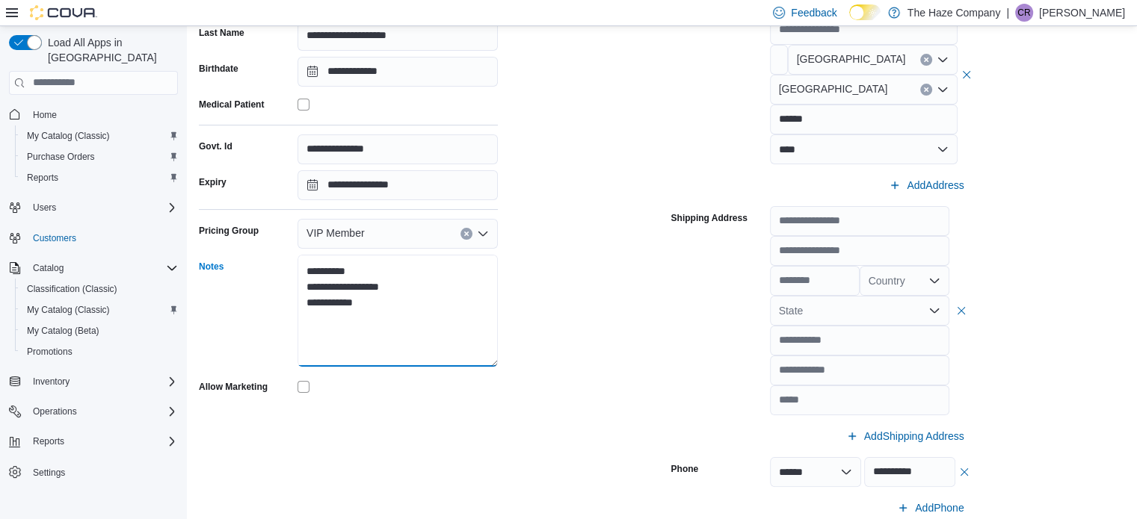
click at [395, 286] on textarea "**********" at bounding box center [397, 311] width 200 height 112
click at [335, 289] on textarea "**********" at bounding box center [397, 311] width 200 height 112
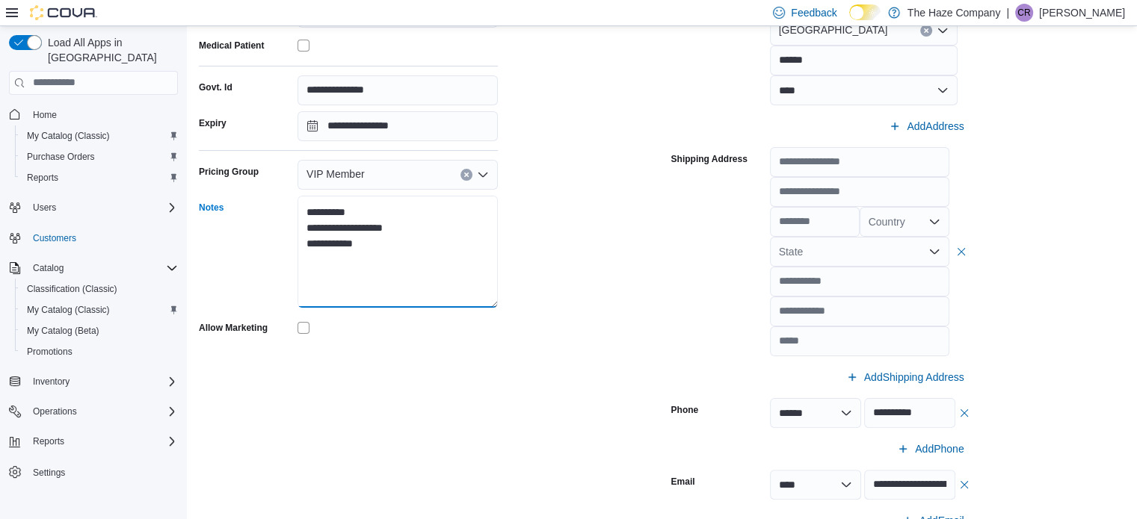
scroll to position [374, 0]
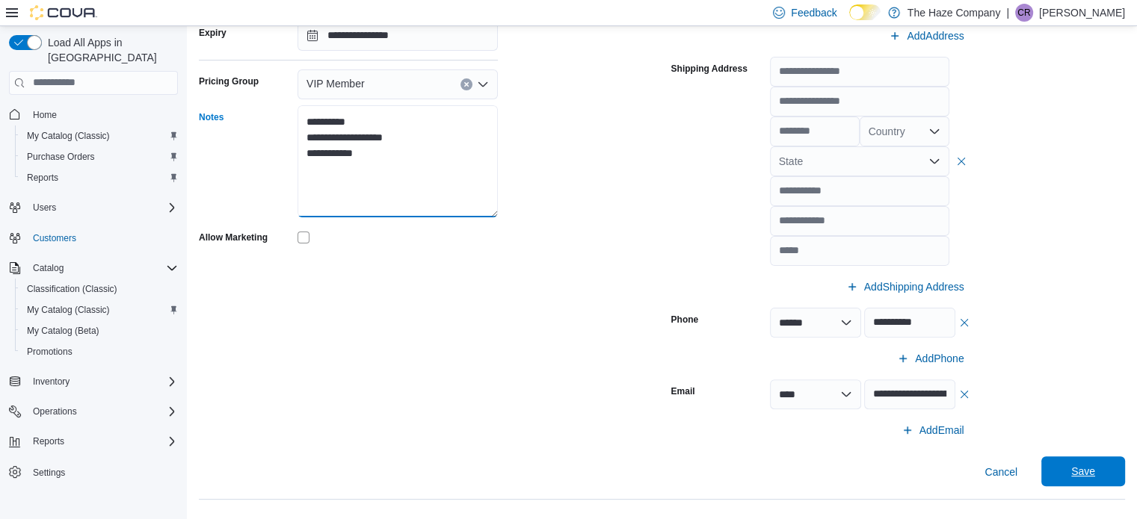
type textarea "**********"
click at [1111, 484] on span "Save" at bounding box center [1083, 472] width 66 height 30
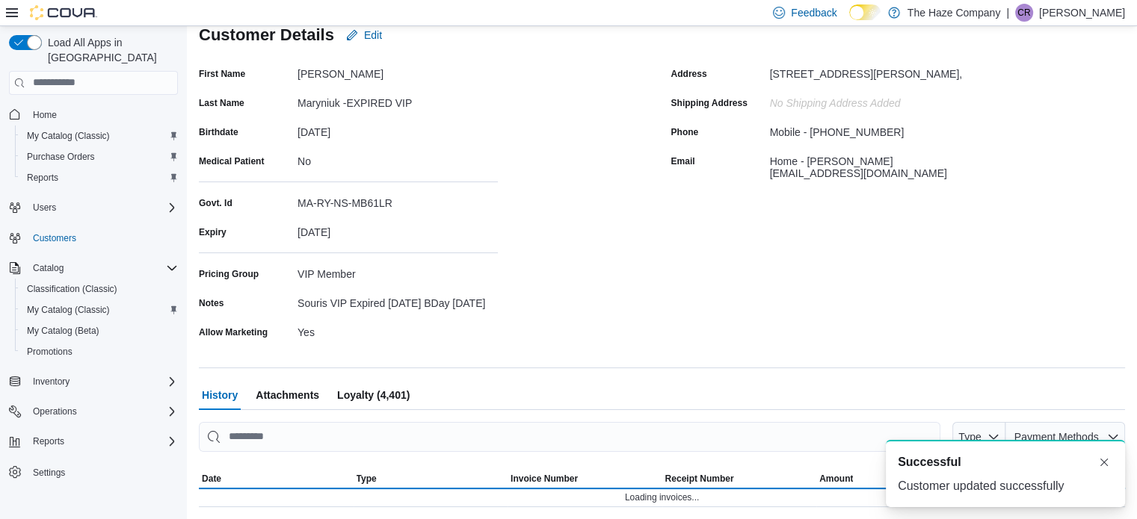
scroll to position [0, 0]
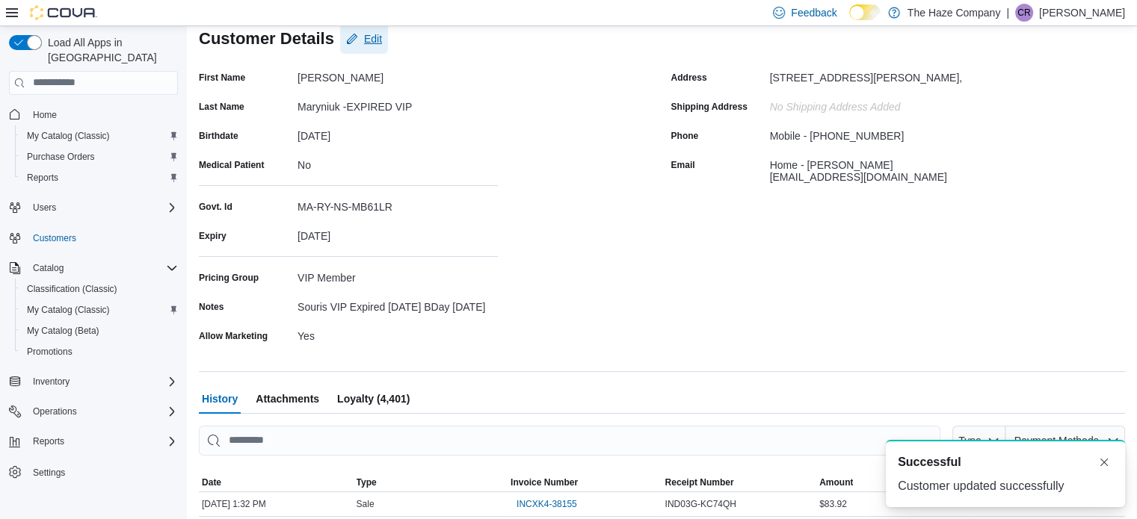
click at [380, 38] on span "Edit" at bounding box center [373, 38] width 18 height 15
select select "******"
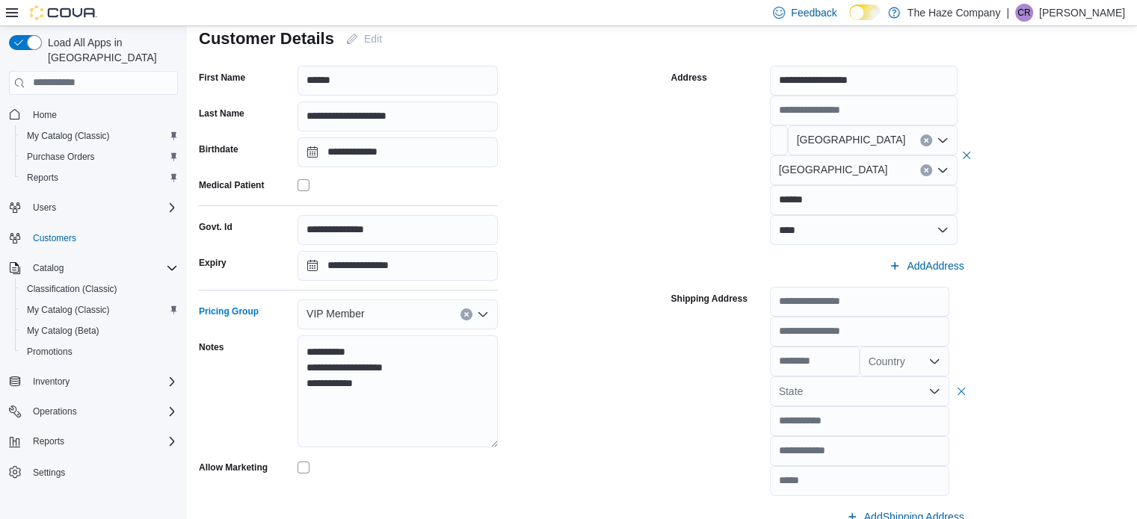
click at [466, 318] on button "Clear input" at bounding box center [466, 315] width 12 height 12
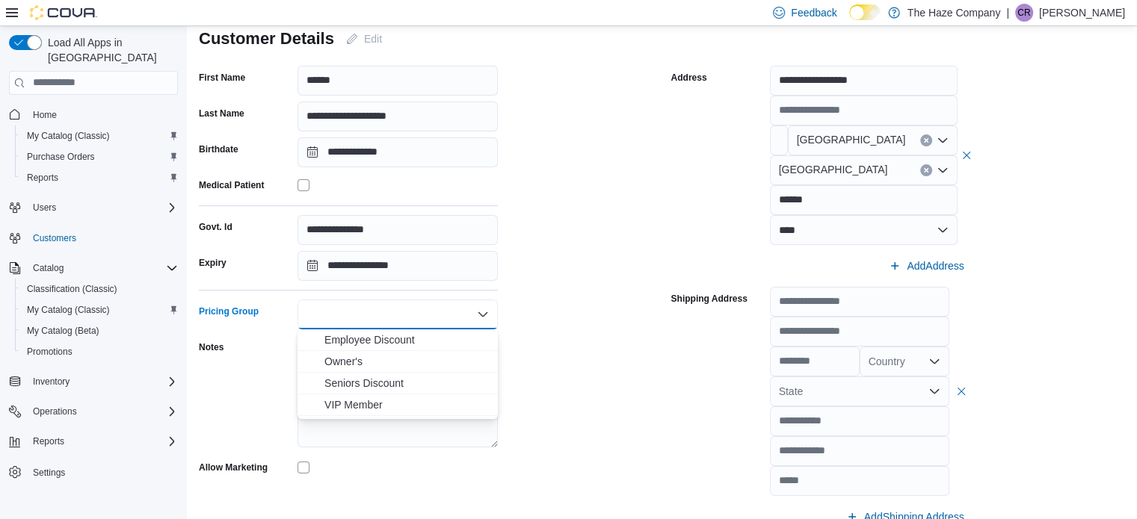
click at [579, 297] on div "**********" at bounding box center [426, 371] width 454 height 610
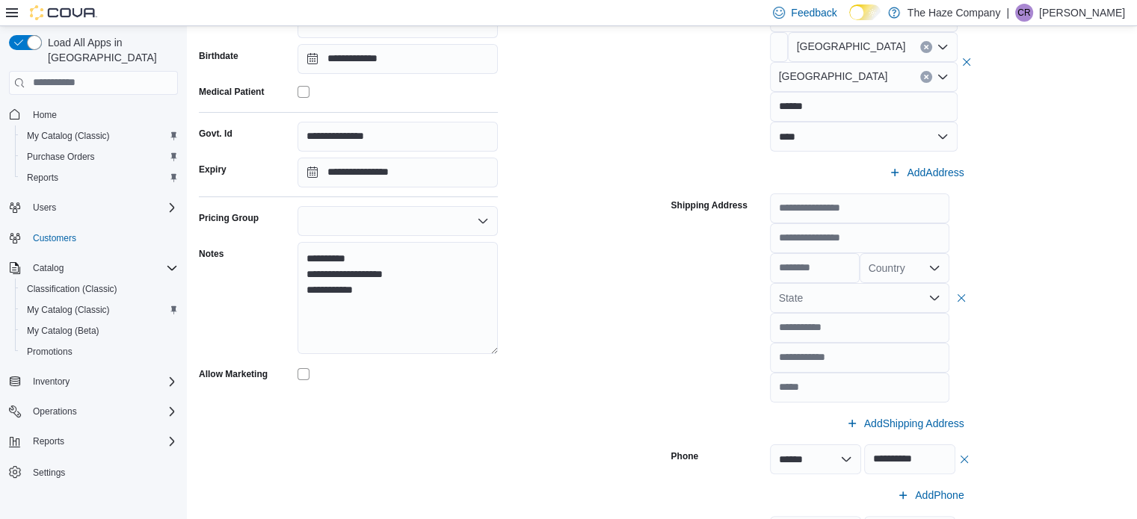
scroll to position [442, 0]
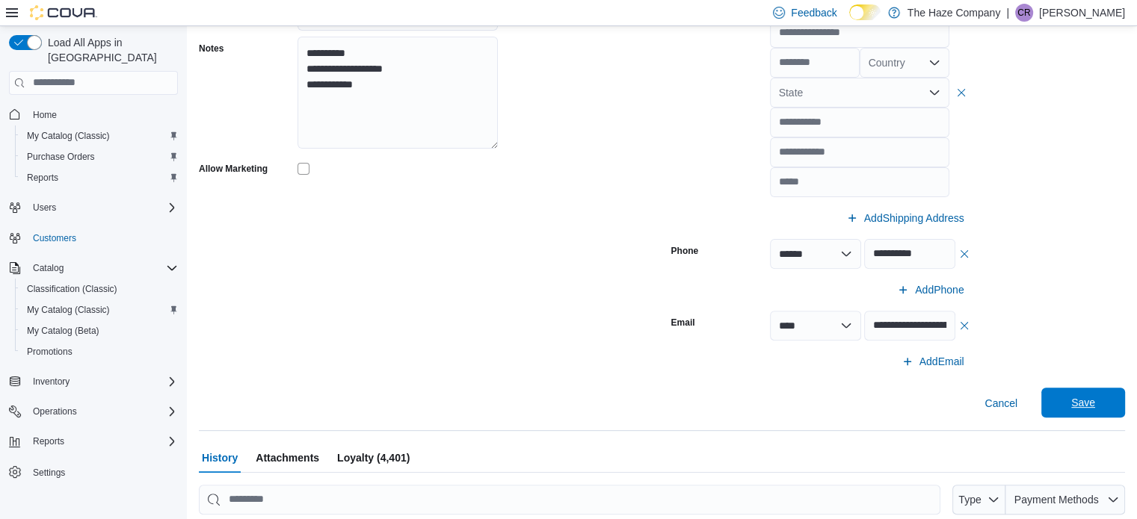
click at [1115, 400] on span "Save" at bounding box center [1083, 403] width 66 height 30
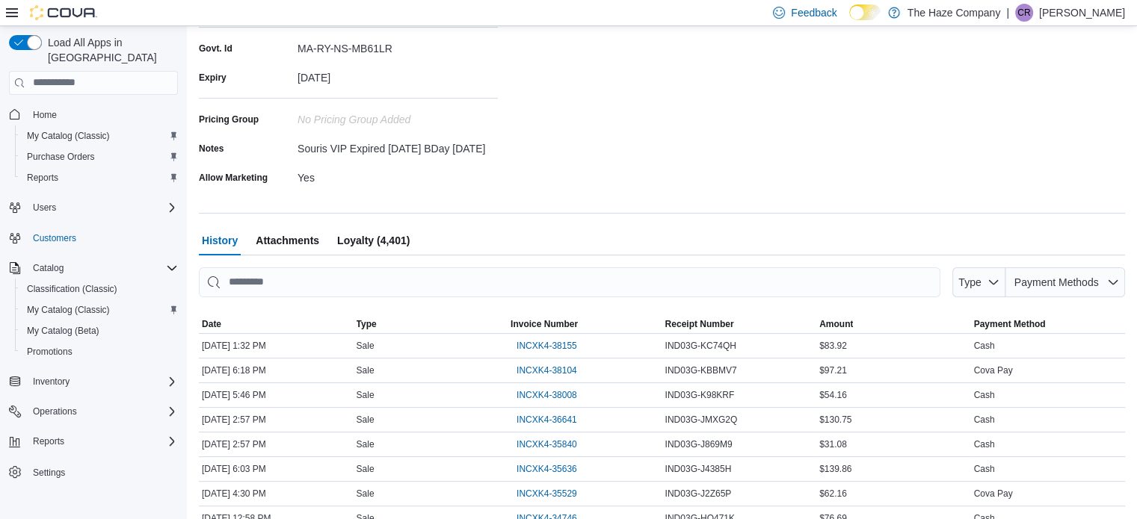
scroll to position [0, 0]
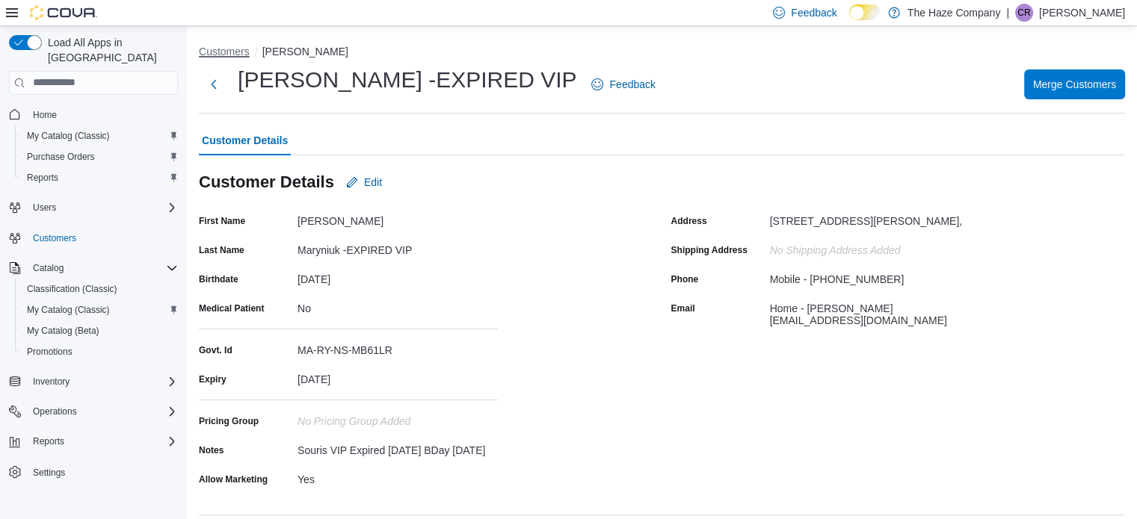
click at [230, 50] on button "Customers" at bounding box center [224, 52] width 51 height 12
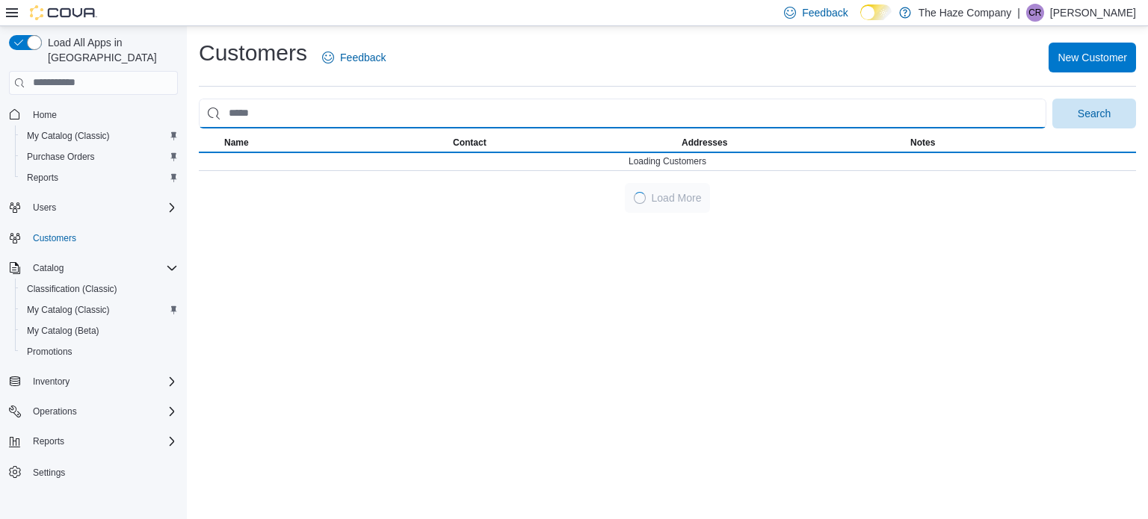
click at [322, 107] on input "search" at bounding box center [623, 114] width 848 height 30
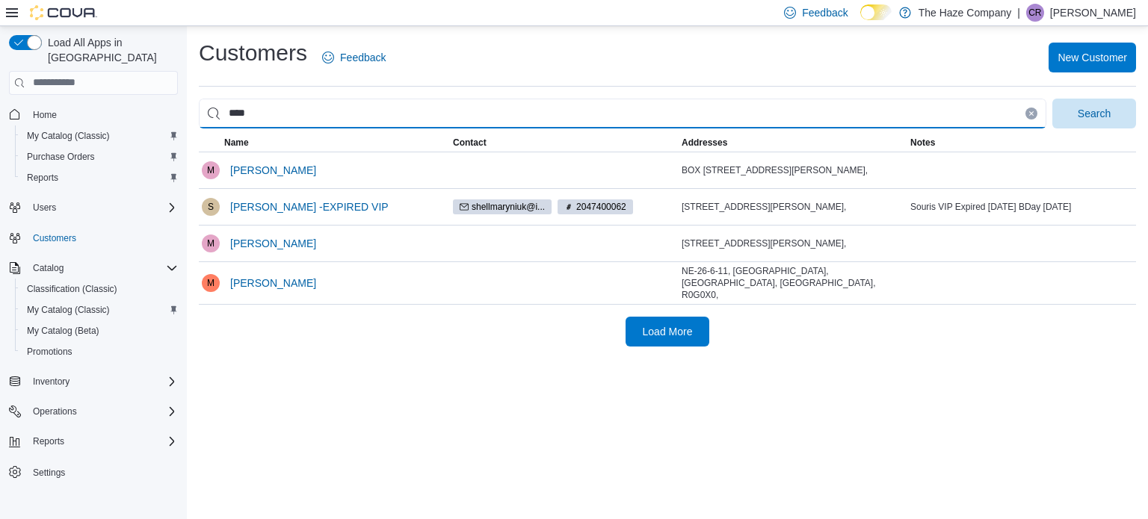
type input "*****"
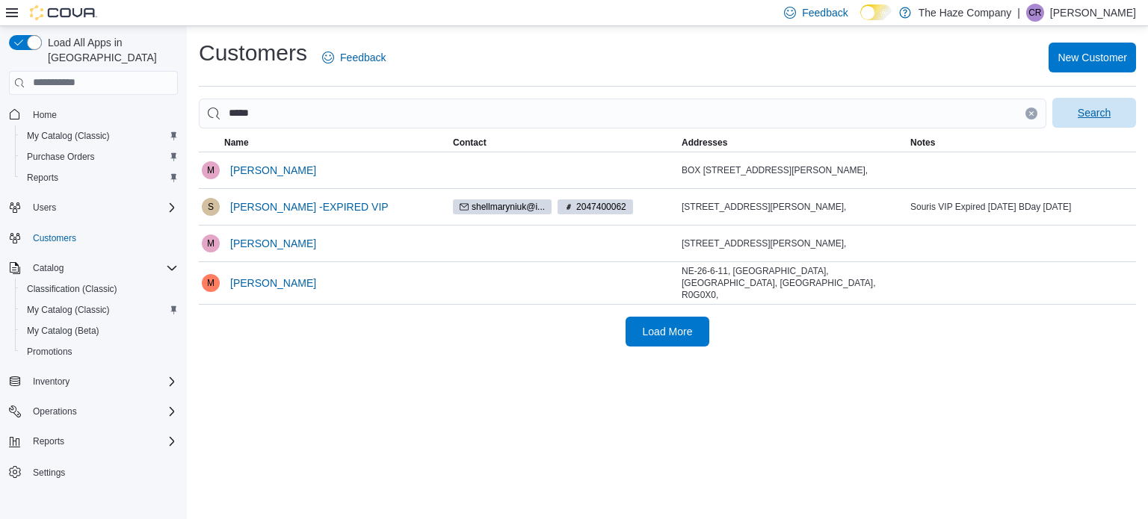
click at [1099, 117] on span "Search" at bounding box center [1094, 112] width 33 height 15
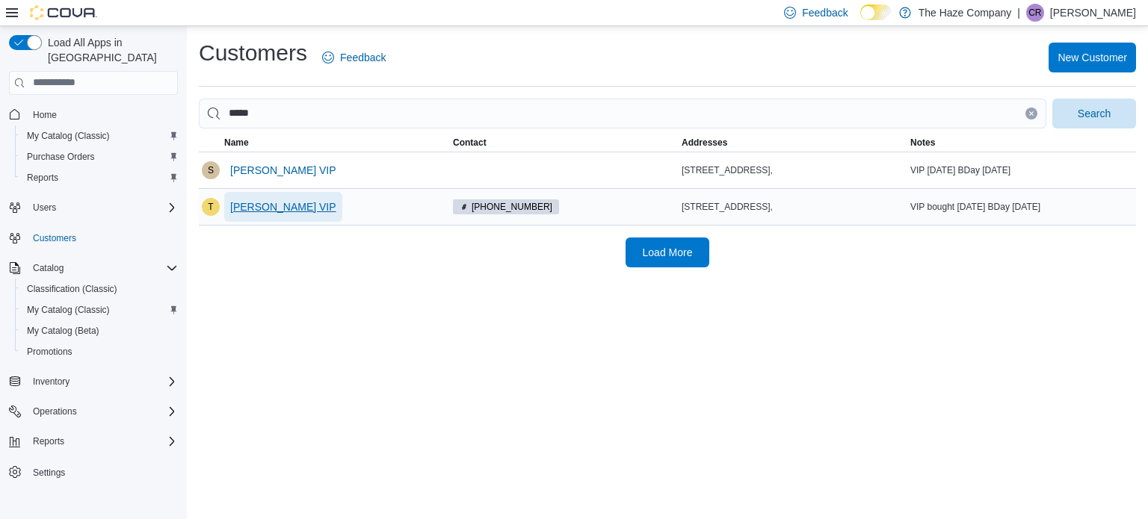
click at [296, 212] on span "[PERSON_NAME] VIP" at bounding box center [283, 207] width 106 height 15
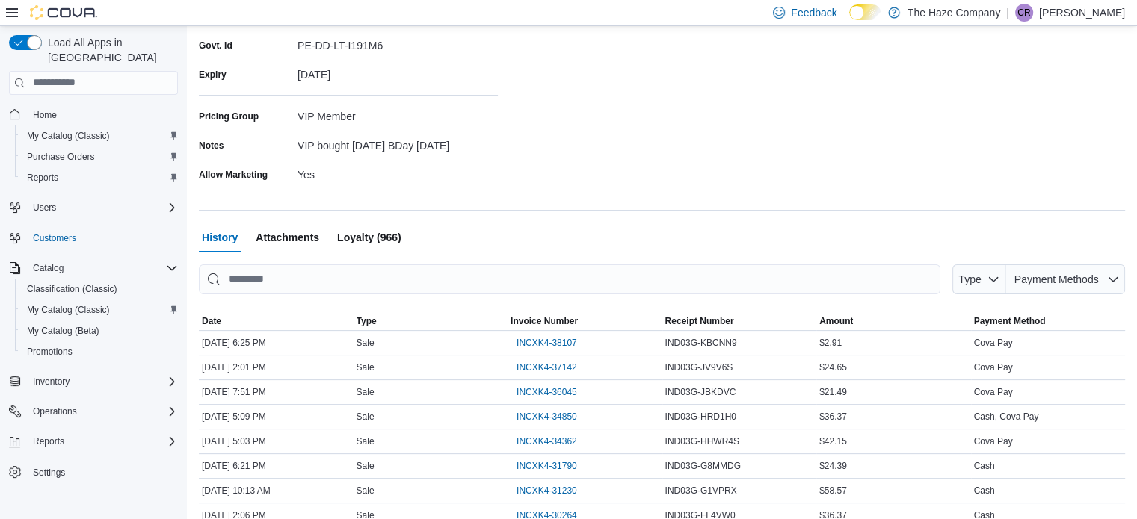
scroll to position [299, 0]
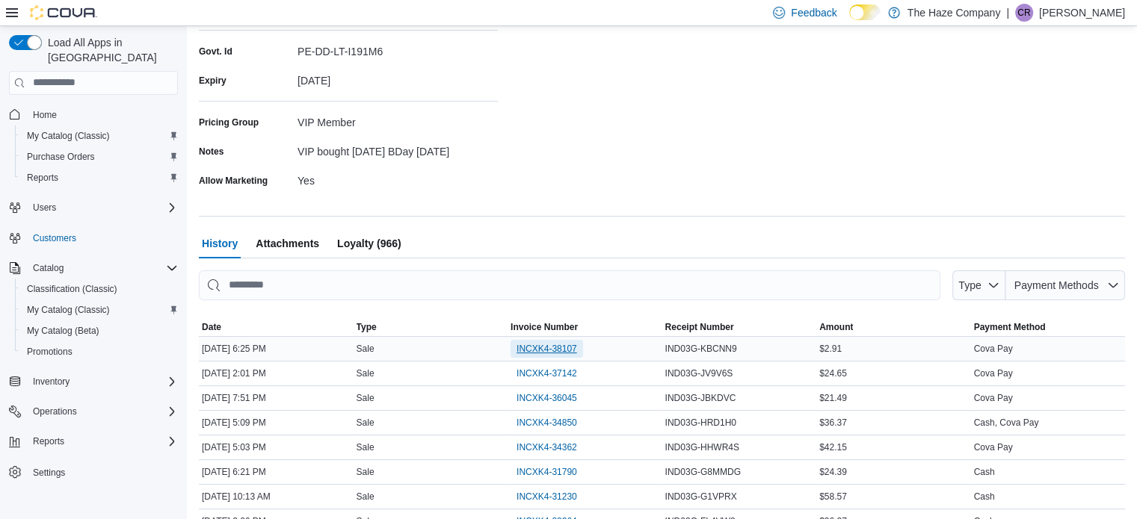
click at [540, 354] on span "INCXK4-38107" at bounding box center [546, 349] width 61 height 12
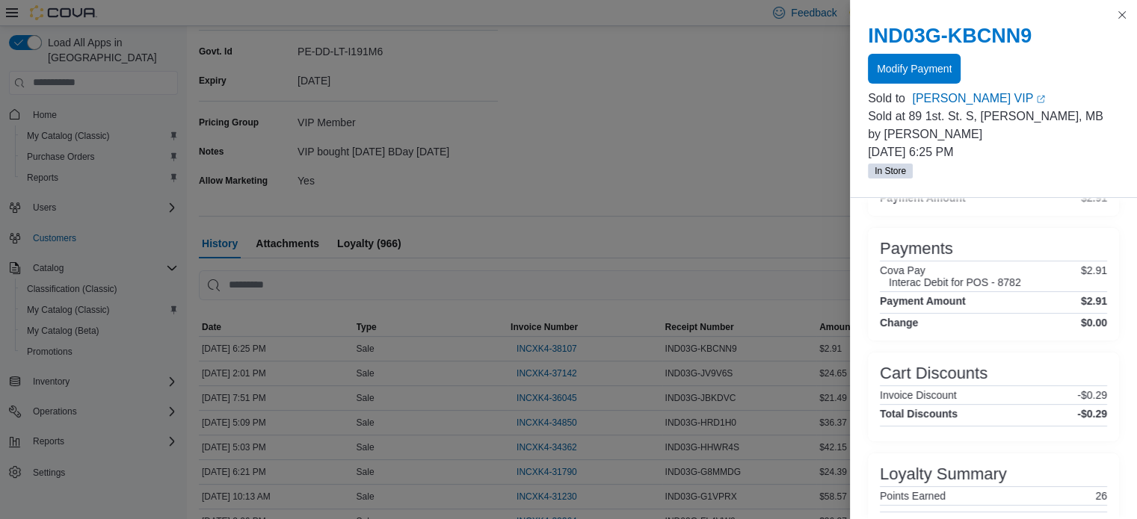
scroll to position [329, 0]
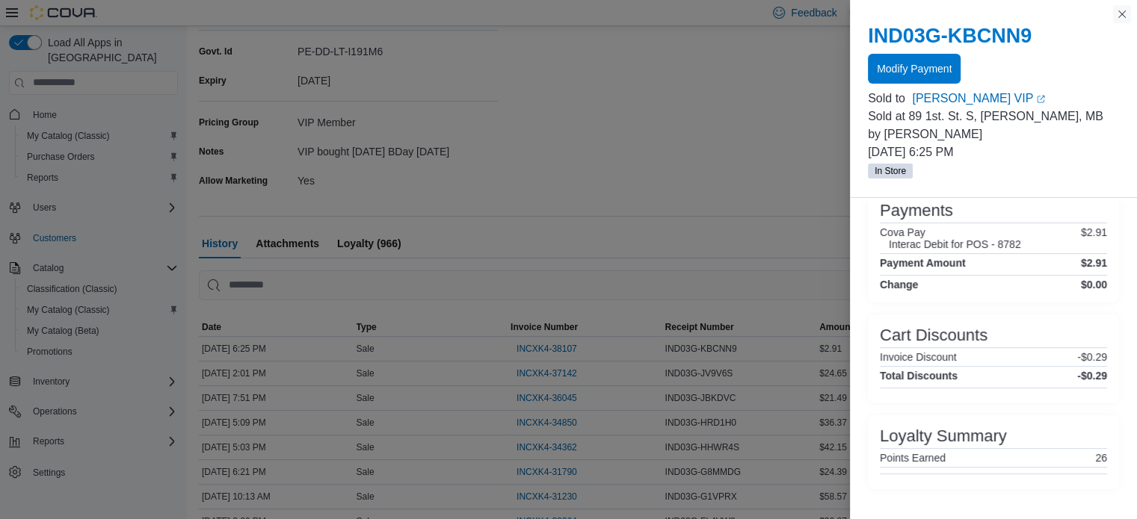
click at [1127, 14] on button "Close this dialog" at bounding box center [1122, 14] width 18 height 18
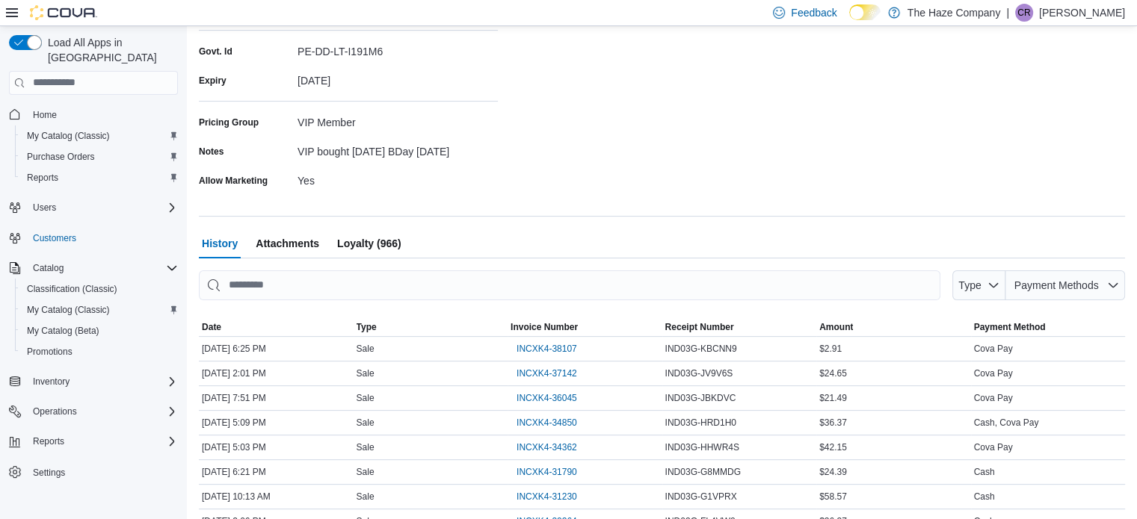
click at [369, 244] on span "Loyalty (966)" at bounding box center [369, 244] width 64 height 30
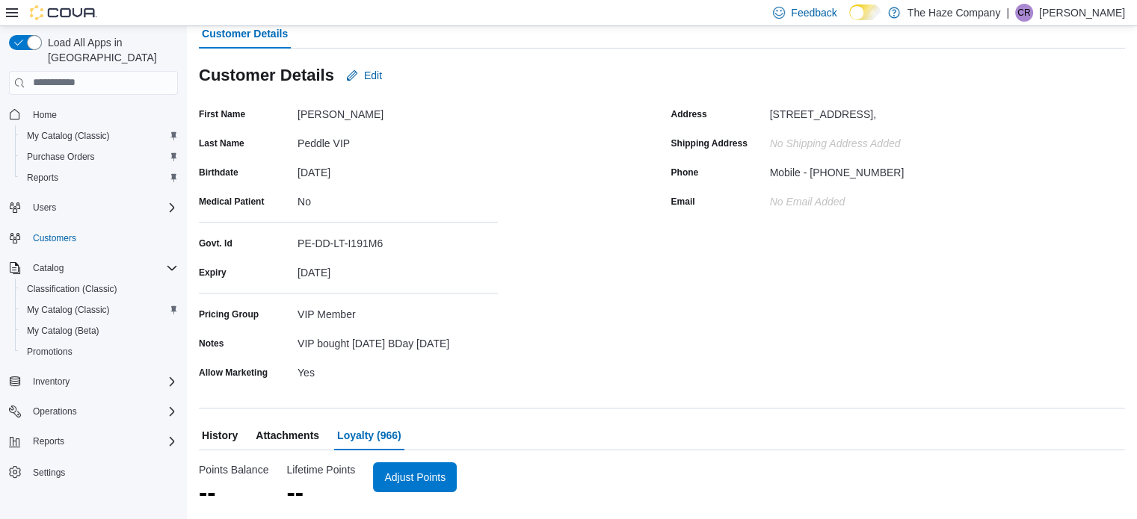
scroll to position [113, 0]
click at [409, 485] on span "Adjust Points" at bounding box center [424, 477] width 66 height 30
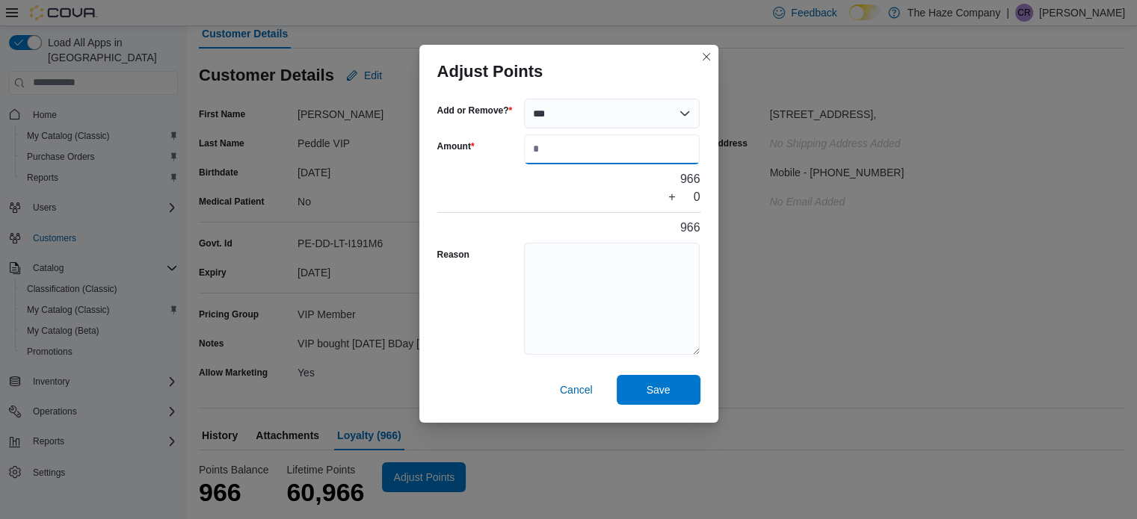
click at [582, 154] on input "Amount" at bounding box center [612, 150] width 176 height 30
type input "**"
click at [578, 265] on textarea "Reason" at bounding box center [612, 299] width 176 height 112
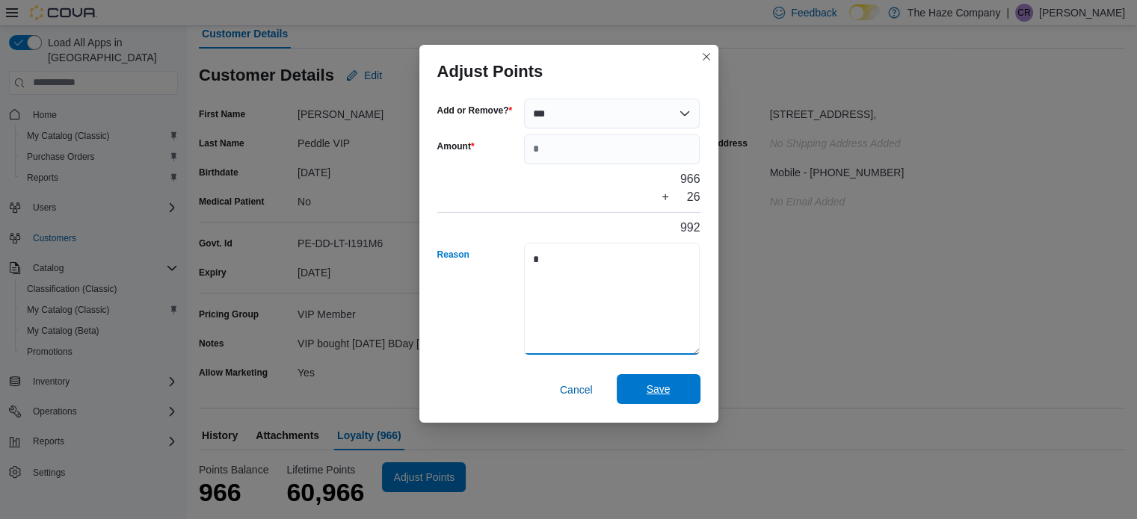
type textarea "*"
click at [621, 385] on button "Save" at bounding box center [659, 389] width 84 height 30
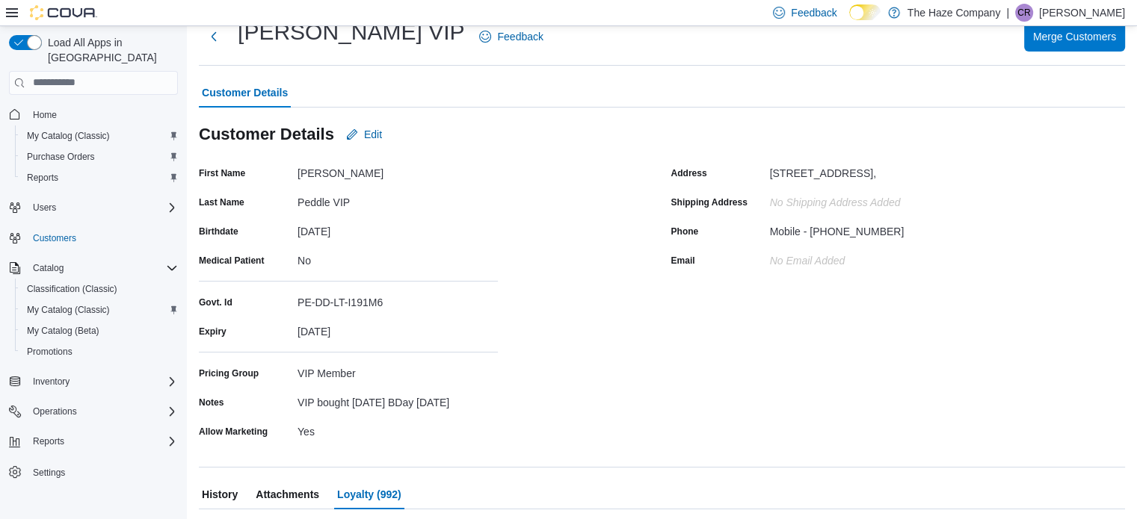
scroll to position [0, 0]
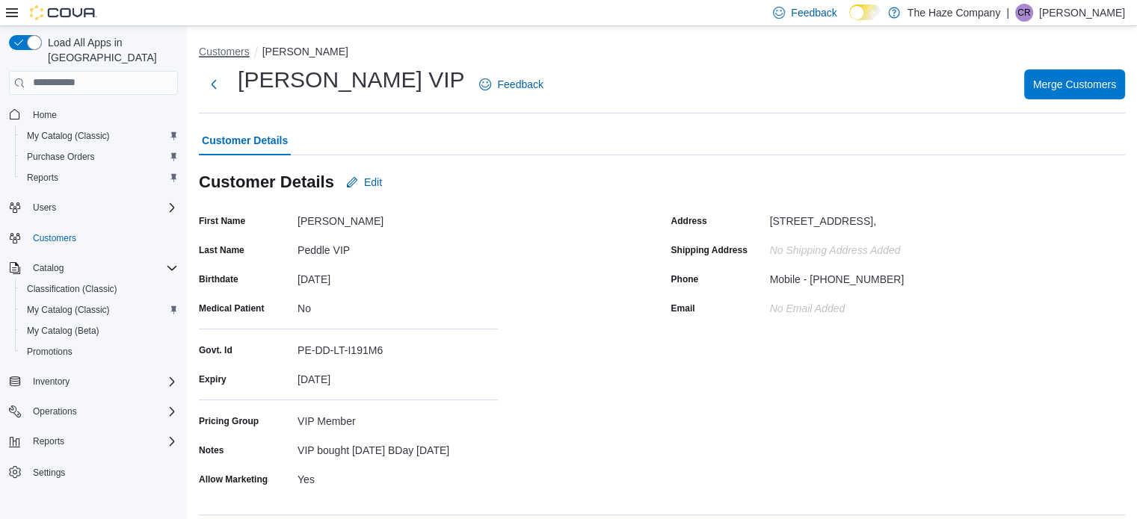
click at [227, 47] on button "Customers" at bounding box center [224, 52] width 51 height 12
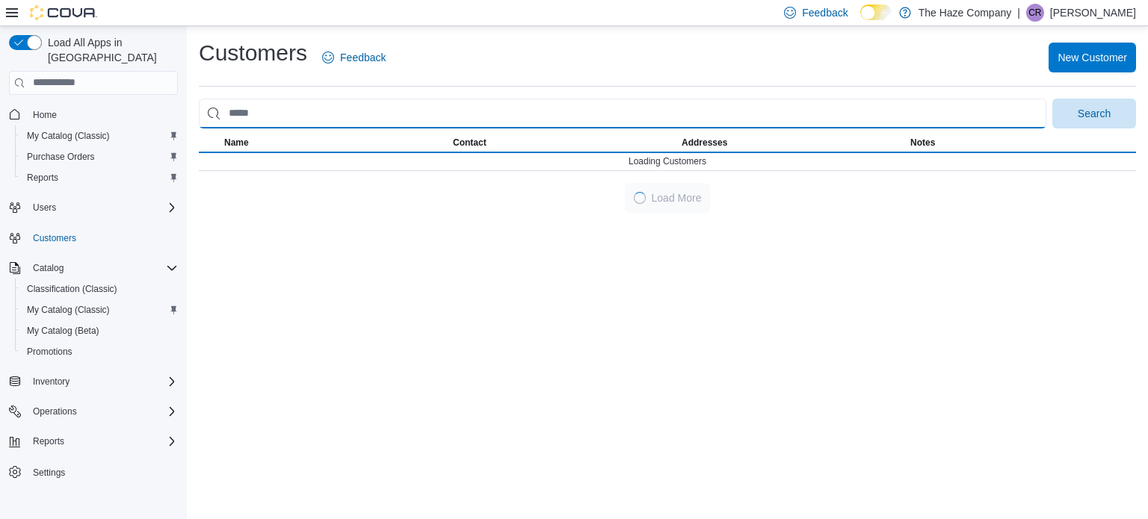
click at [294, 107] on input "search" at bounding box center [623, 114] width 848 height 30
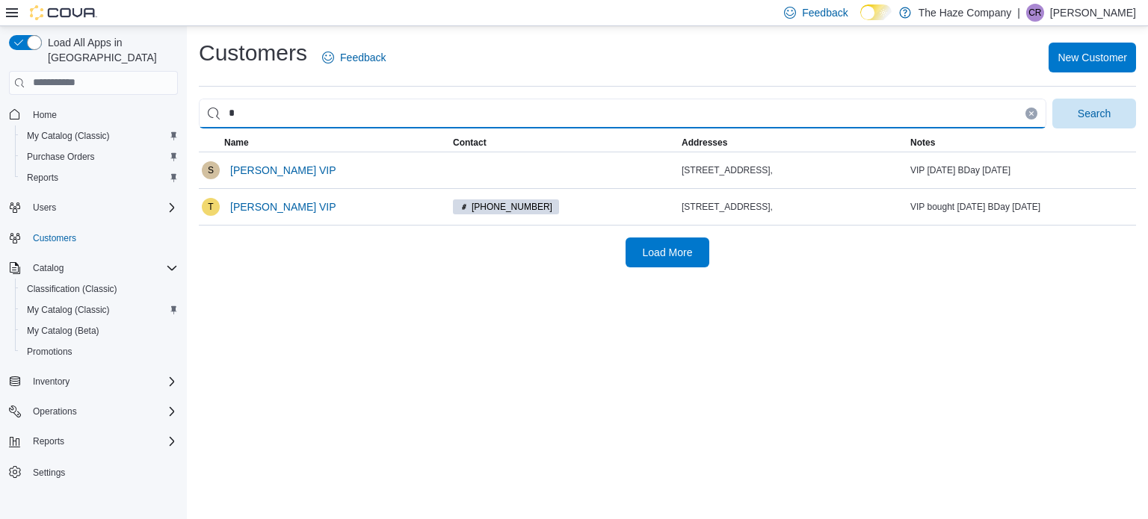
type input "******"
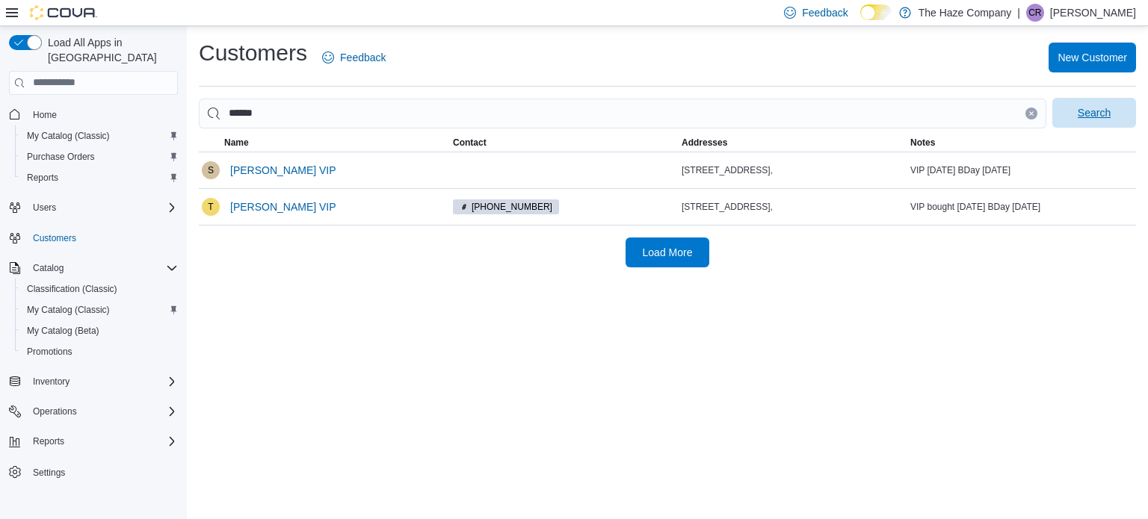
click at [1062, 116] on span "Search" at bounding box center [1094, 113] width 66 height 30
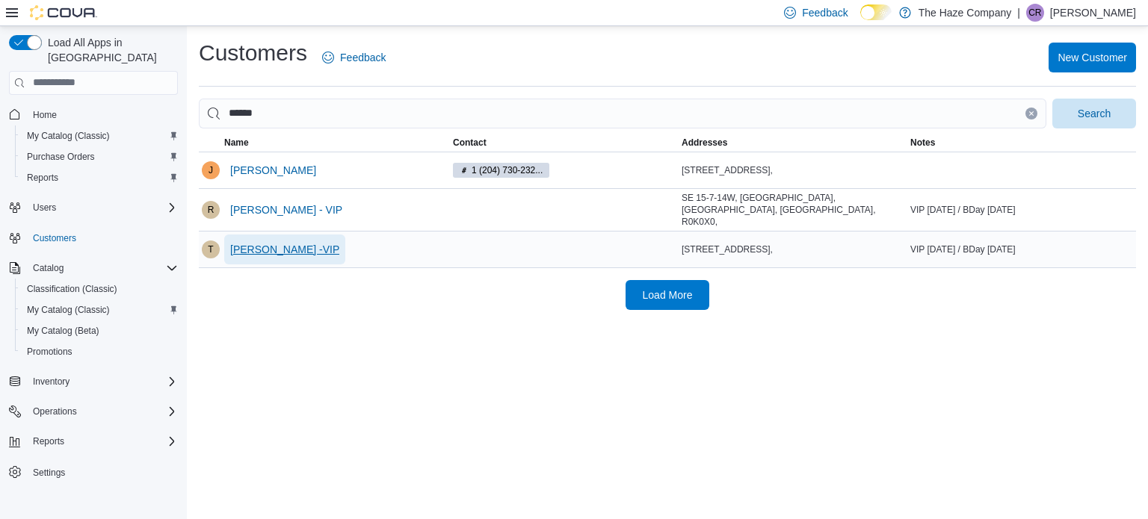
click at [306, 242] on span "[PERSON_NAME] -VIP" at bounding box center [284, 249] width 109 height 15
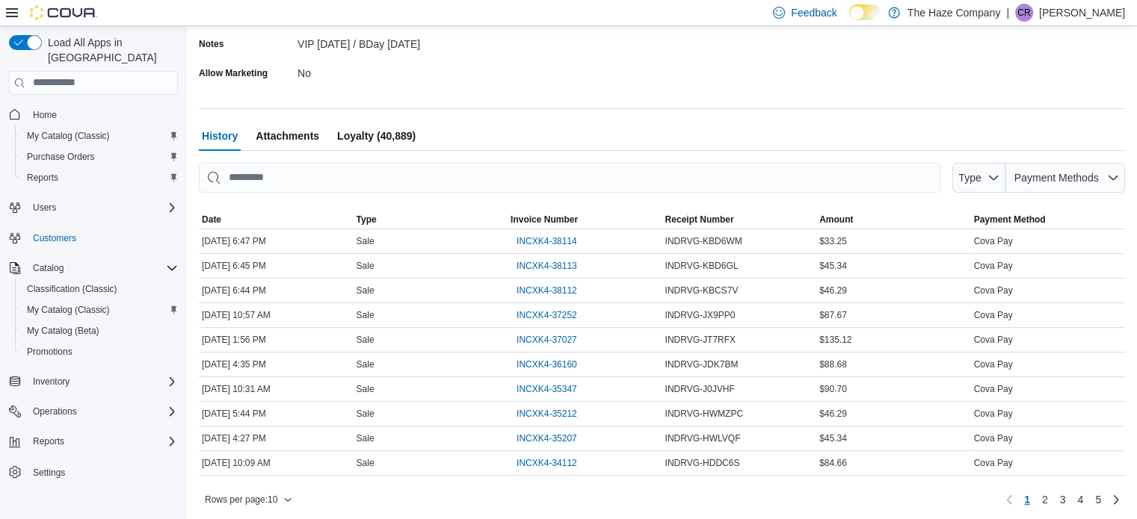
scroll to position [409, 0]
click at [544, 289] on span "INCXK4-38112" at bounding box center [546, 289] width 61 height 12
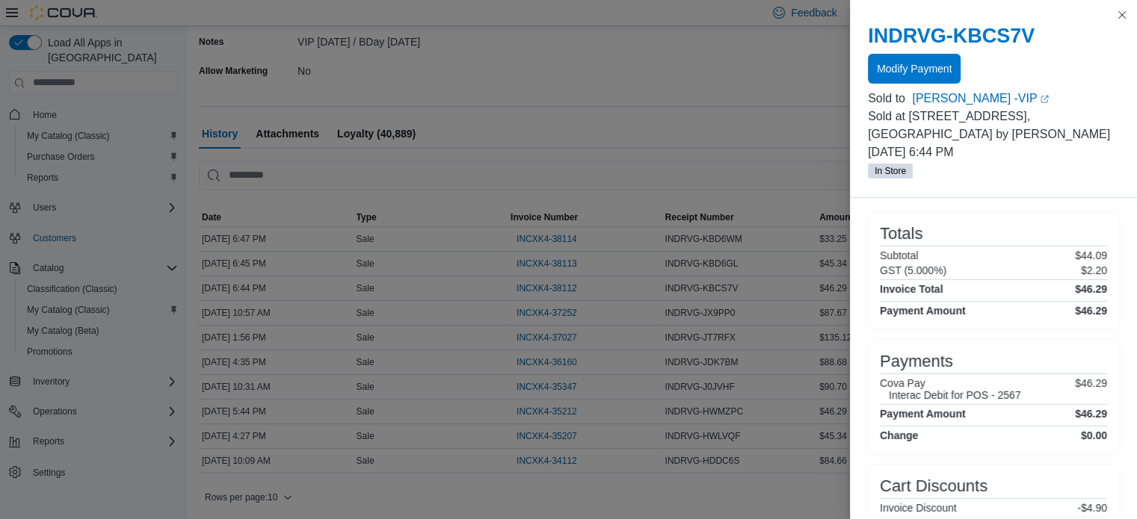
scroll to position [326, 0]
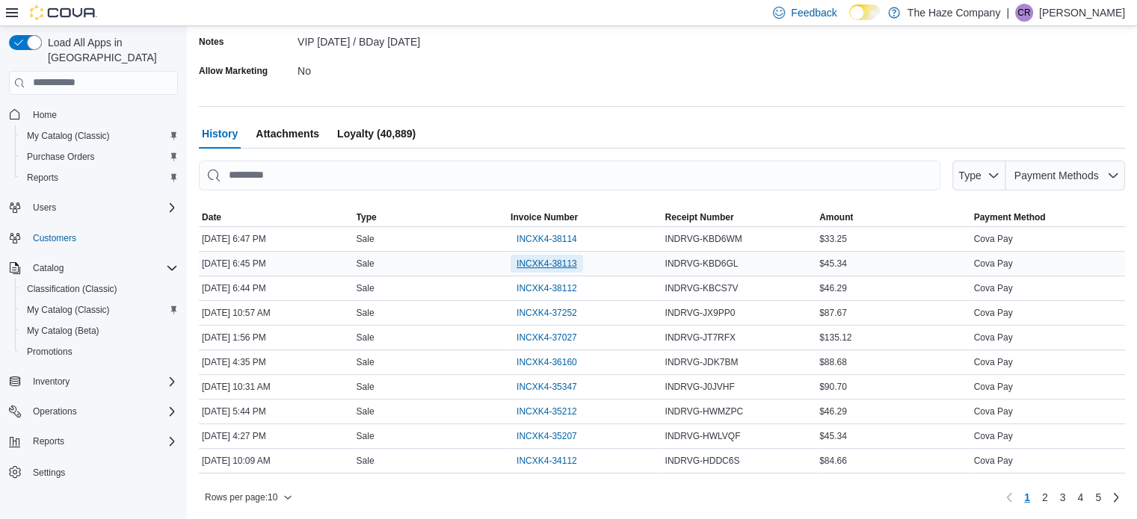
click at [575, 265] on span "INCXK4-38113" at bounding box center [546, 264] width 61 height 12
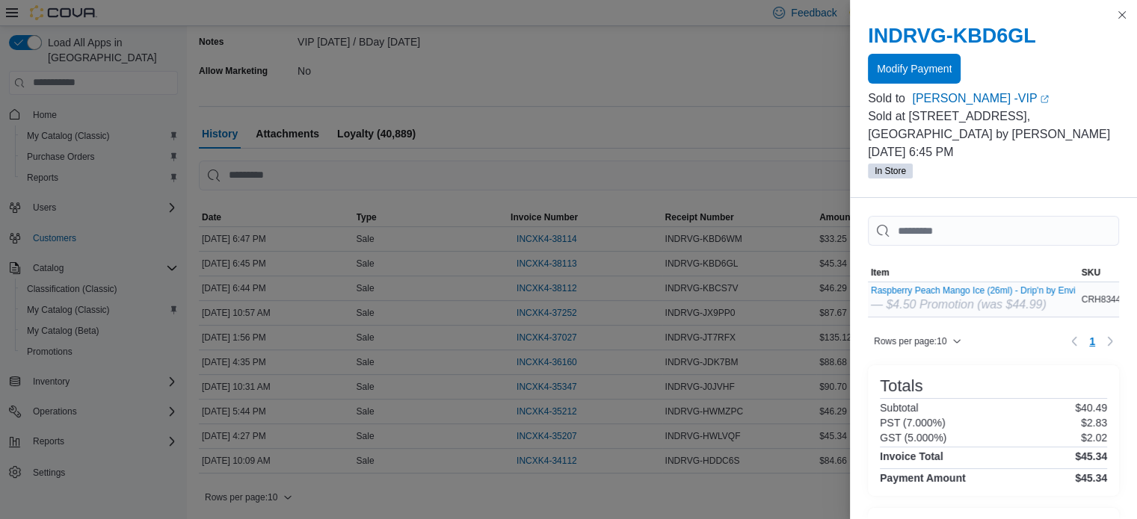
scroll to position [329, 0]
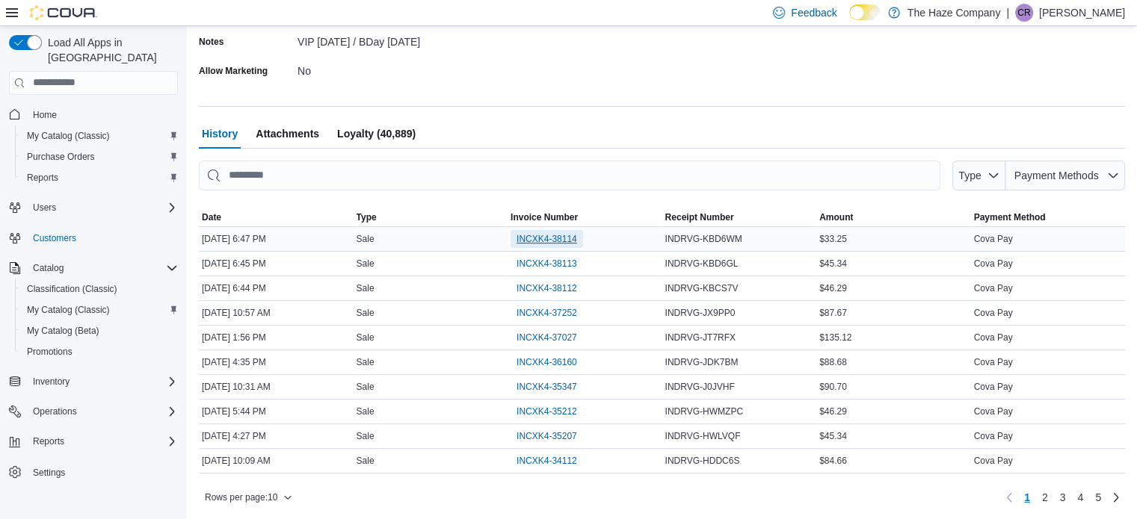
click at [564, 230] on span "INCXK4-38114" at bounding box center [546, 239] width 61 height 18
click at [395, 130] on span "Loyalty (40,889)" at bounding box center [376, 134] width 78 height 30
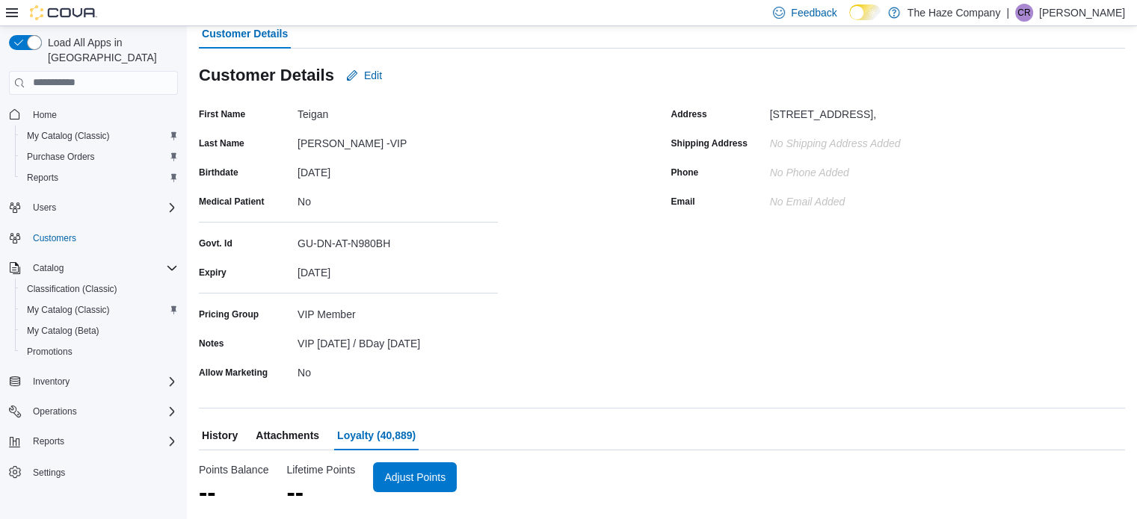
scroll to position [106, 0]
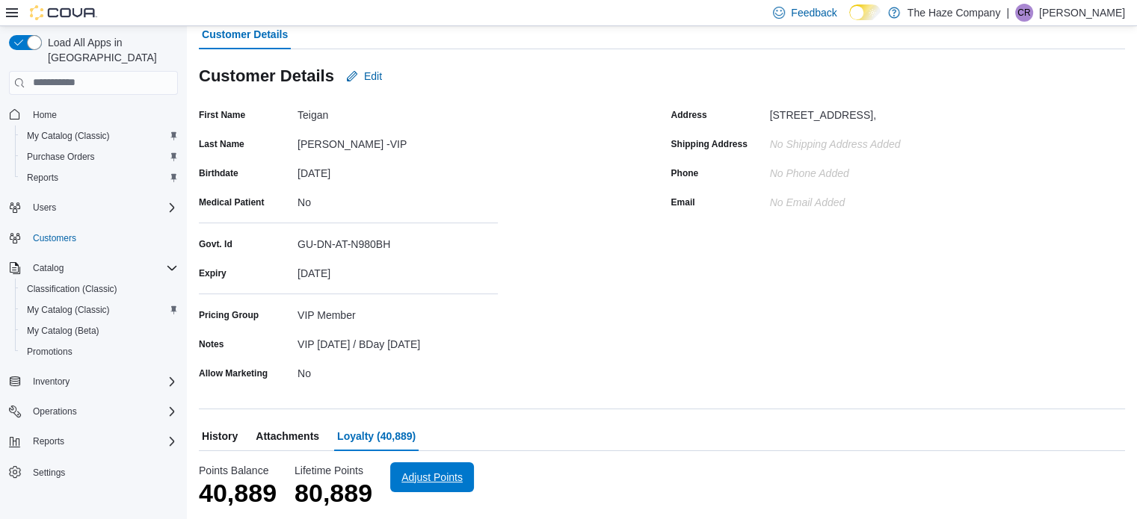
click at [434, 473] on span "Adjust Points" at bounding box center [431, 477] width 61 height 15
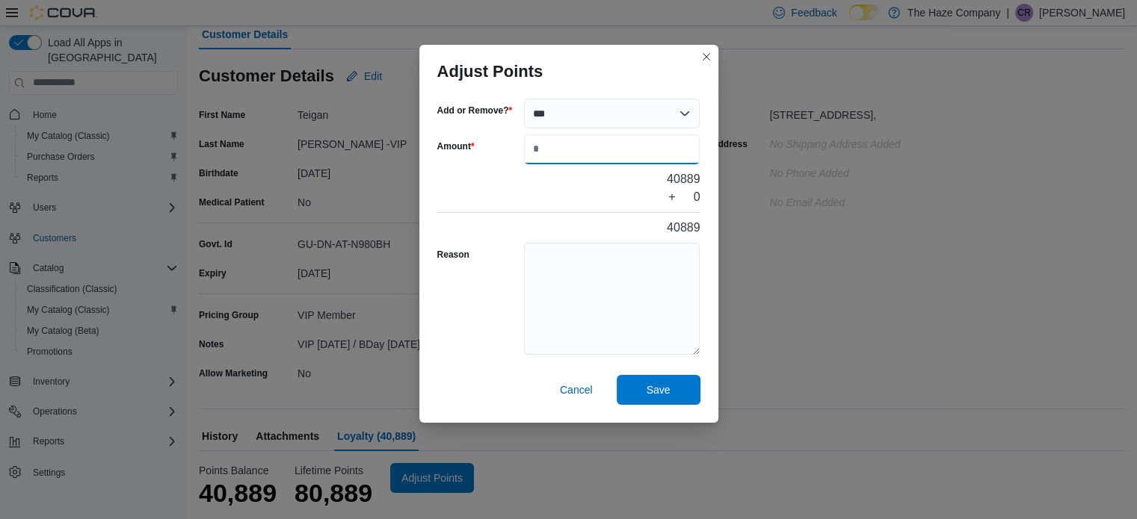
click at [665, 156] on input "Amount" at bounding box center [612, 150] width 176 height 30
type input "****"
click at [622, 259] on textarea "Reason" at bounding box center [612, 299] width 176 height 112
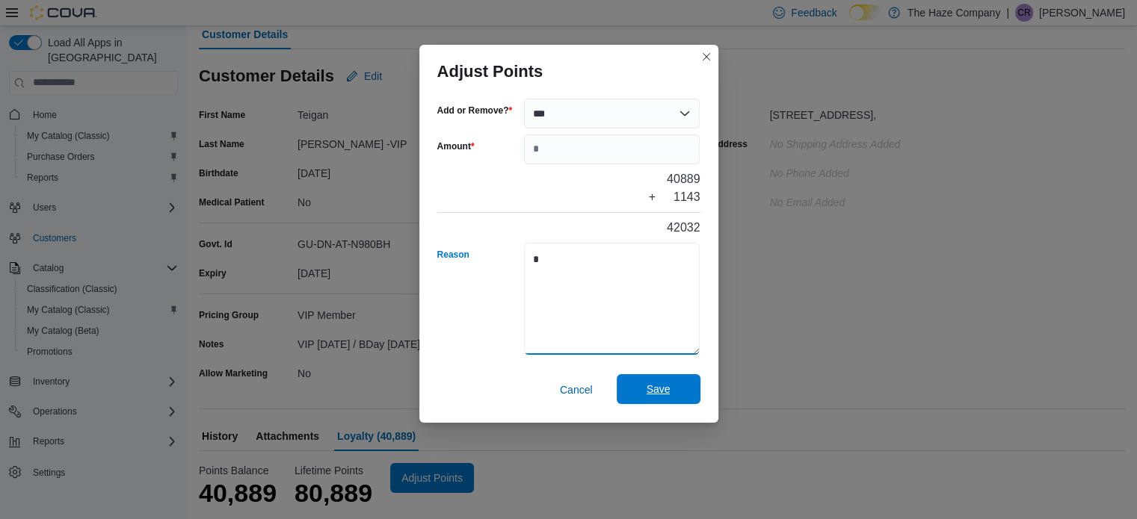
type textarea "*"
click at [652, 395] on span "Save" at bounding box center [659, 389] width 24 height 15
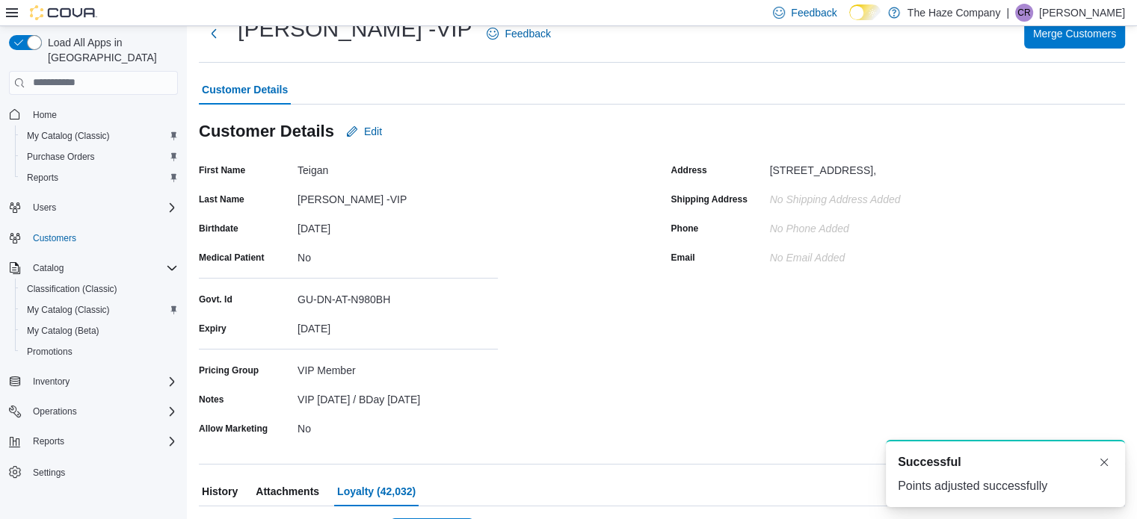
scroll to position [0, 0]
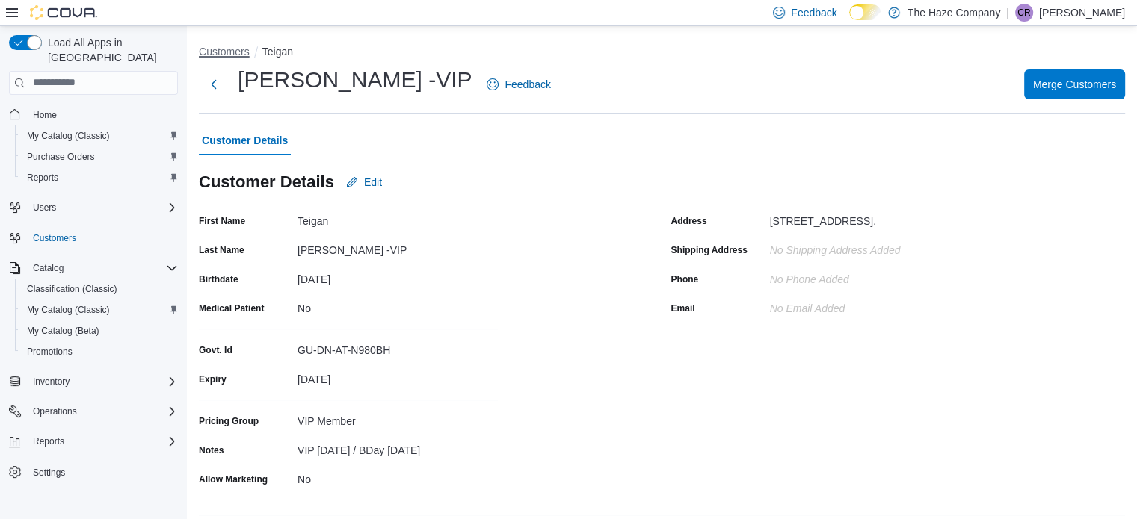
click at [232, 46] on button "Customers" at bounding box center [224, 52] width 51 height 12
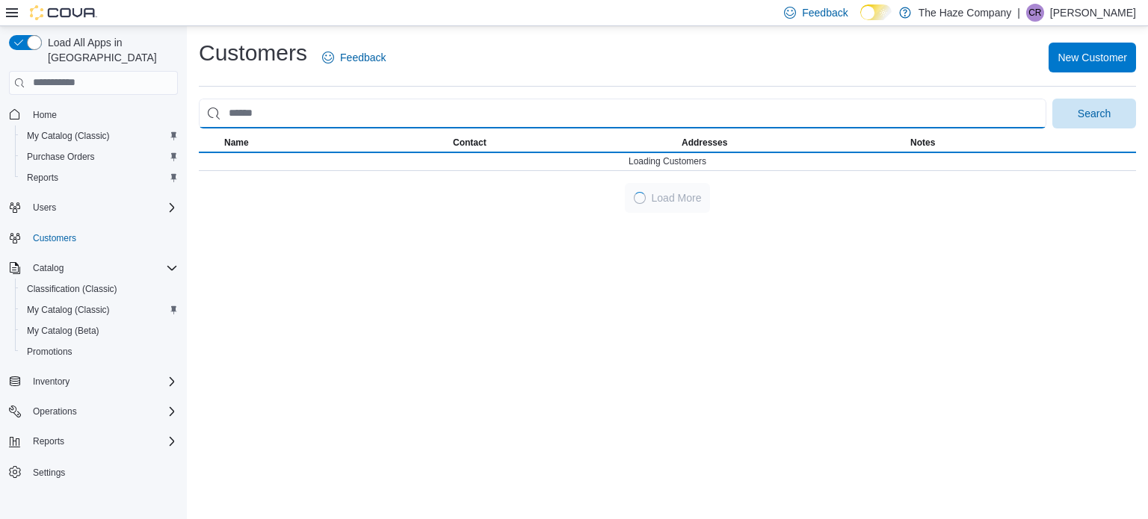
click at [335, 113] on input "search" at bounding box center [623, 114] width 848 height 30
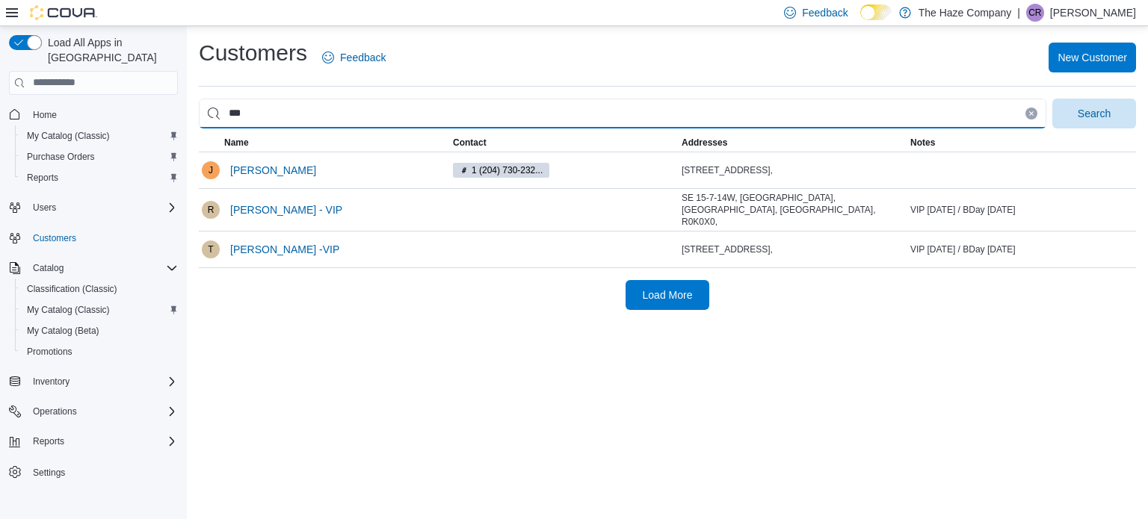
type input "****"
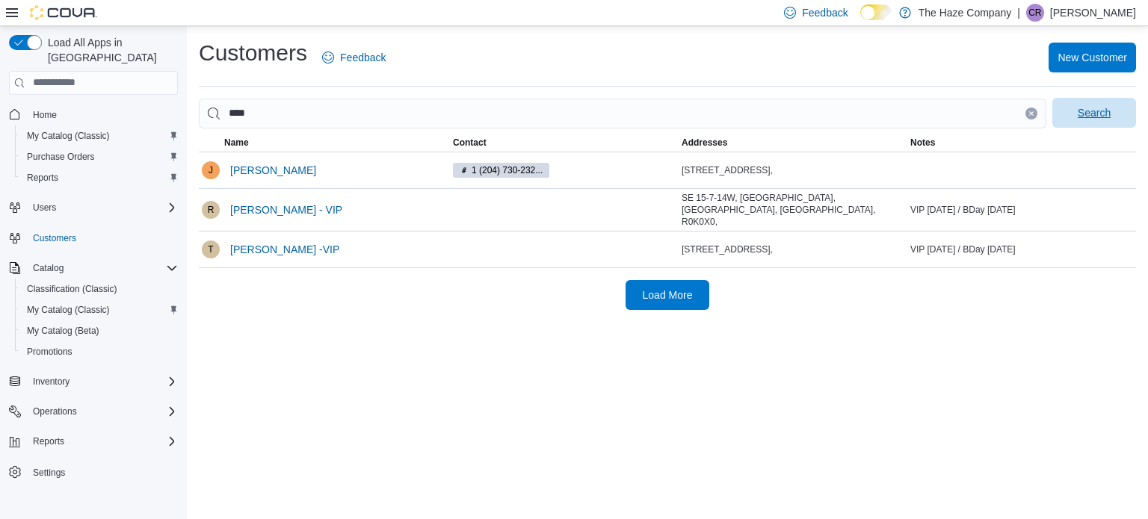
click at [1061, 114] on span "Search" at bounding box center [1094, 113] width 66 height 30
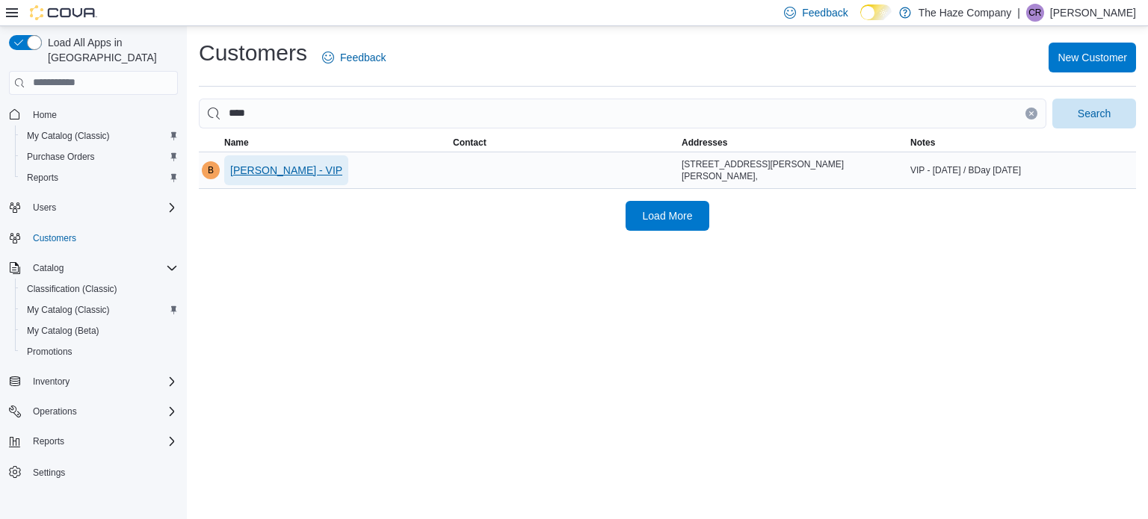
click at [291, 176] on span "[PERSON_NAME] - VIP" at bounding box center [286, 170] width 112 height 15
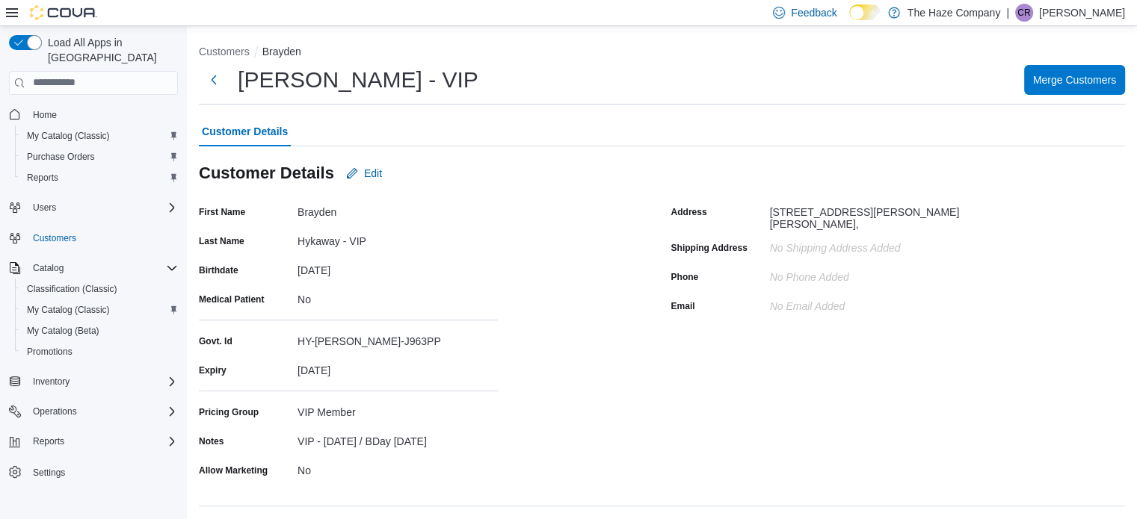
scroll to position [259, 0]
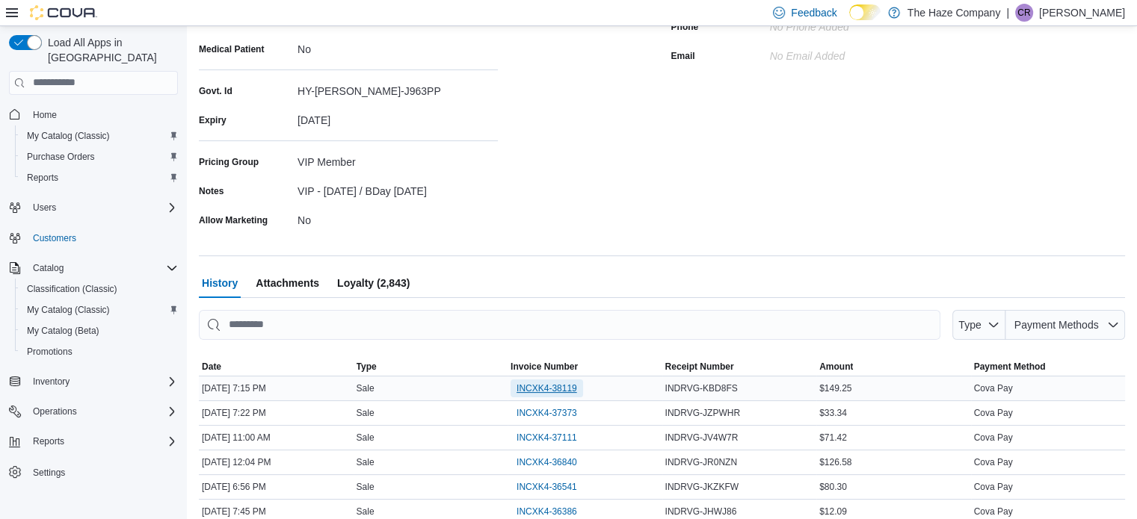
click at [531, 383] on span "INCXK4-38119" at bounding box center [546, 389] width 61 height 12
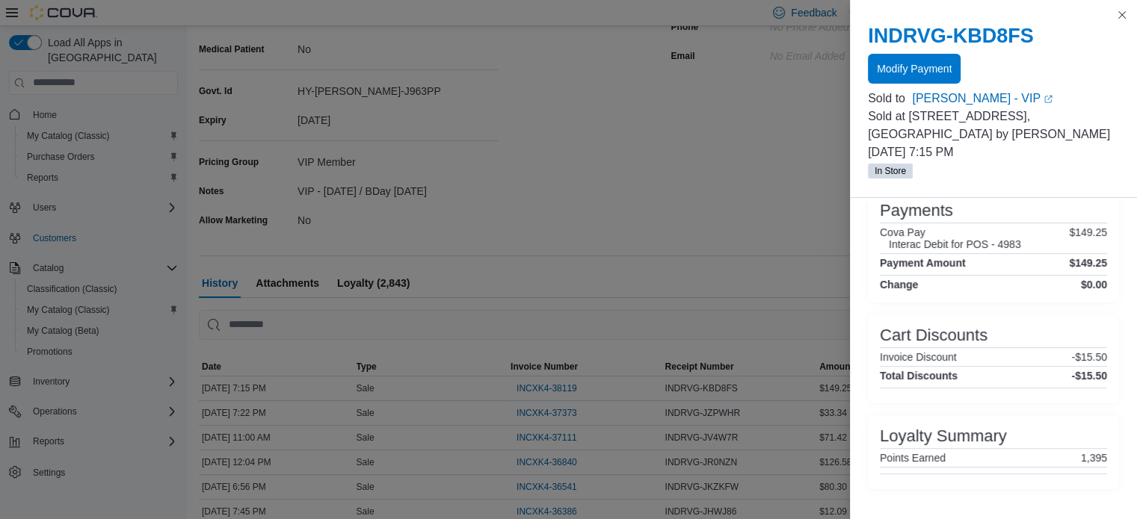
scroll to position [469, 0]
click at [1123, 17] on button "Close this dialog" at bounding box center [1122, 14] width 18 height 18
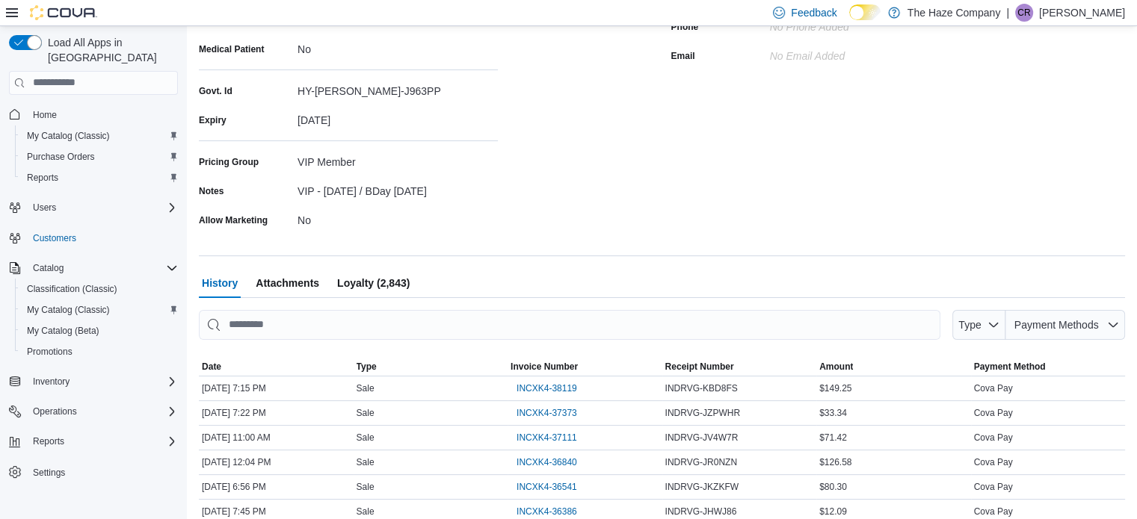
click at [386, 284] on span "Loyalty (2,843)" at bounding box center [373, 283] width 73 height 30
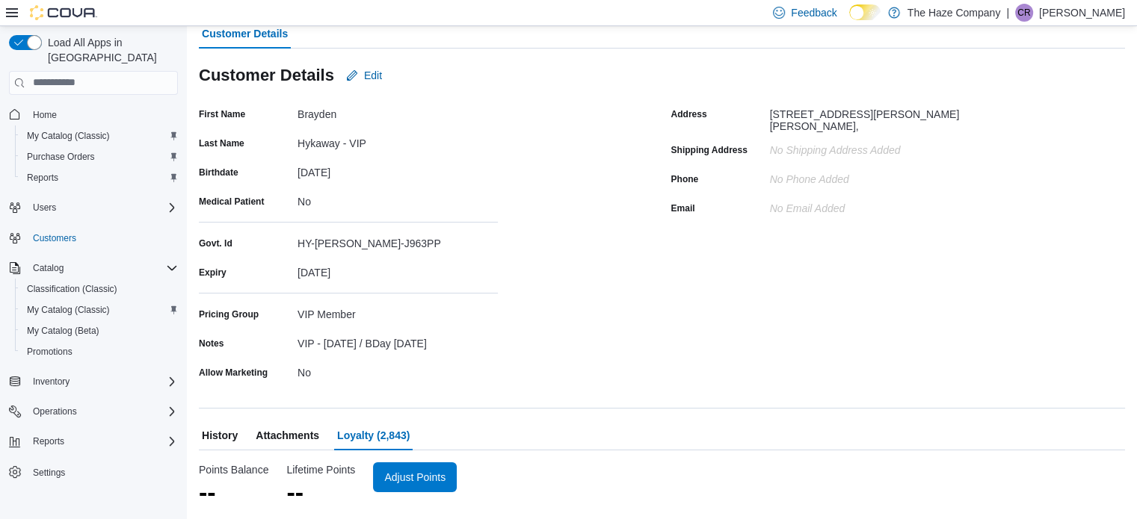
scroll to position [106, 0]
click at [423, 483] on span "Adjust Points" at bounding box center [424, 477] width 61 height 15
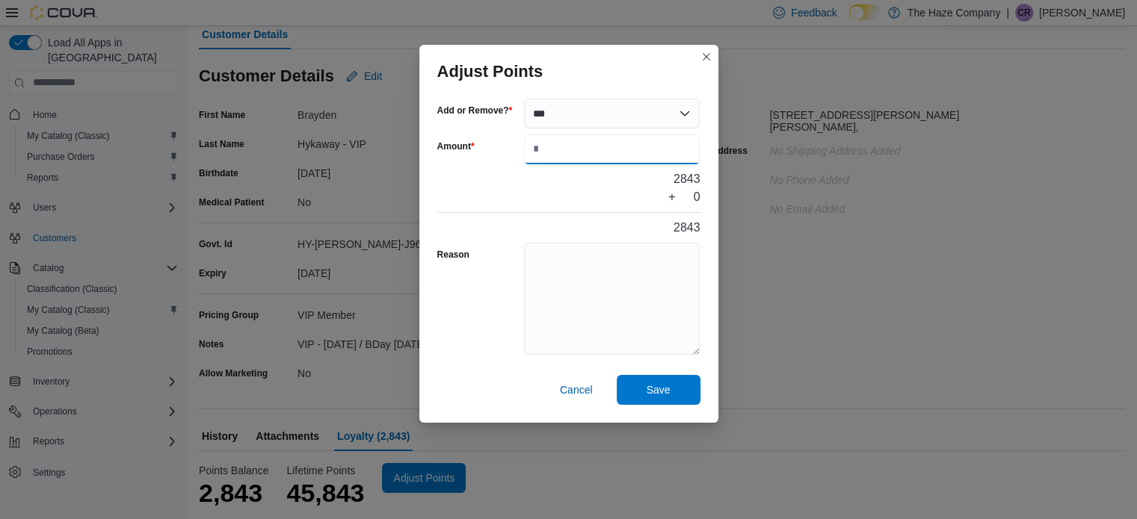
click at [530, 152] on input "Amount" at bounding box center [612, 150] width 176 height 30
type input "****"
click at [538, 256] on textarea "Reason" at bounding box center [612, 299] width 176 height 112
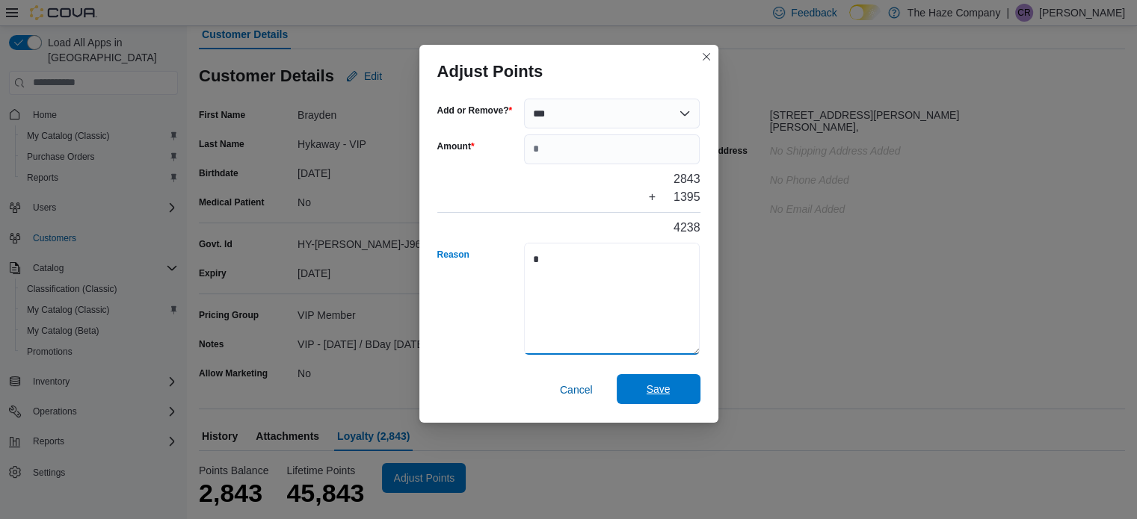
type textarea "*"
click at [649, 383] on span "Save" at bounding box center [659, 389] width 24 height 15
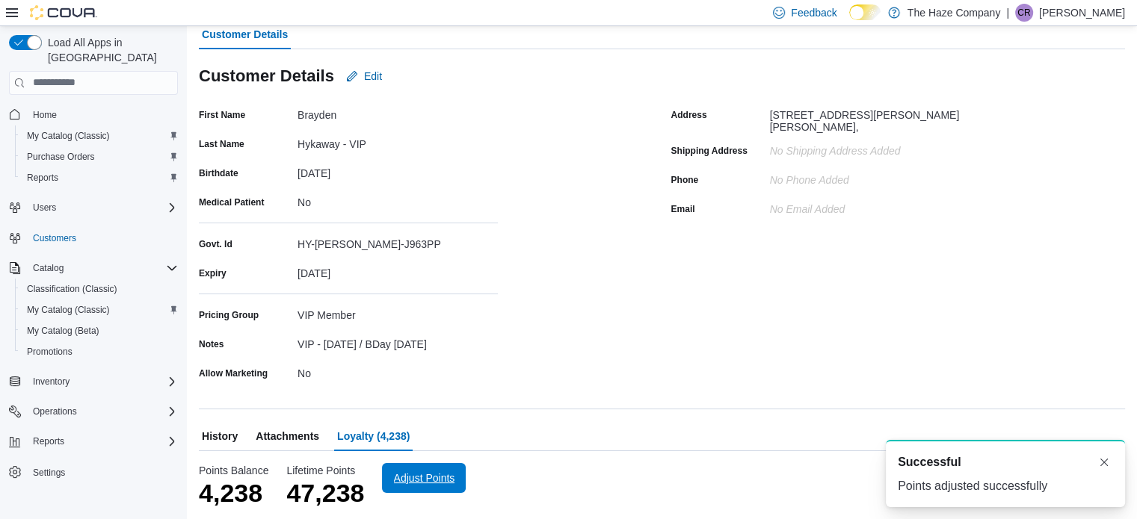
scroll to position [0, 0]
